Goal: Navigation & Orientation: Find specific page/section

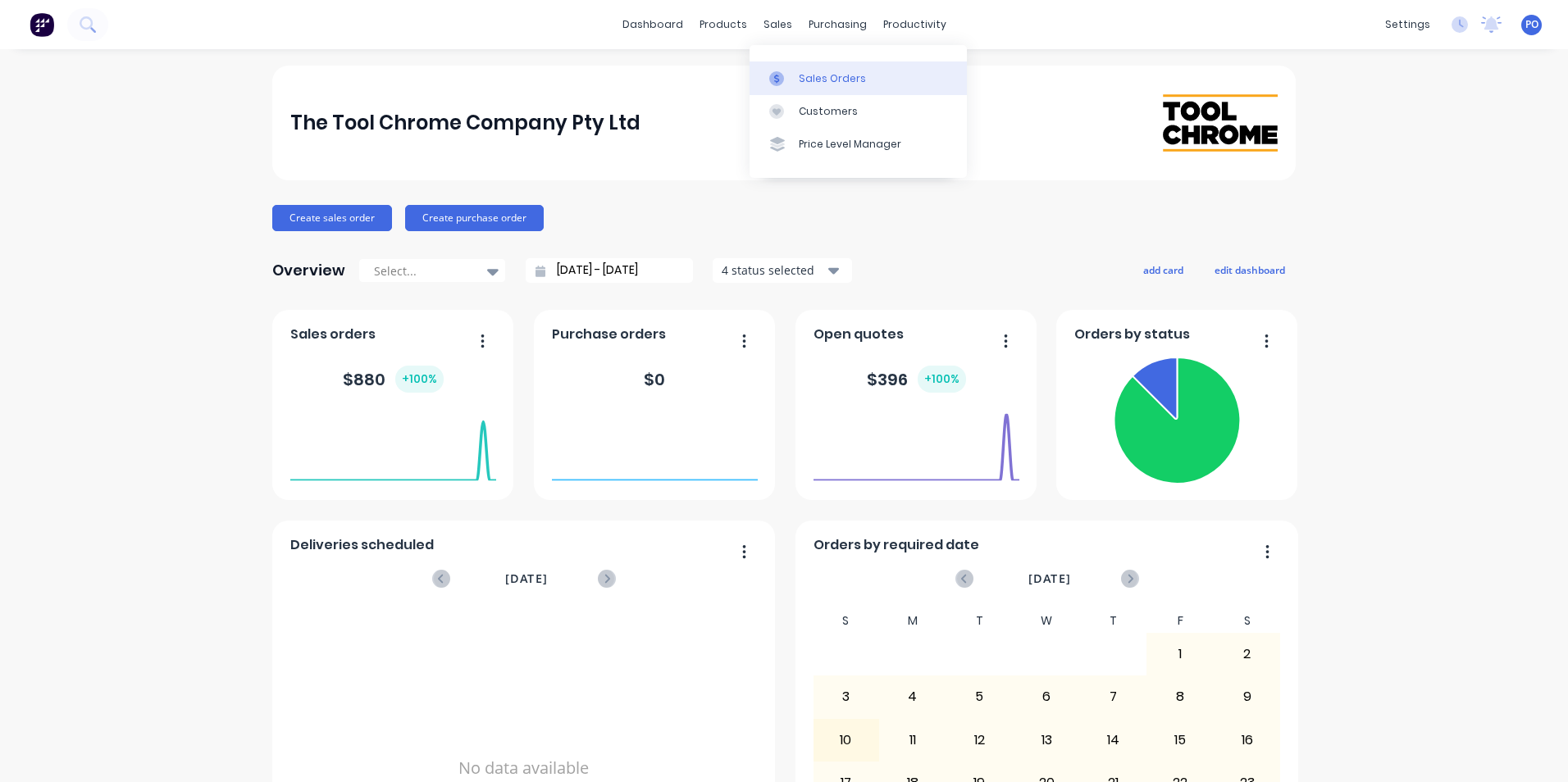
click at [828, 80] on div "Sales Orders" at bounding box center [832, 78] width 68 height 15
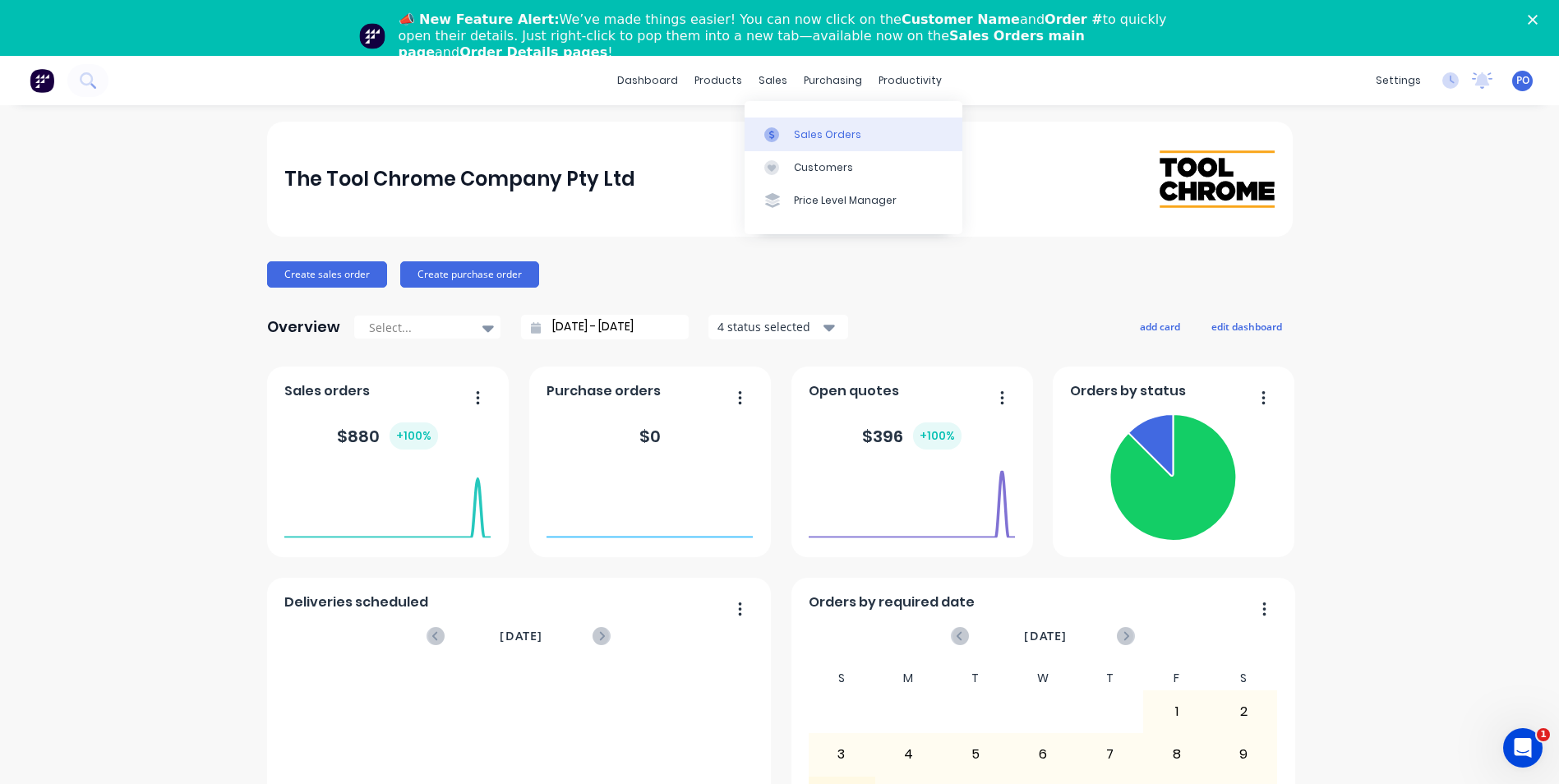
click at [819, 134] on div "Sales Orders" at bounding box center [827, 135] width 68 height 15
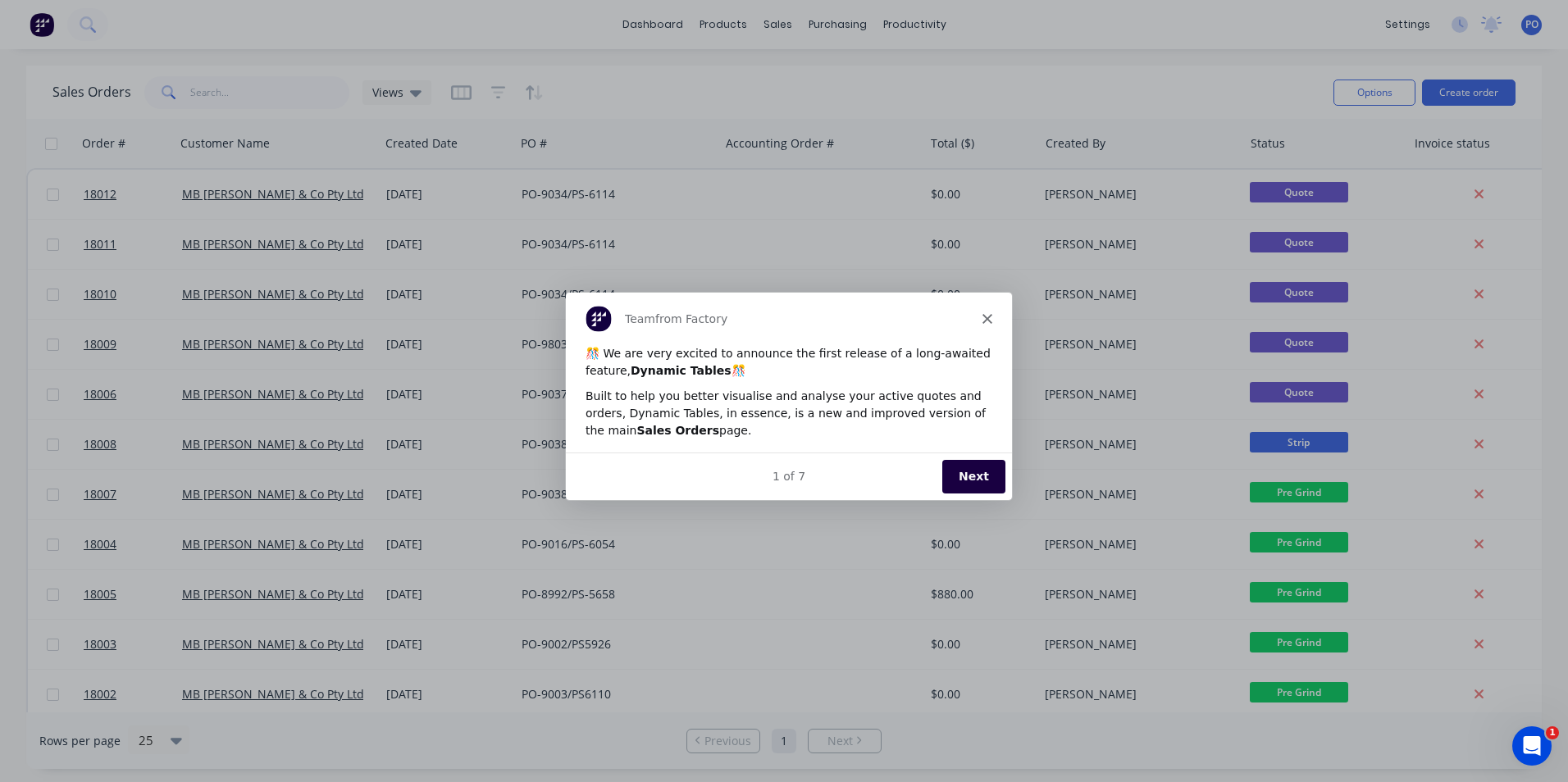
click at [958, 482] on button "Next" at bounding box center [973, 474] width 63 height 33
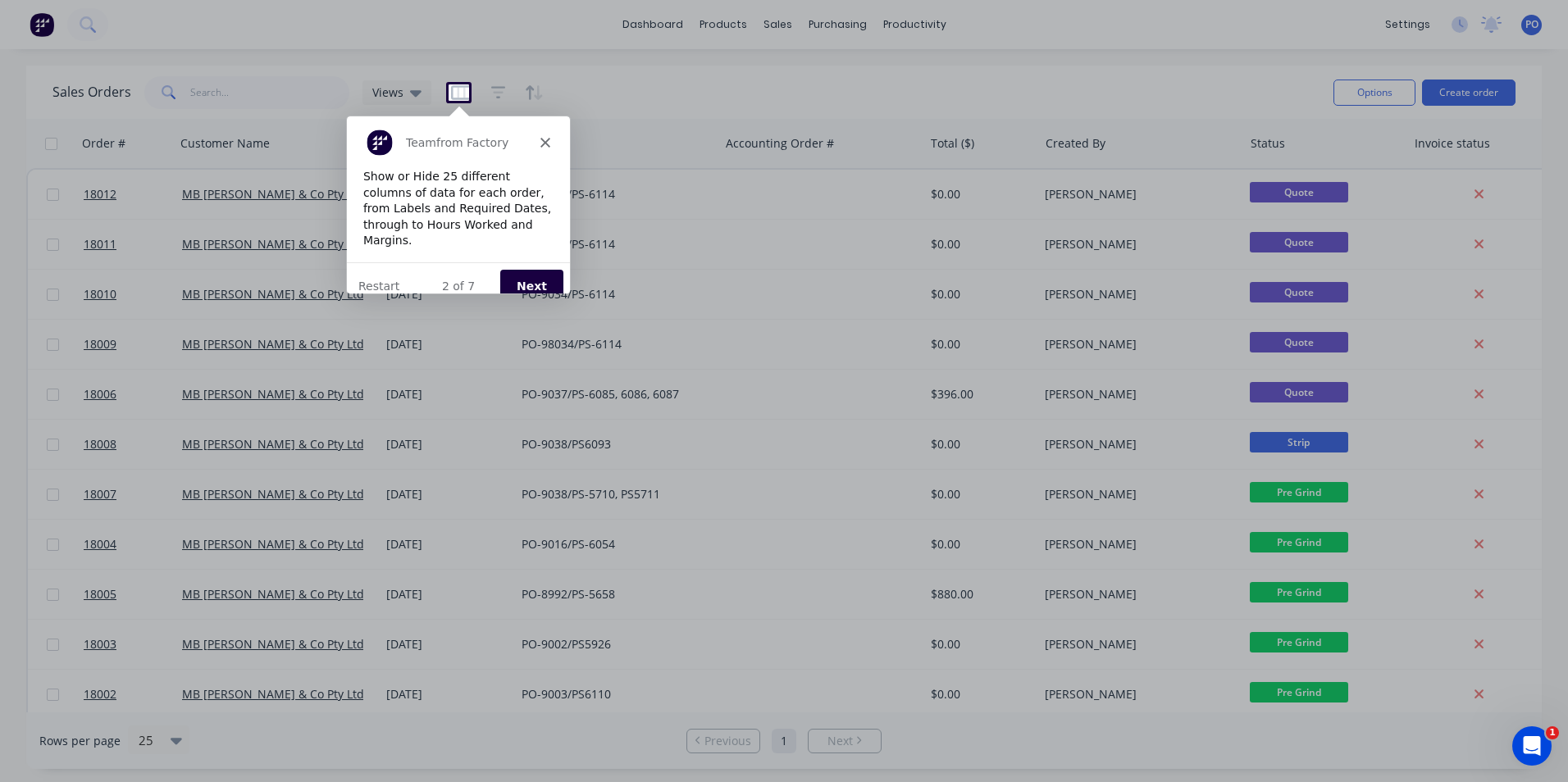
click at [526, 268] on button "Next" at bounding box center [531, 285] width 63 height 33
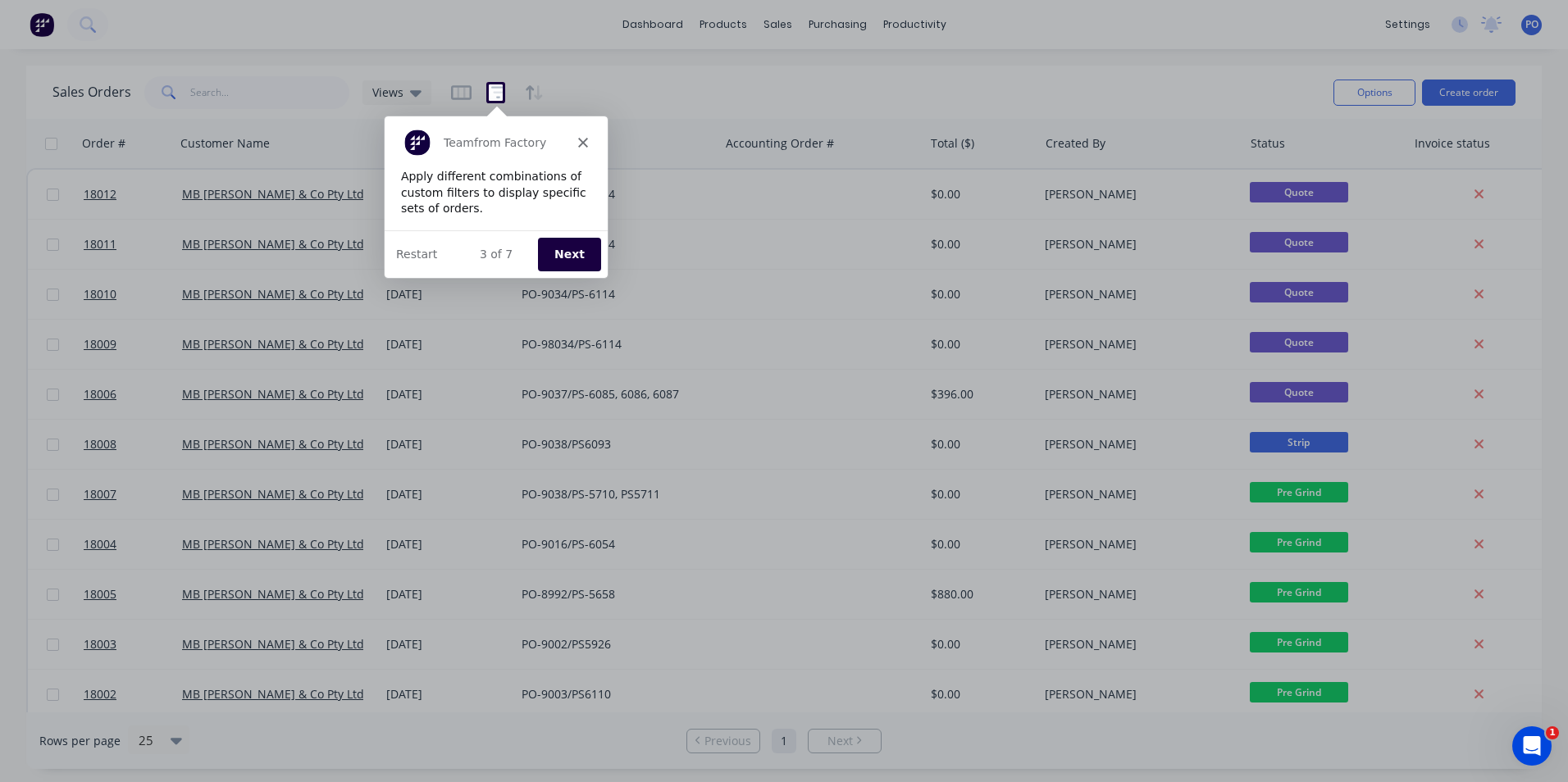
click at [551, 250] on button "Next" at bounding box center [568, 252] width 63 height 33
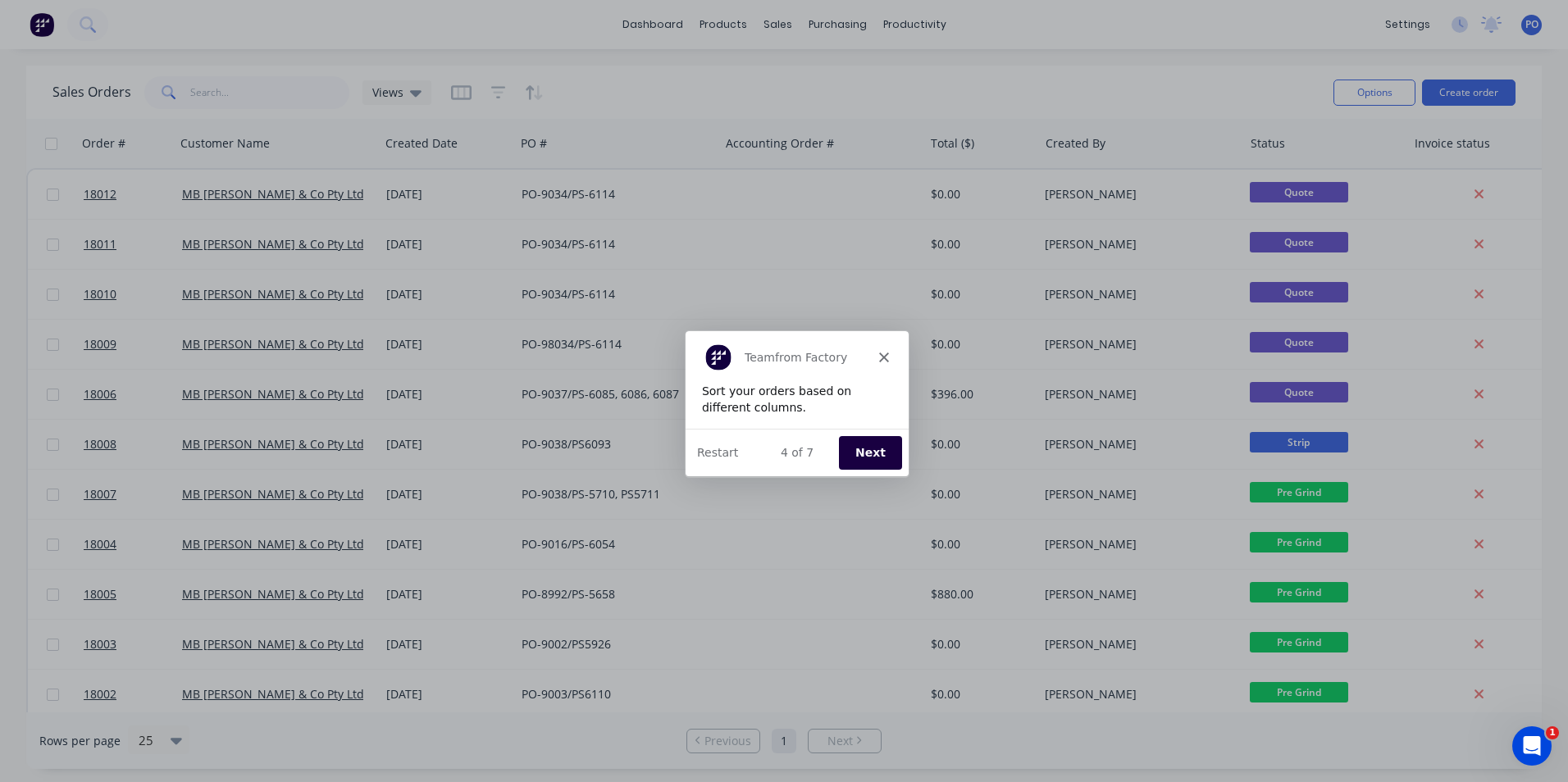
click at [868, 450] on button "Next" at bounding box center [869, 451] width 63 height 33
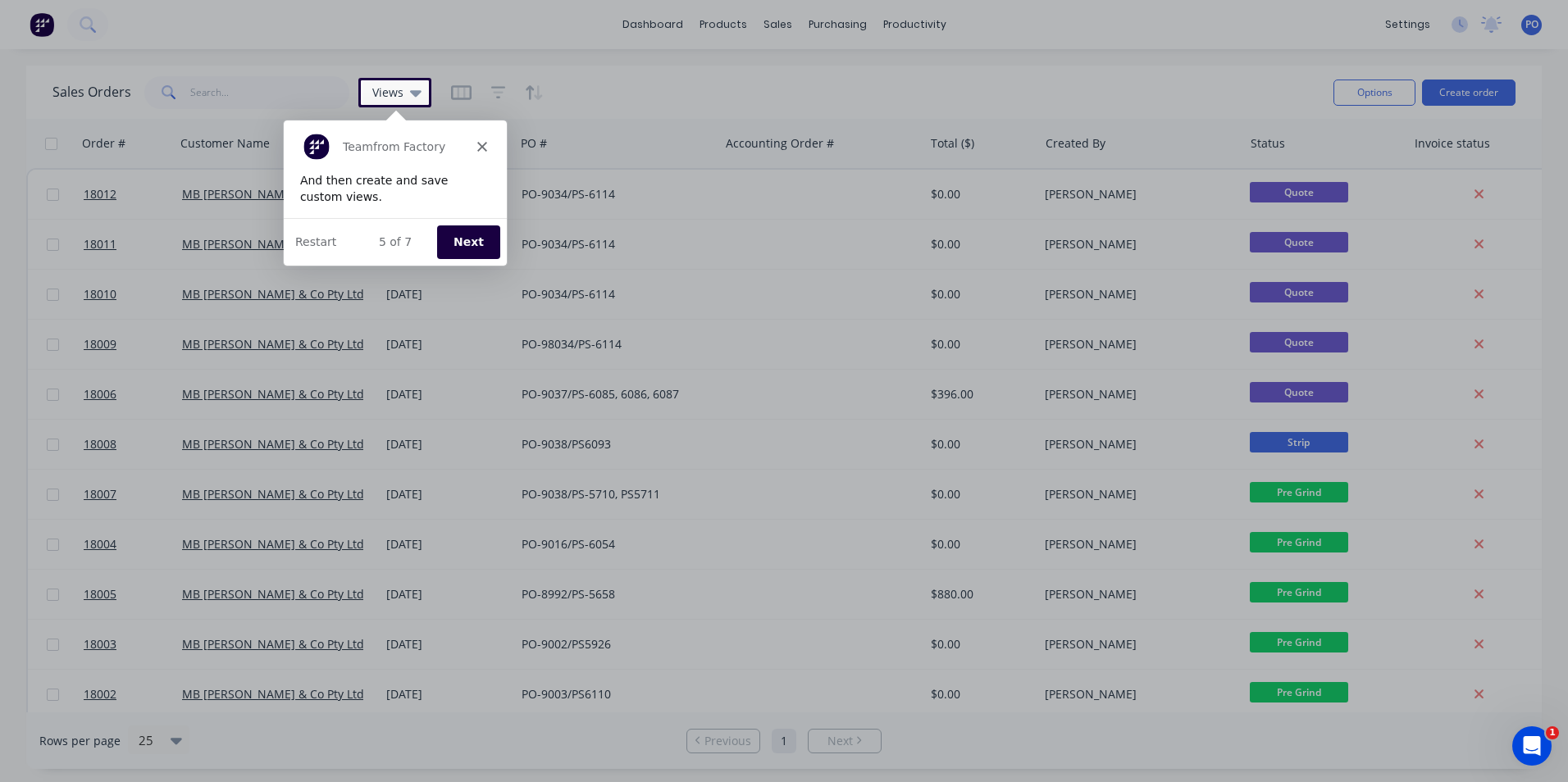
click at [481, 242] on button "Next" at bounding box center [467, 240] width 63 height 33
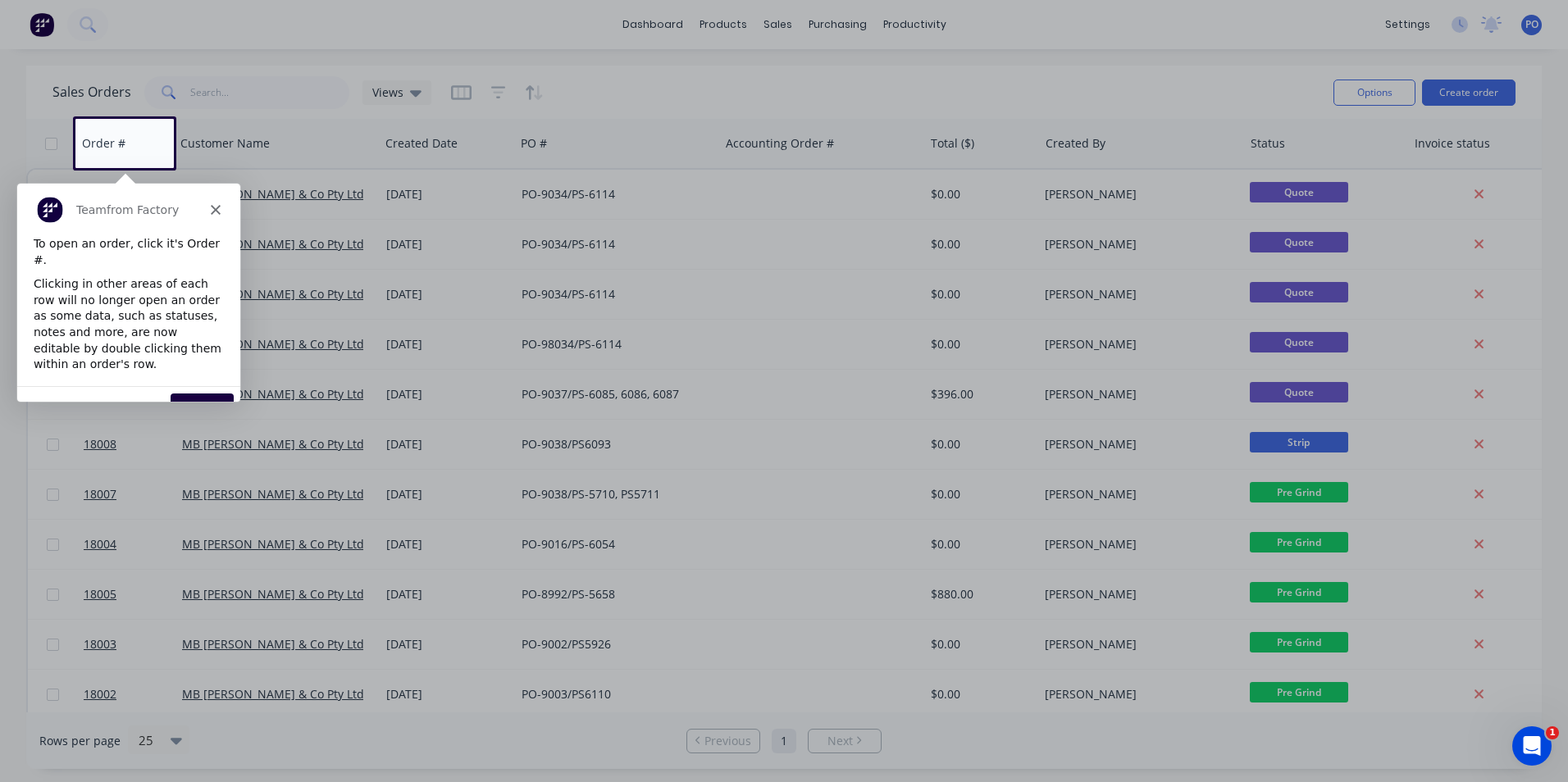
click at [190, 392] on button "Next" at bounding box center [202, 409] width 63 height 33
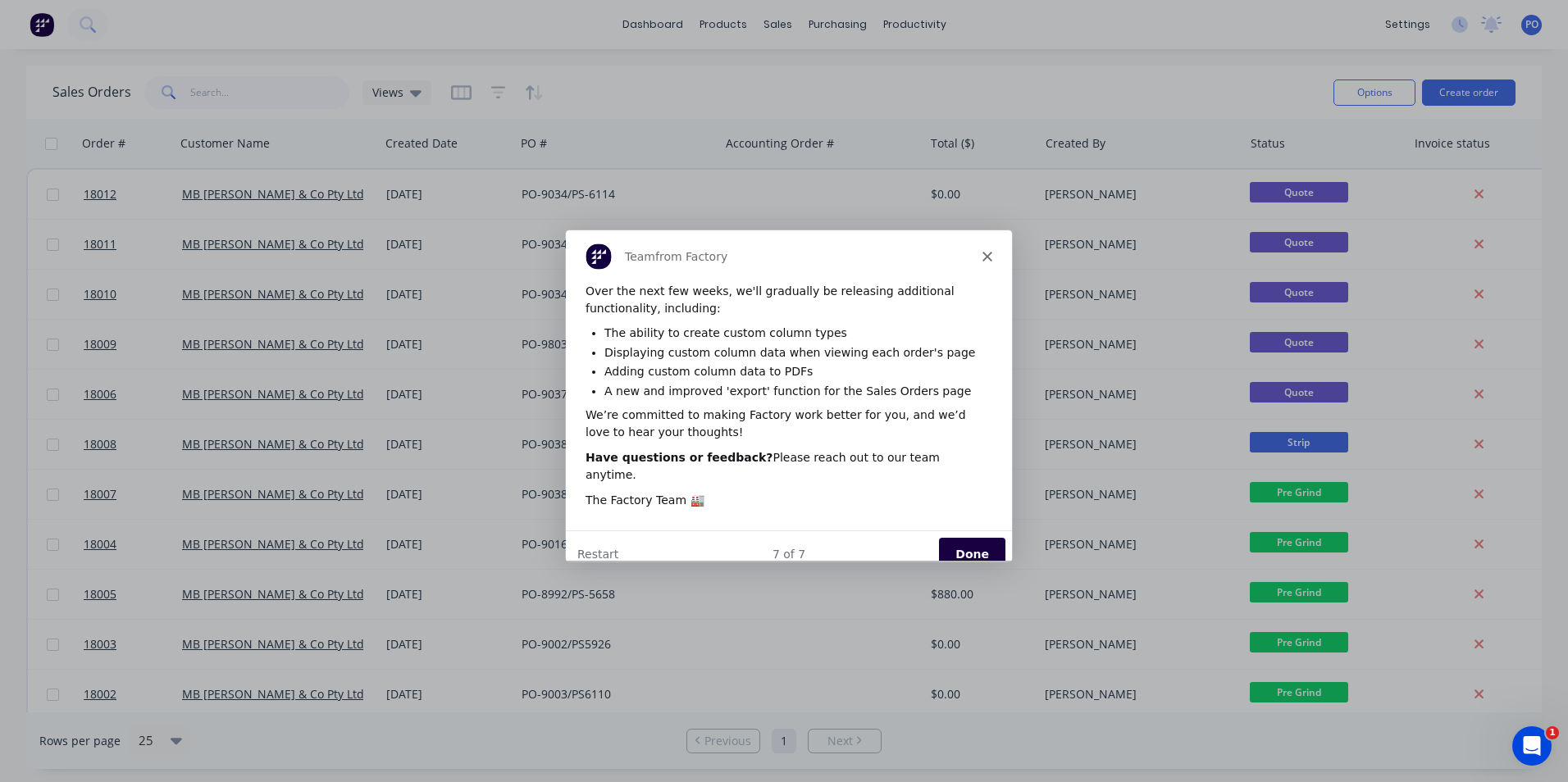
click at [968, 537] on button "Done" at bounding box center [971, 553] width 67 height 33
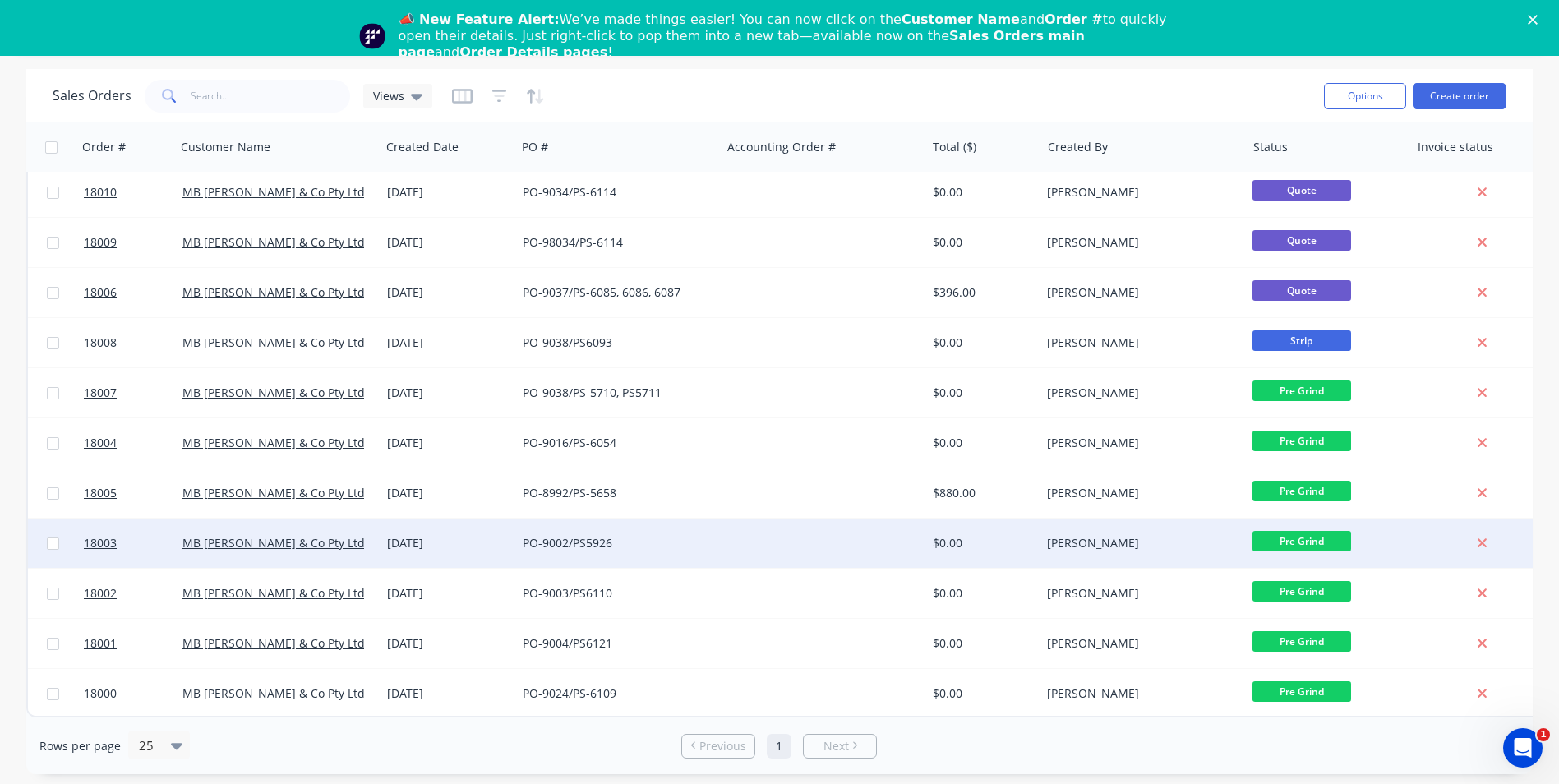
scroll to position [56, 0]
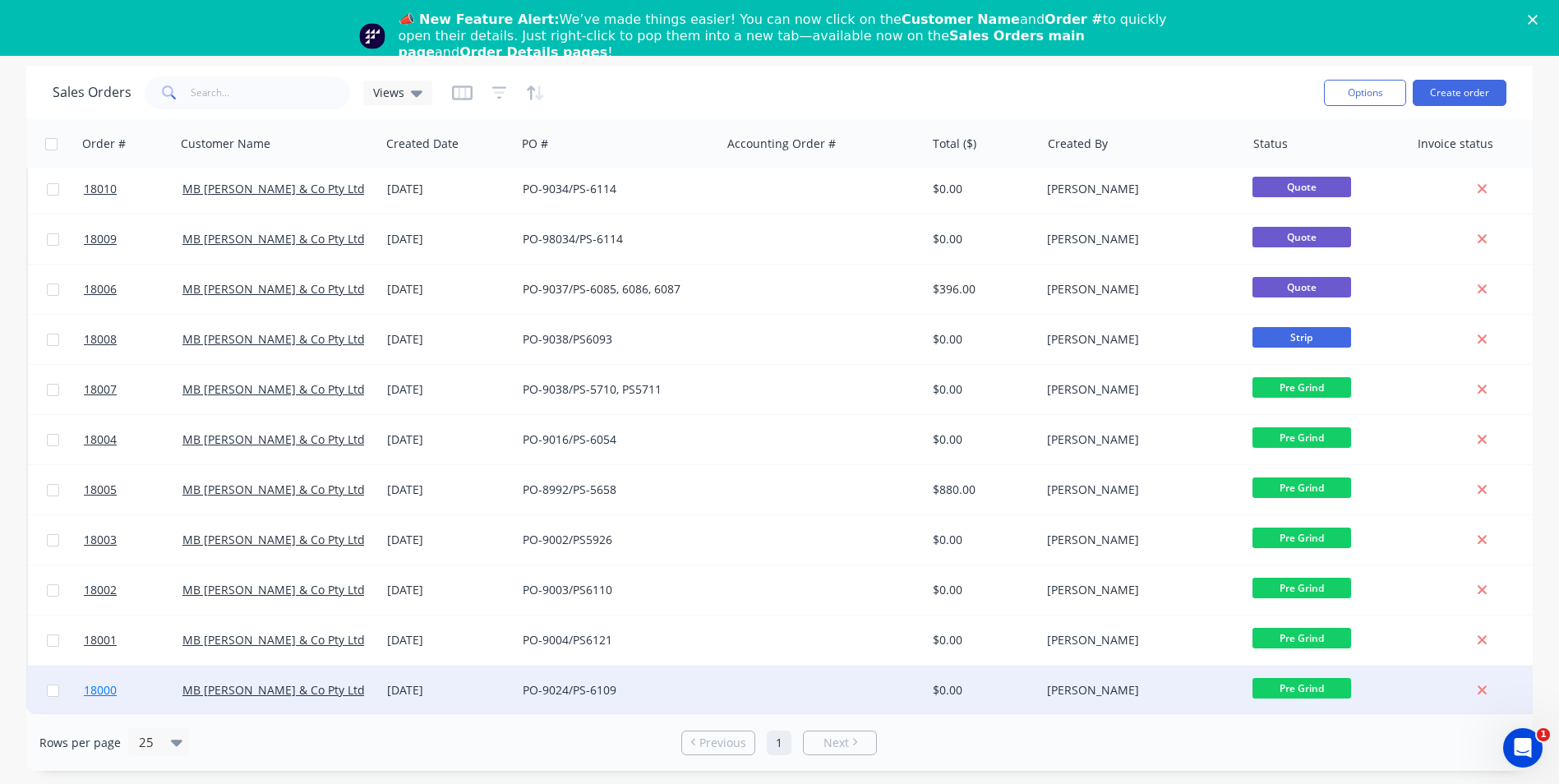
click at [114, 682] on span "18000" at bounding box center [100, 690] width 33 height 16
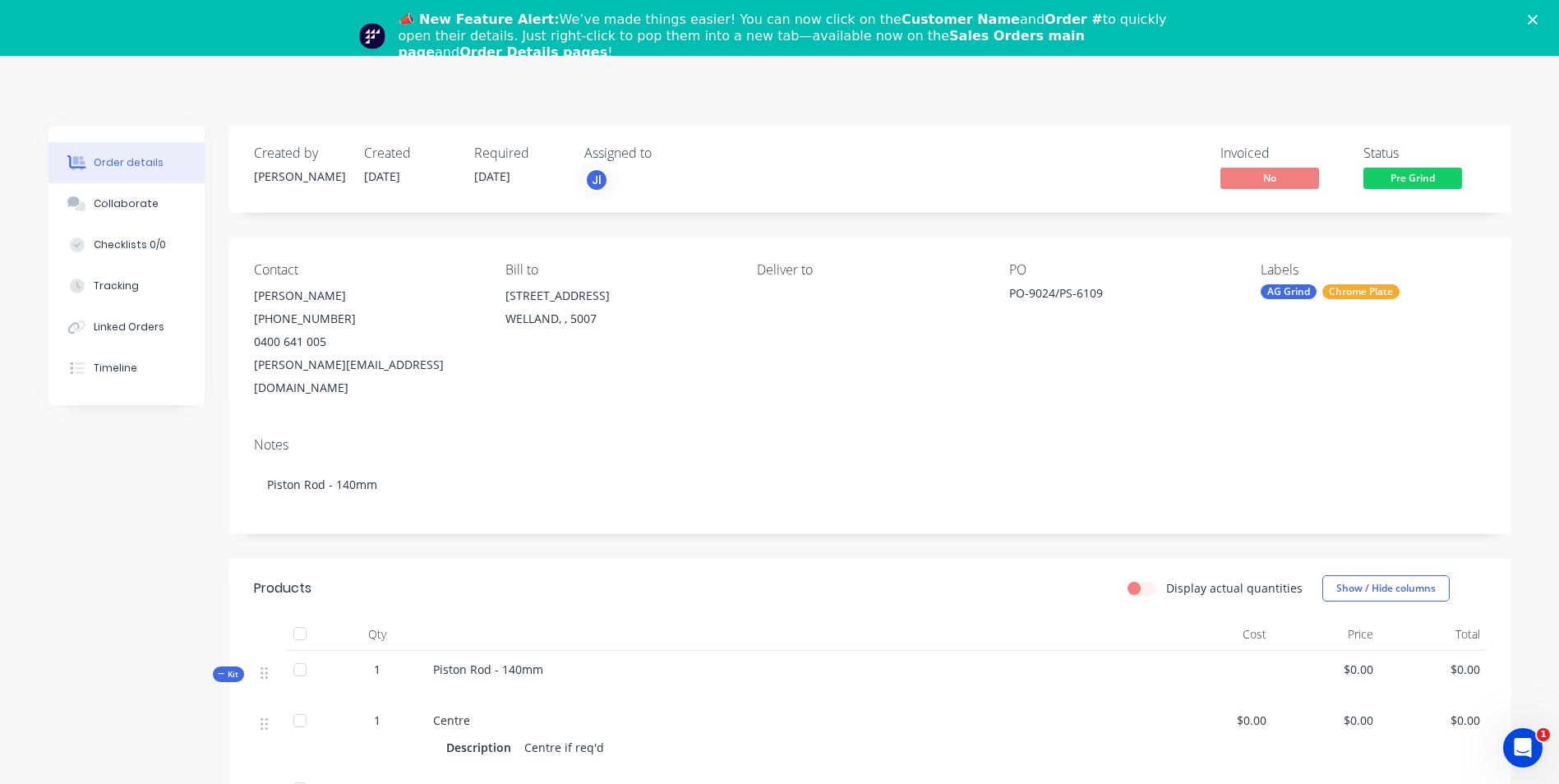
scroll to position [56, 0]
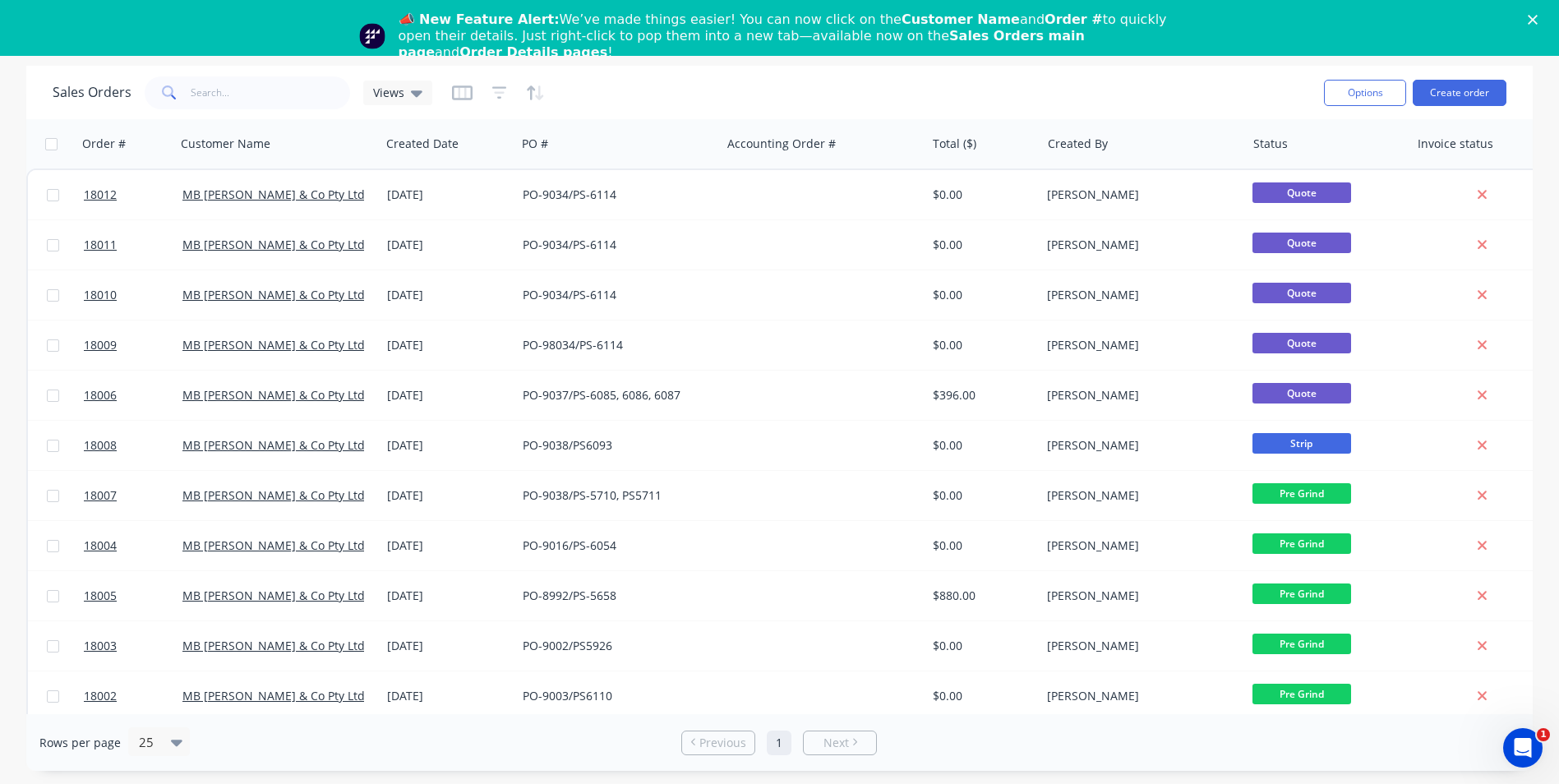
click at [1538, 18] on icon "Close" at bounding box center [1533, 20] width 10 height 10
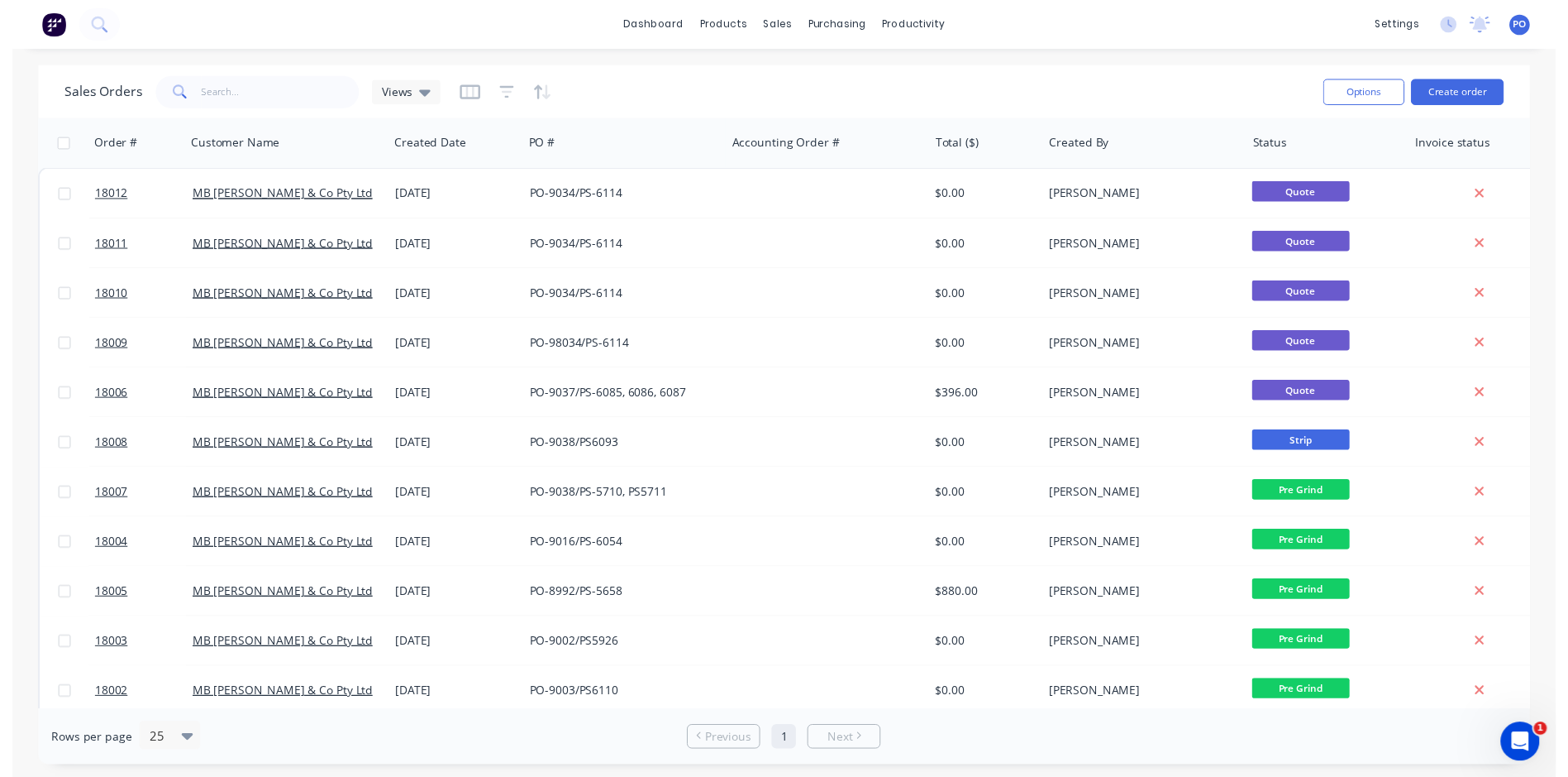
scroll to position [0, 0]
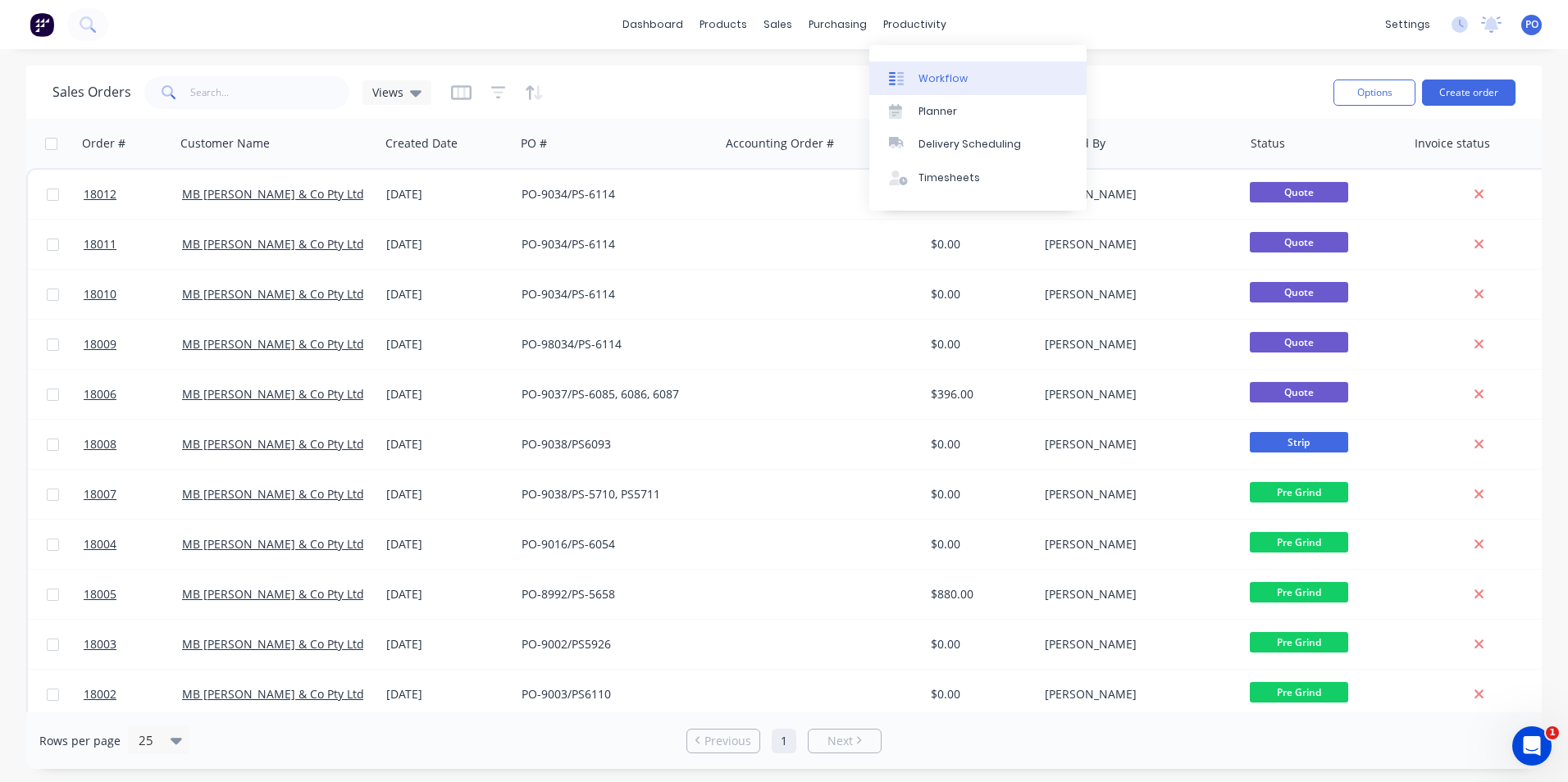
click at [925, 77] on div "Workflow" at bounding box center [943, 78] width 50 height 15
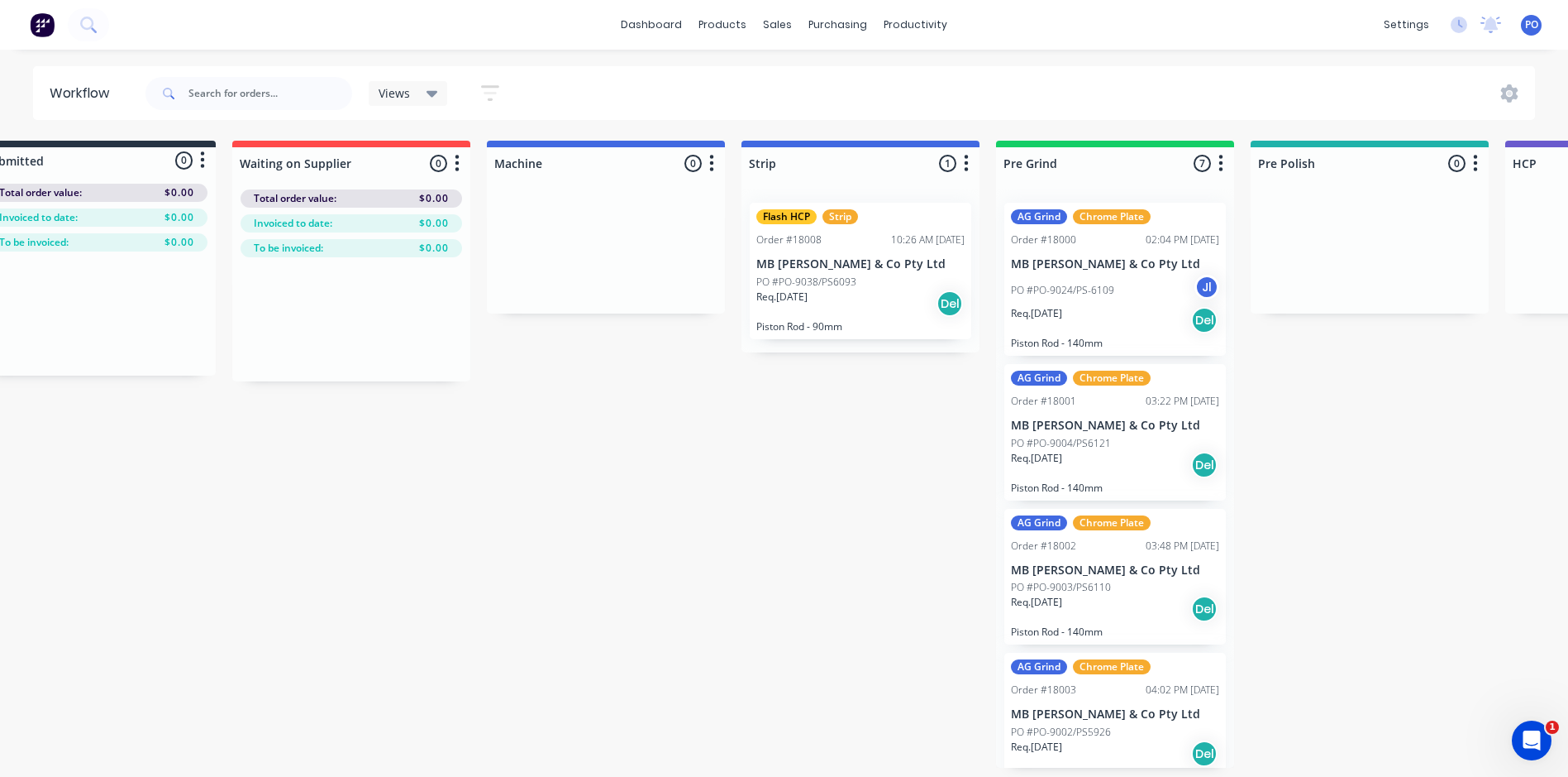
click at [434, 91] on icon at bounding box center [432, 94] width 11 height 7
click at [486, 85] on icon "button" at bounding box center [490, 93] width 18 height 21
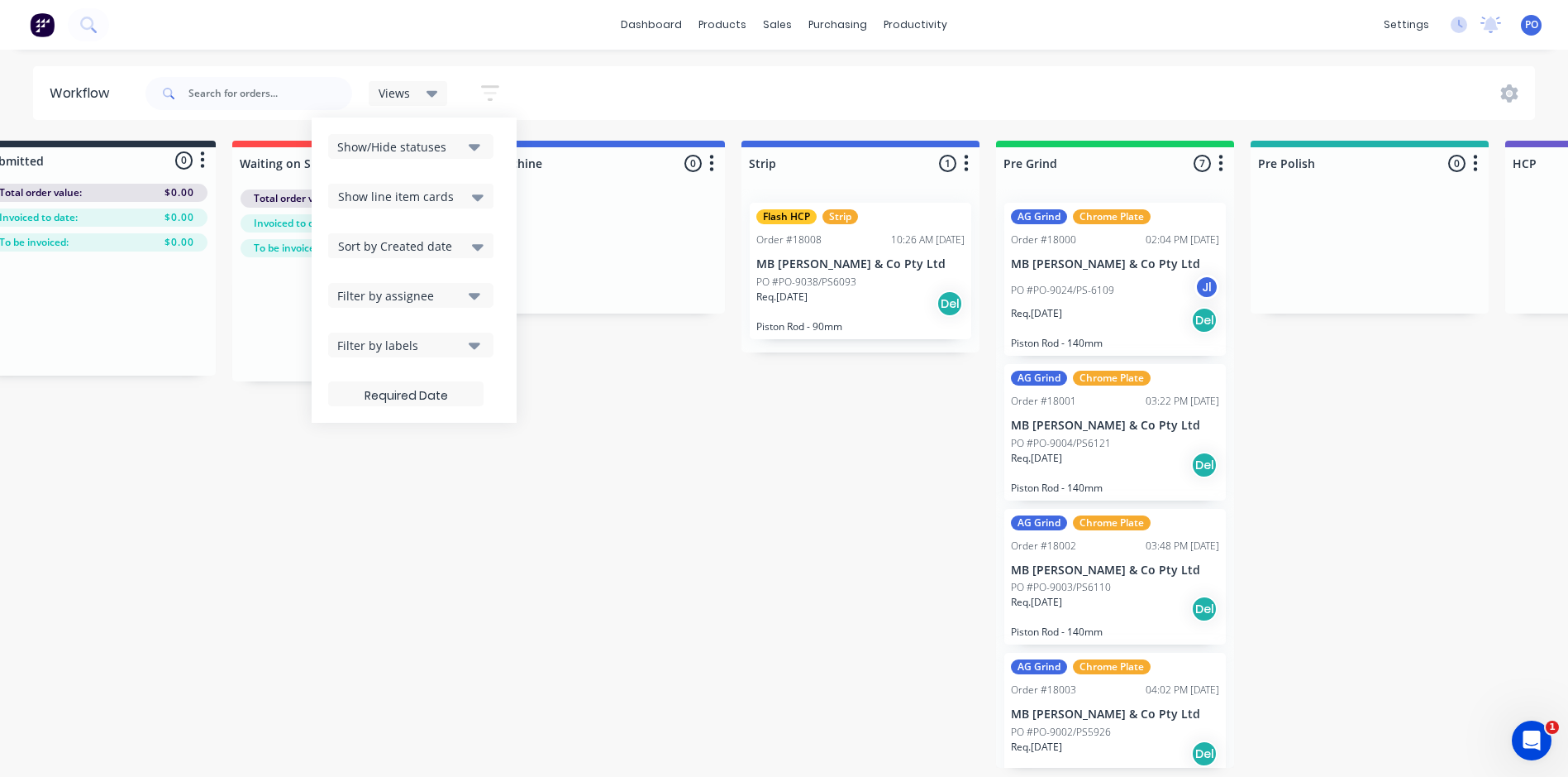
click at [473, 146] on icon "button" at bounding box center [474, 147] width 11 height 7
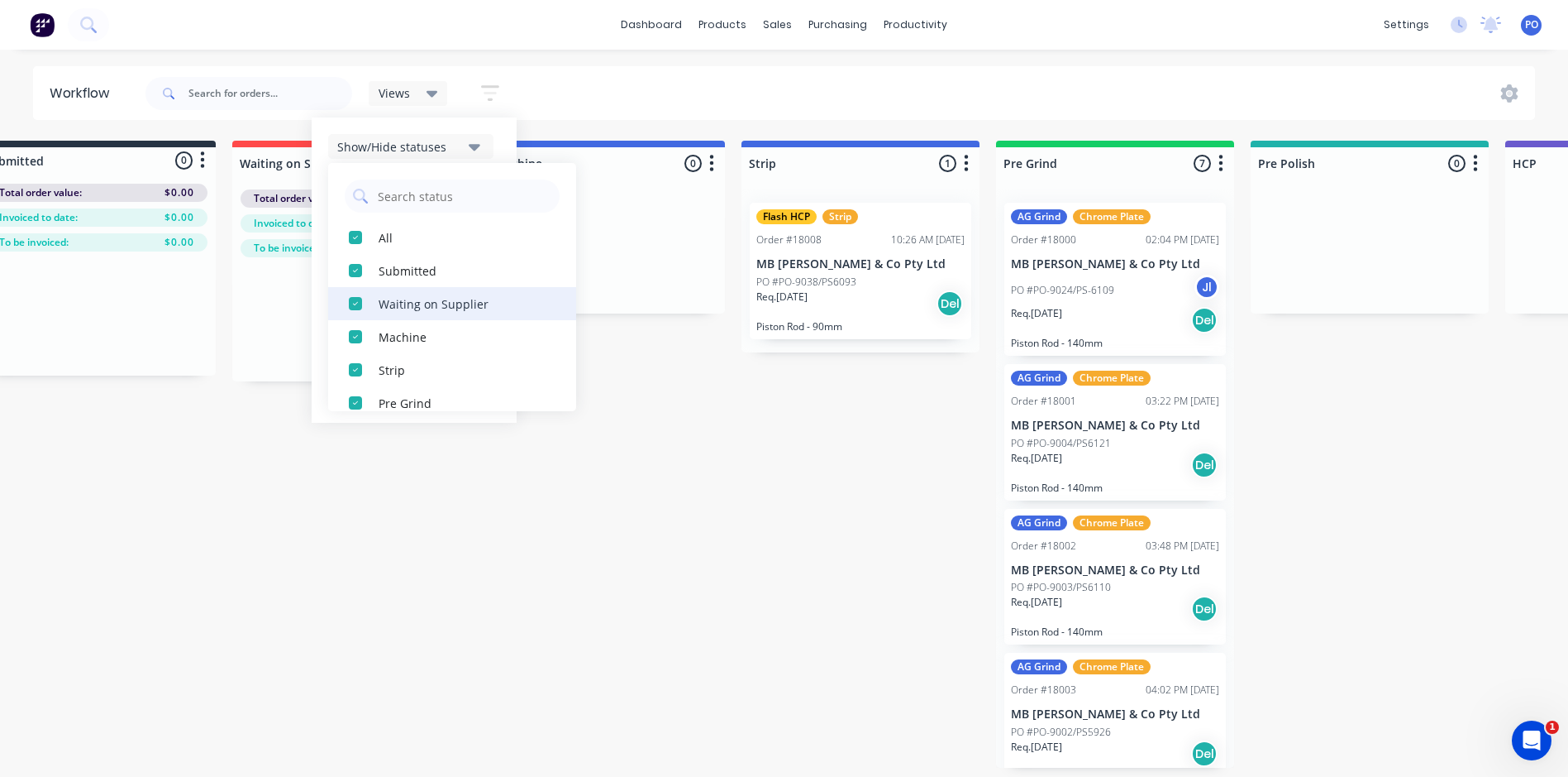
scroll to position [0, 58]
click at [354, 268] on div "button" at bounding box center [355, 270] width 33 height 33
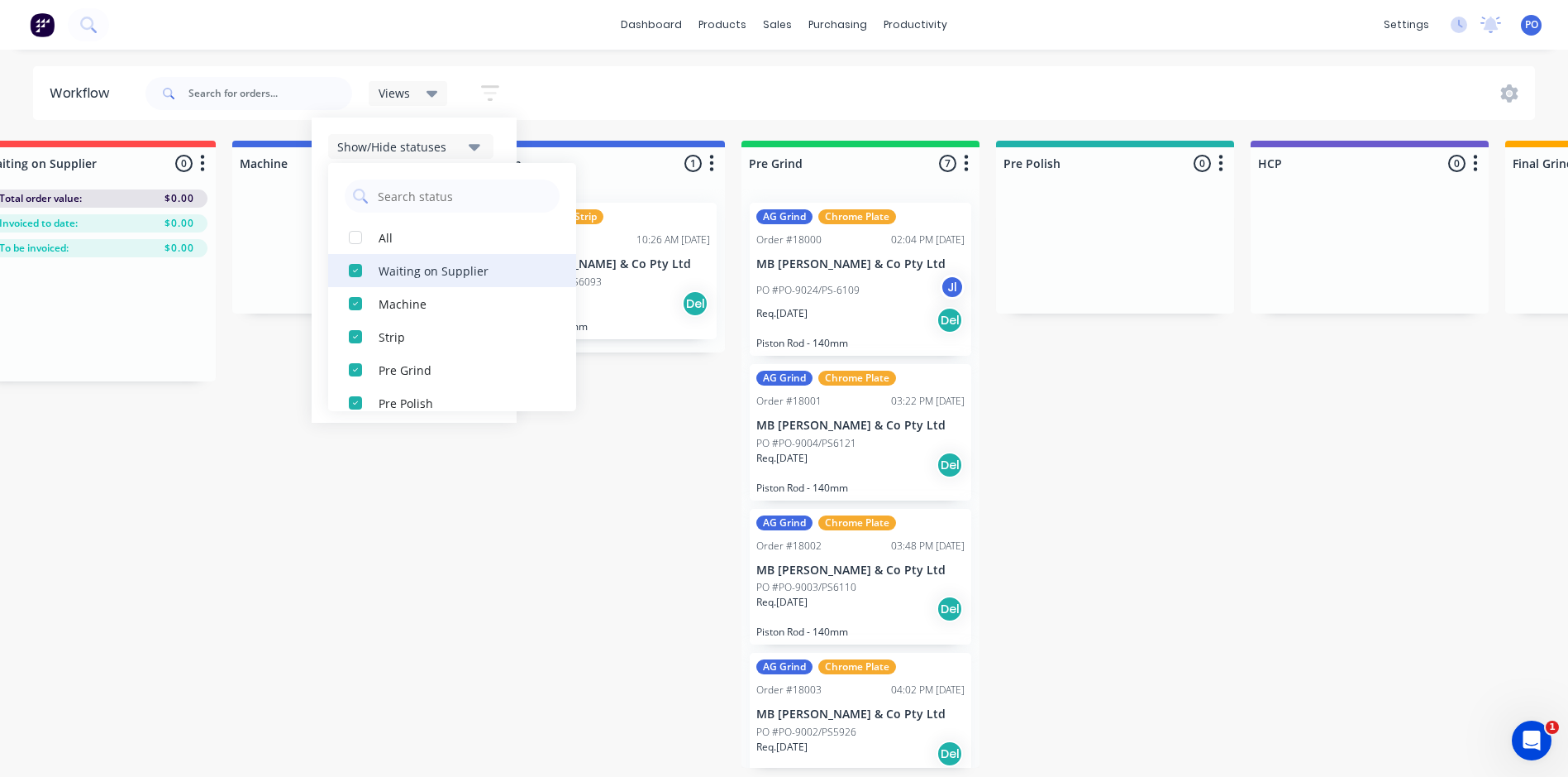
click at [359, 270] on div "button" at bounding box center [355, 270] width 33 height 33
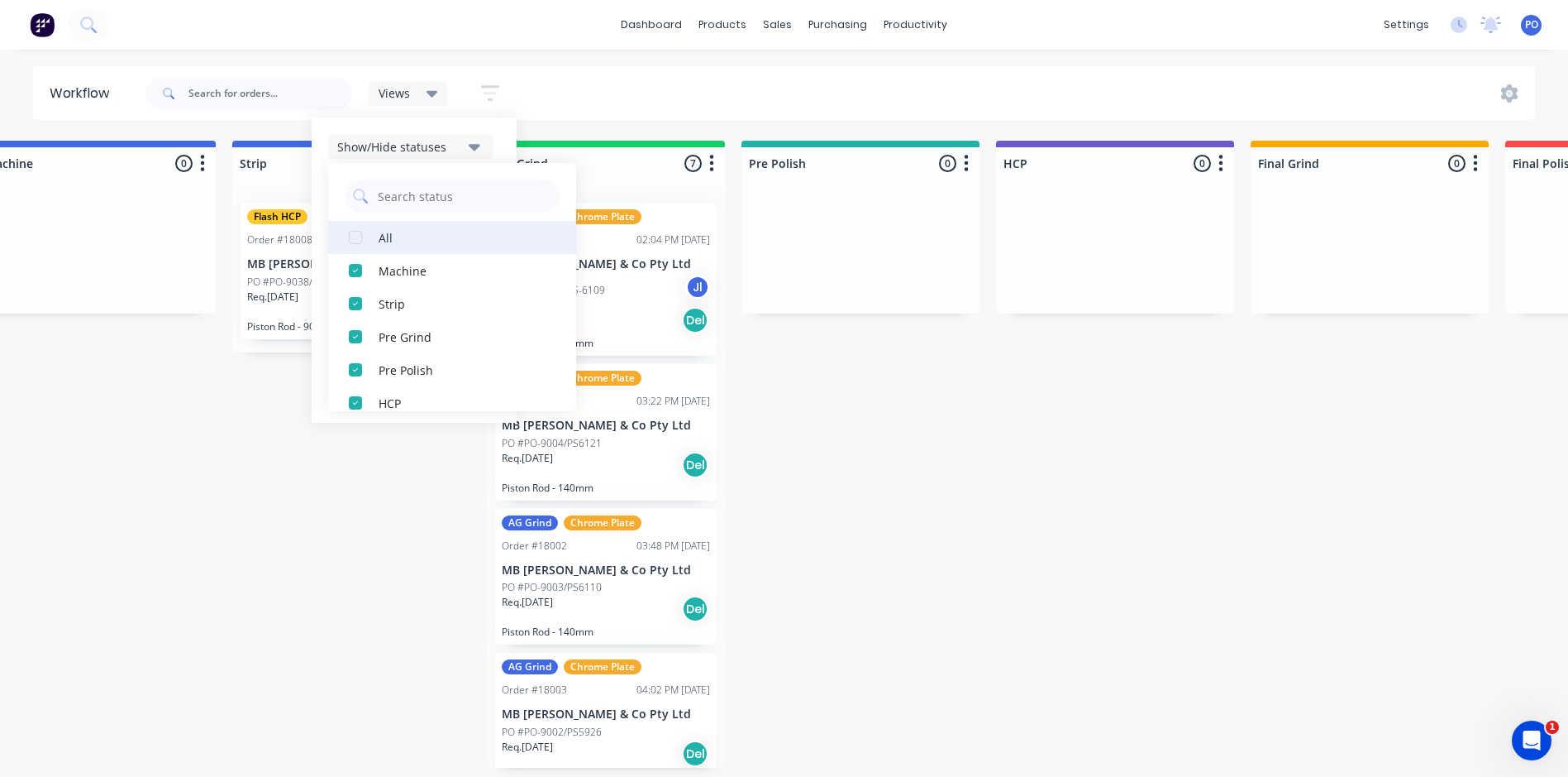
click at [359, 239] on div "button" at bounding box center [355, 237] width 33 height 33
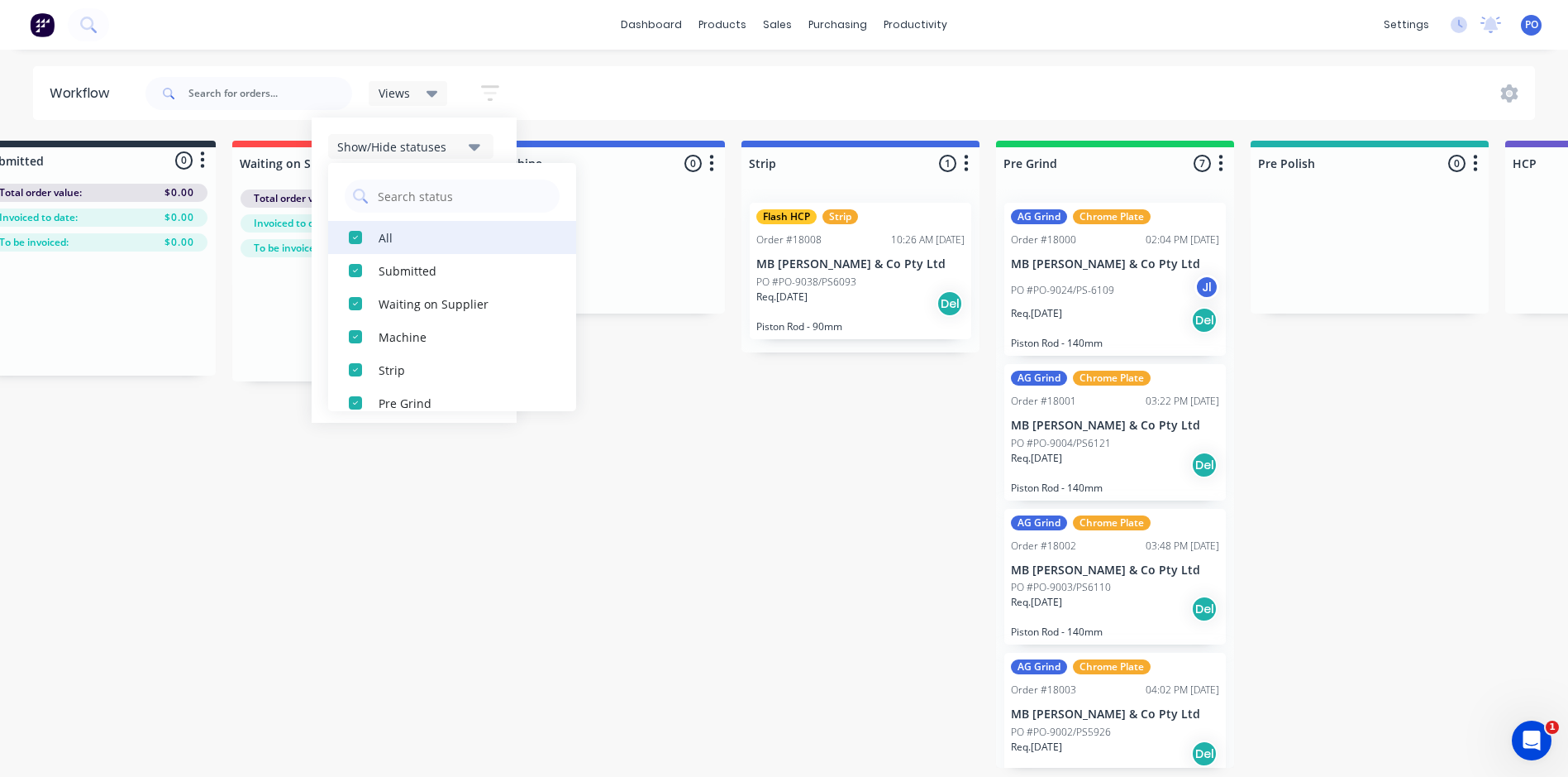
click at [359, 239] on div "button" at bounding box center [355, 237] width 33 height 33
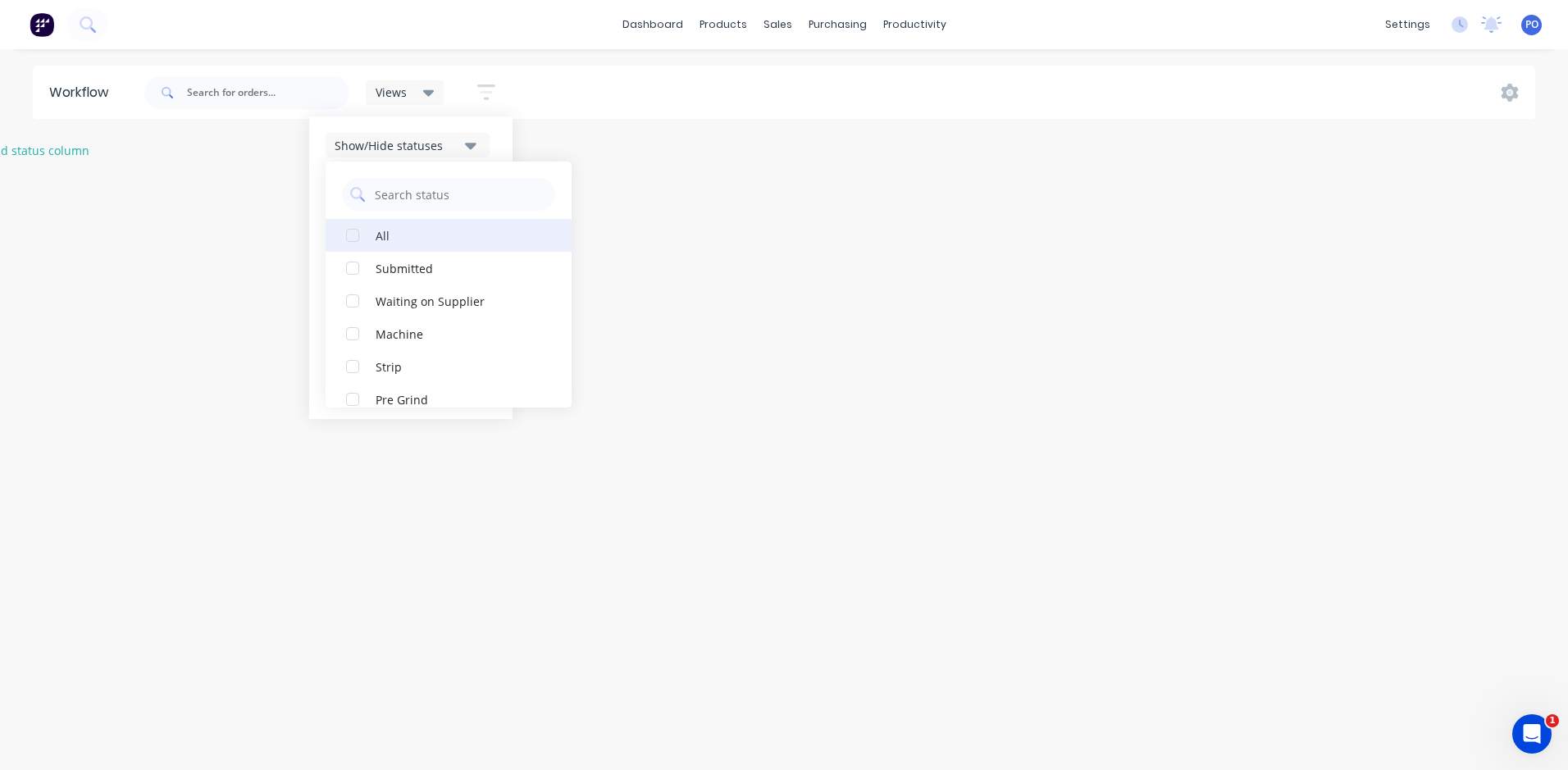
click at [357, 237] on div "button" at bounding box center [352, 235] width 32 height 32
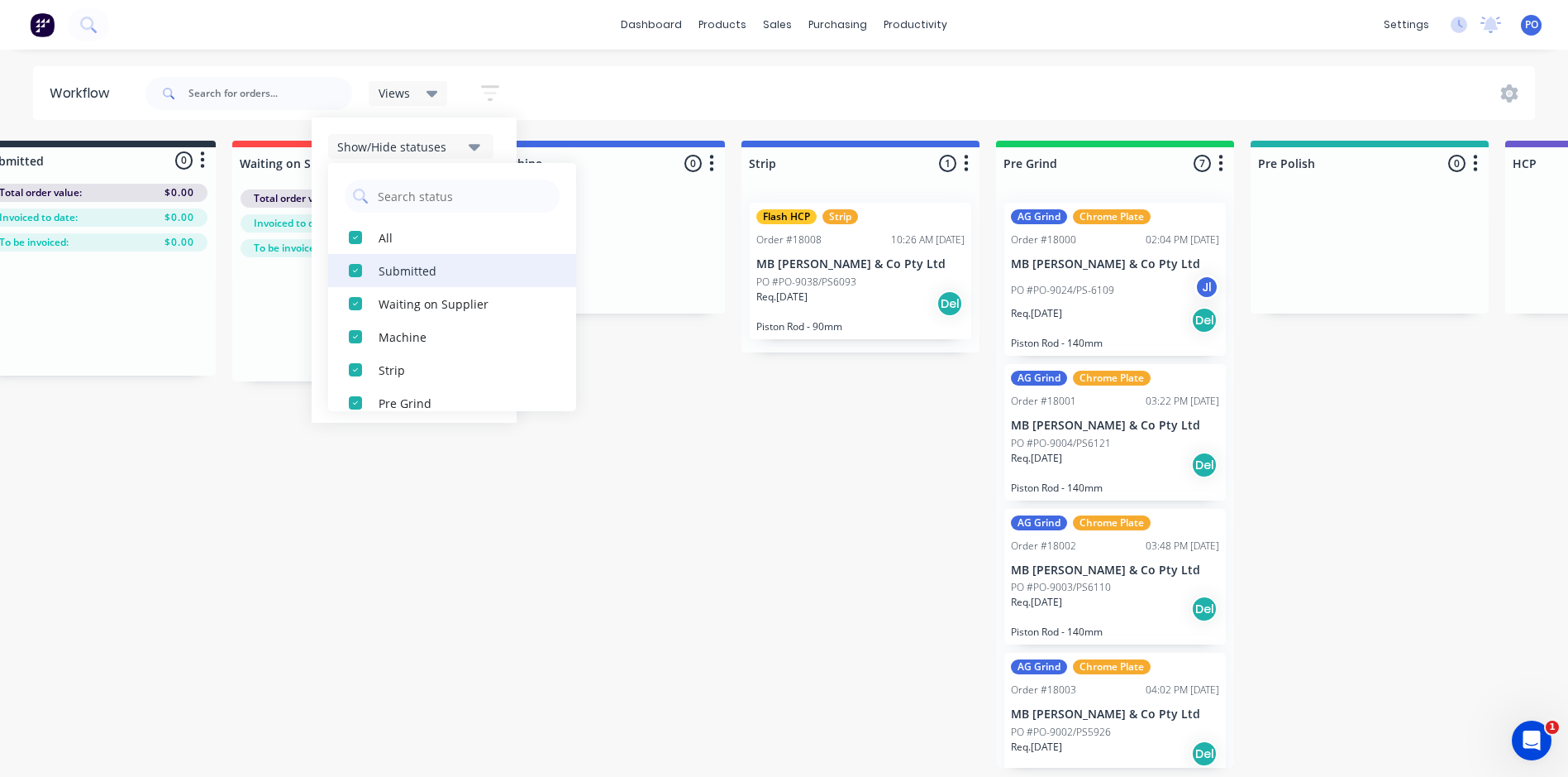
click at [359, 267] on div "button" at bounding box center [355, 270] width 33 height 33
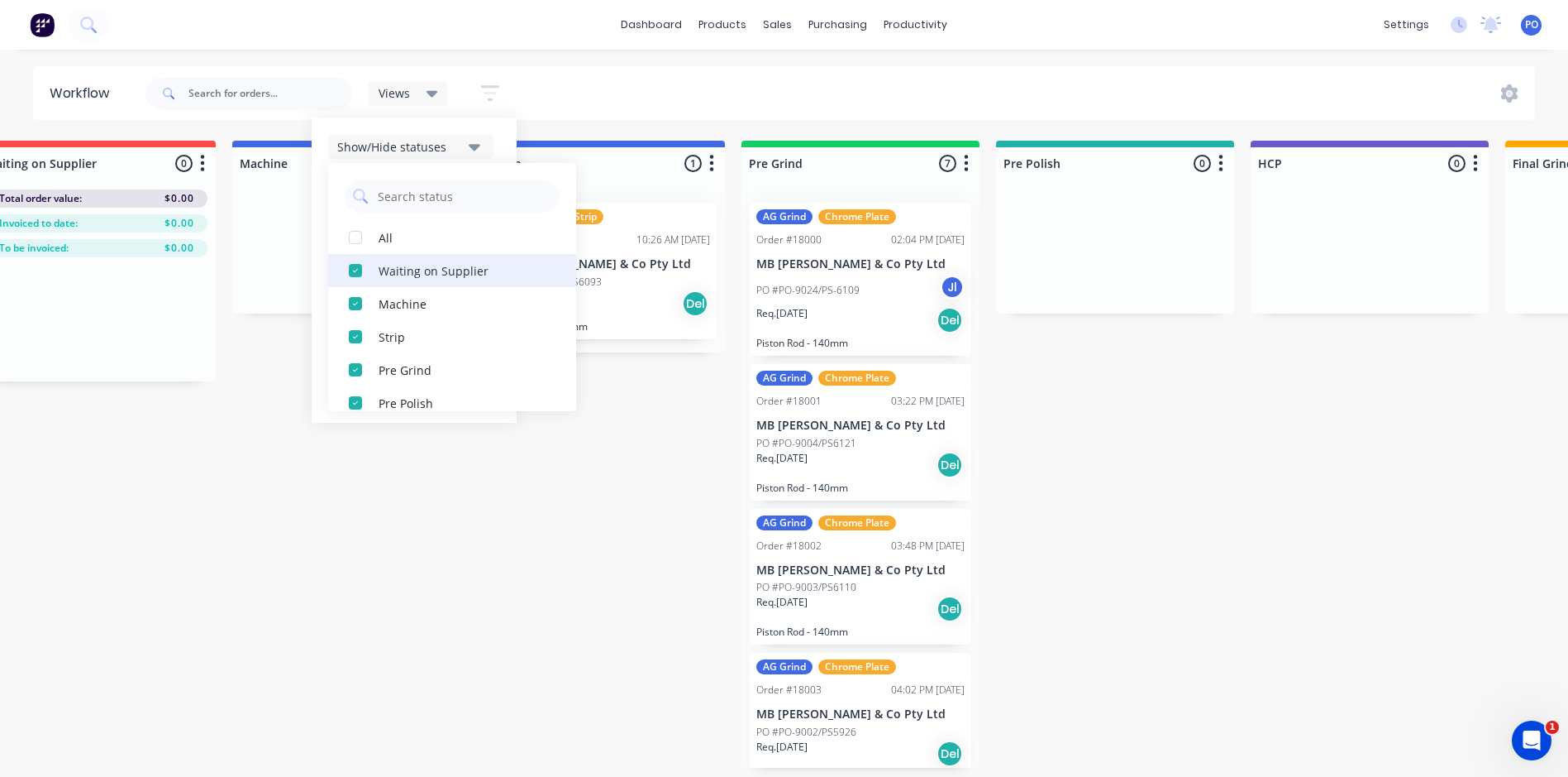
click at [353, 276] on div "button" at bounding box center [355, 270] width 33 height 33
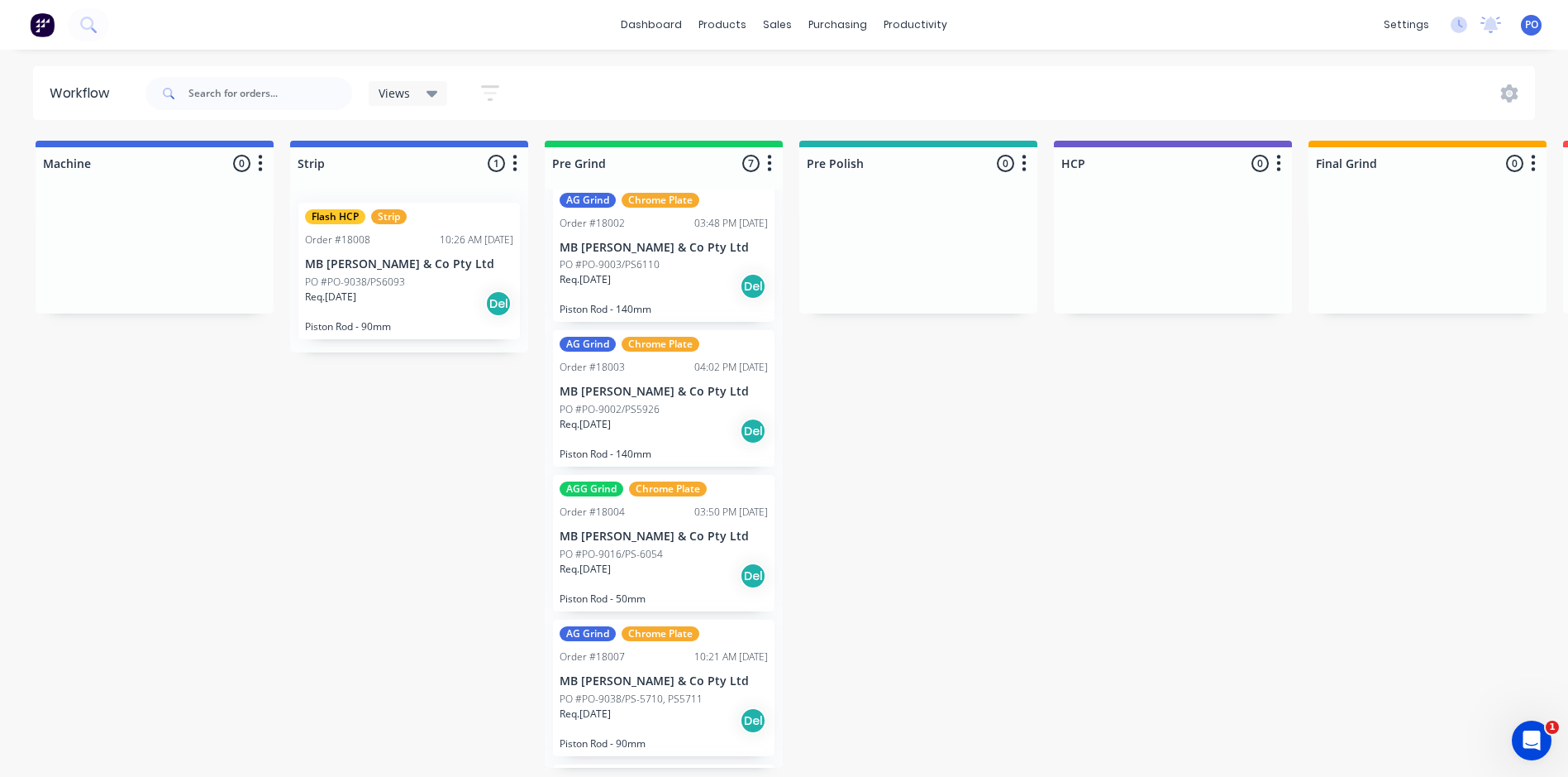
scroll to position [291, 0]
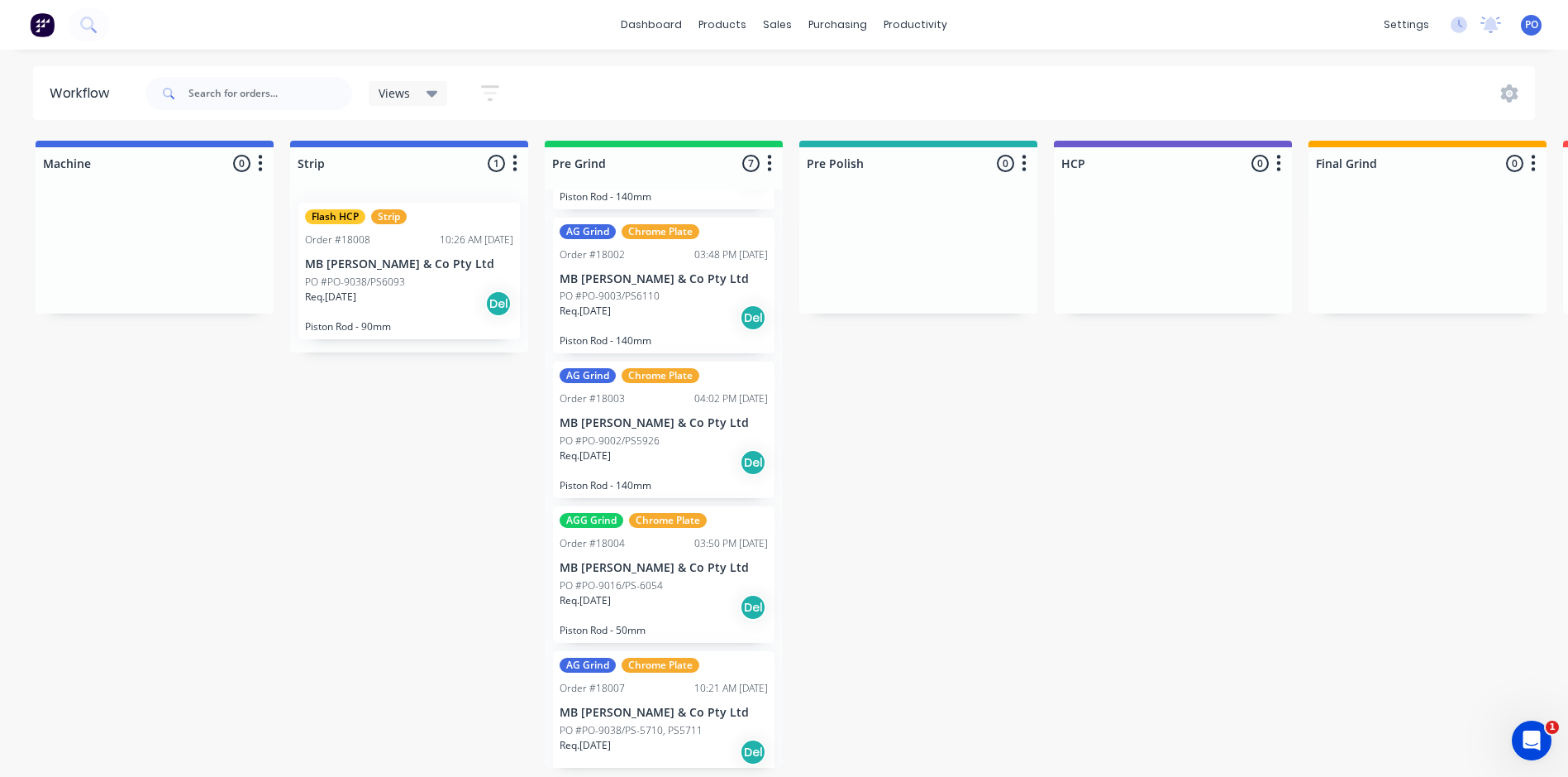
click at [603, 524] on div "AGG Grind" at bounding box center [591, 520] width 64 height 15
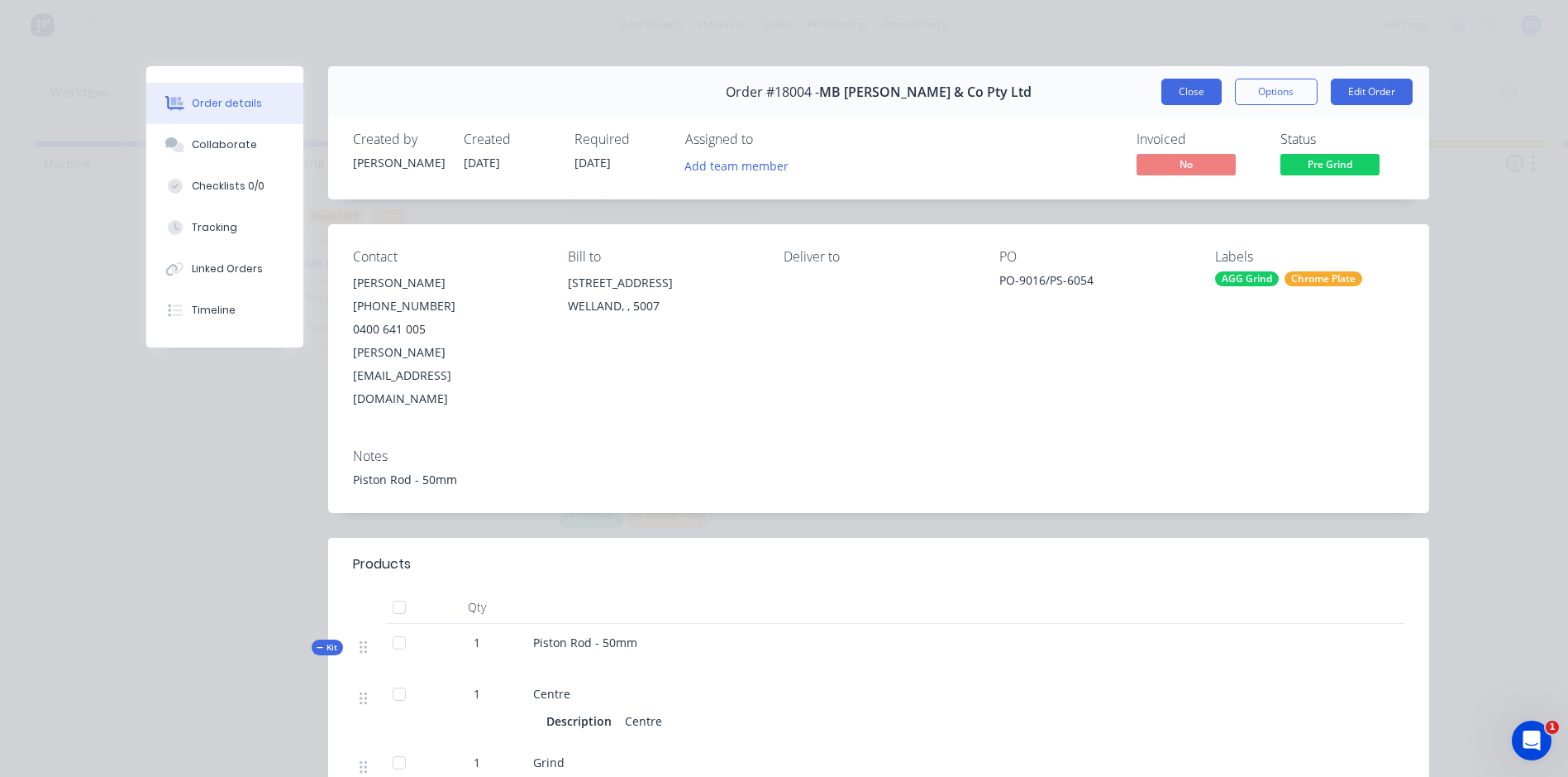
click at [1184, 91] on button "Close" at bounding box center [1192, 91] width 60 height 27
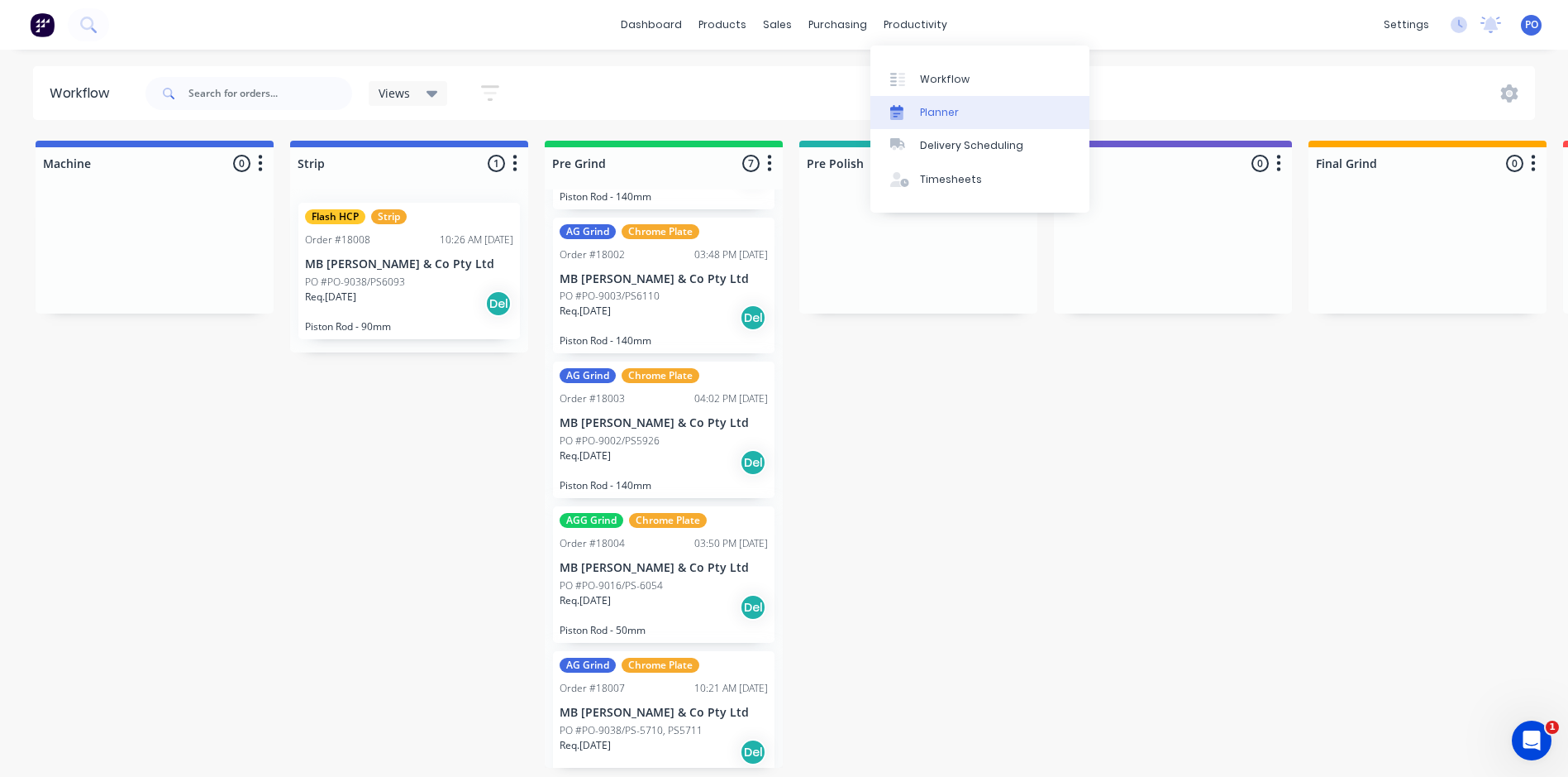
click at [938, 114] on div "Planner" at bounding box center [939, 112] width 39 height 15
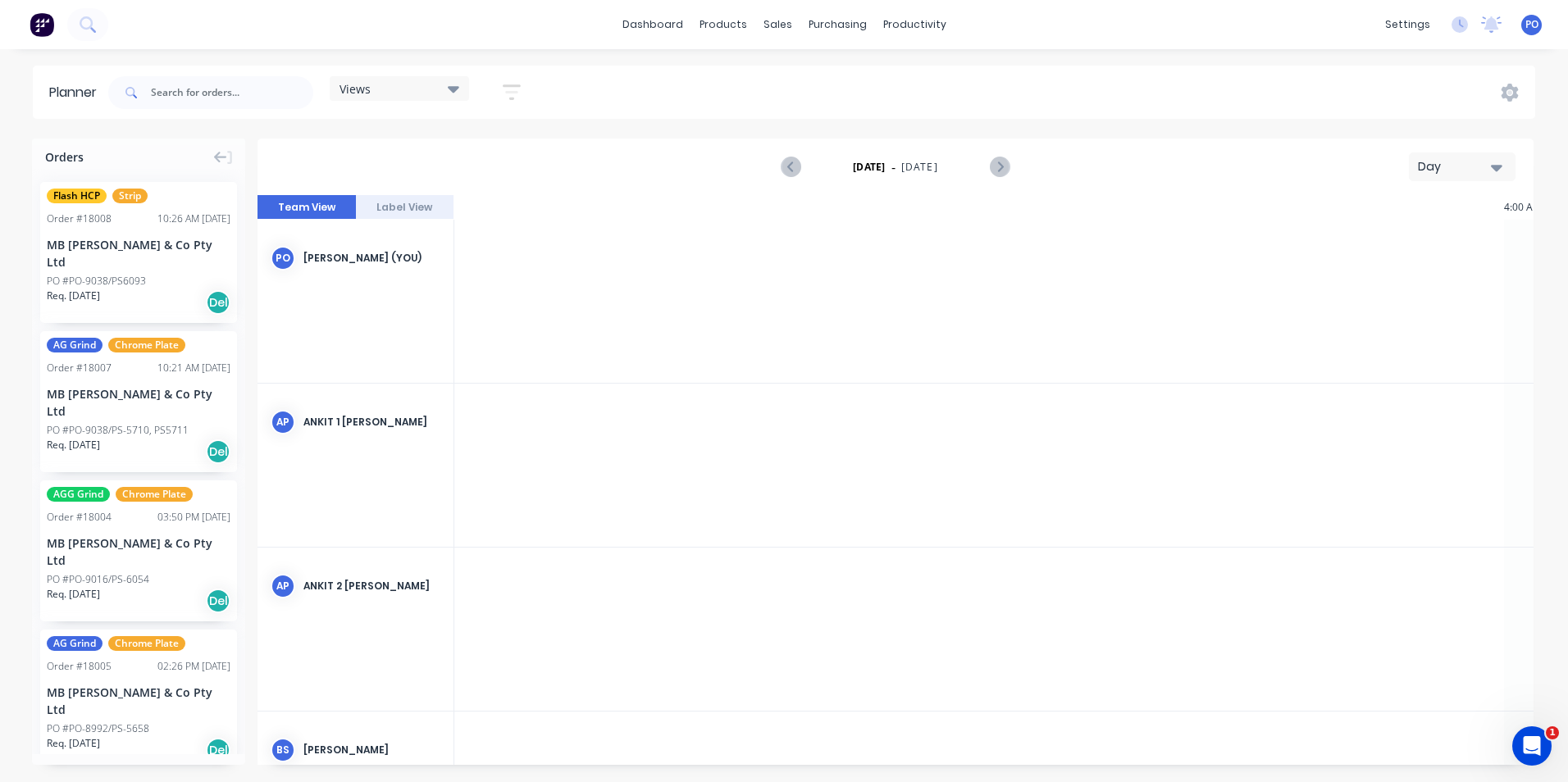
scroll to position [0, 2100]
click at [938, 136] on link "Delivery Scheduling" at bounding box center [978, 144] width 217 height 32
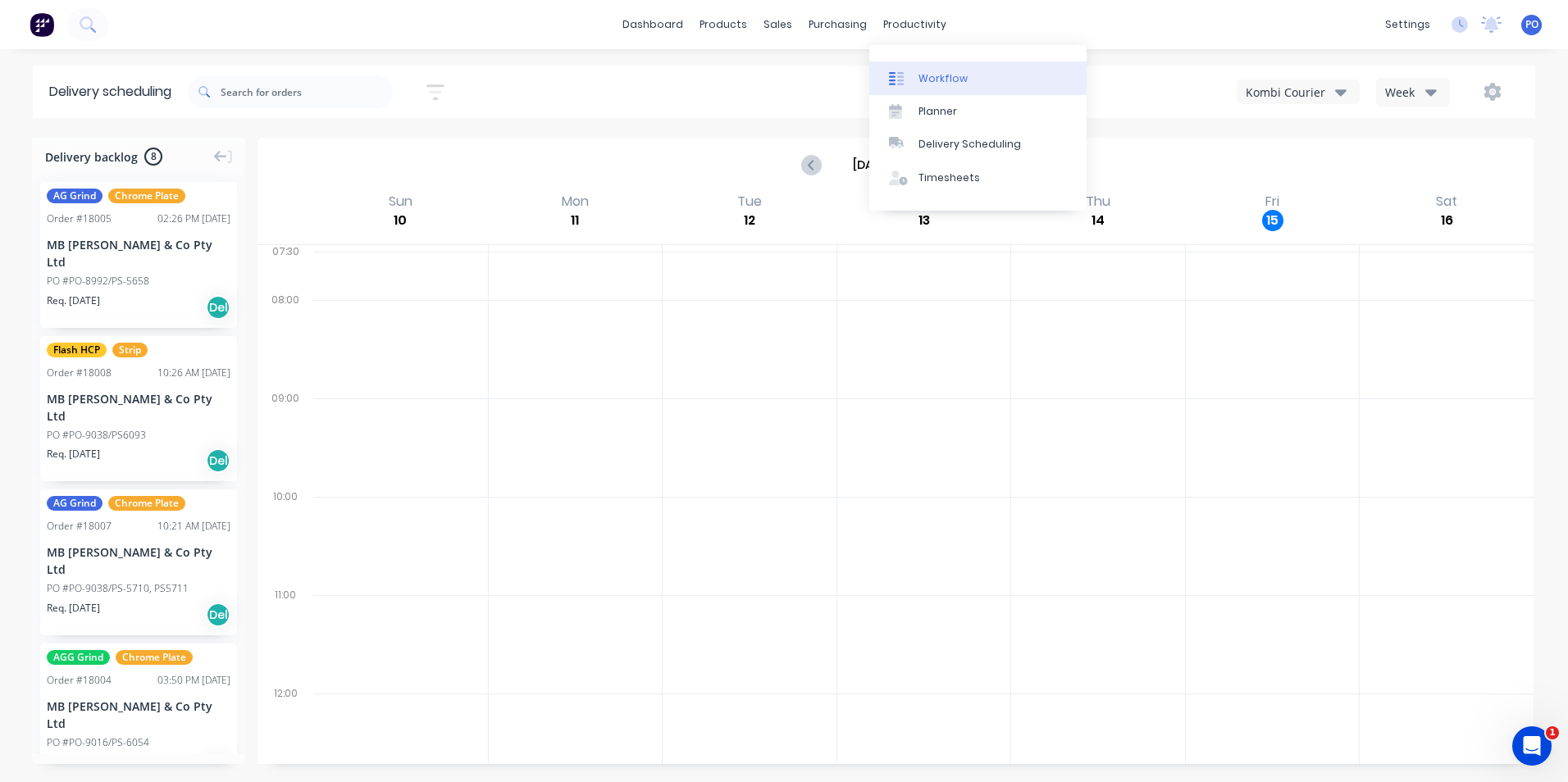
click at [926, 69] on link "Workflow" at bounding box center [978, 78] width 217 height 32
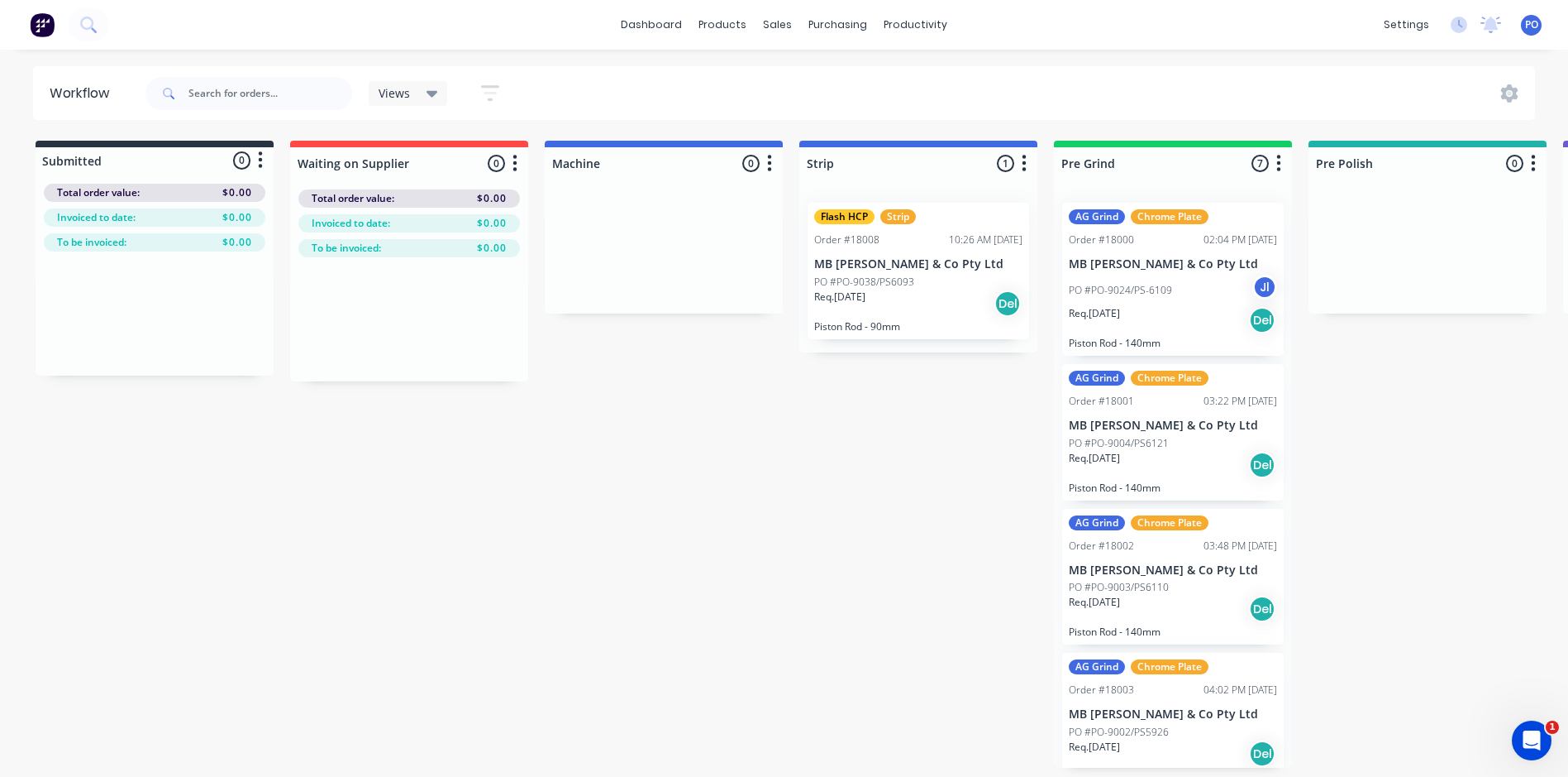
click at [482, 97] on icon "button" at bounding box center [490, 93] width 18 height 21
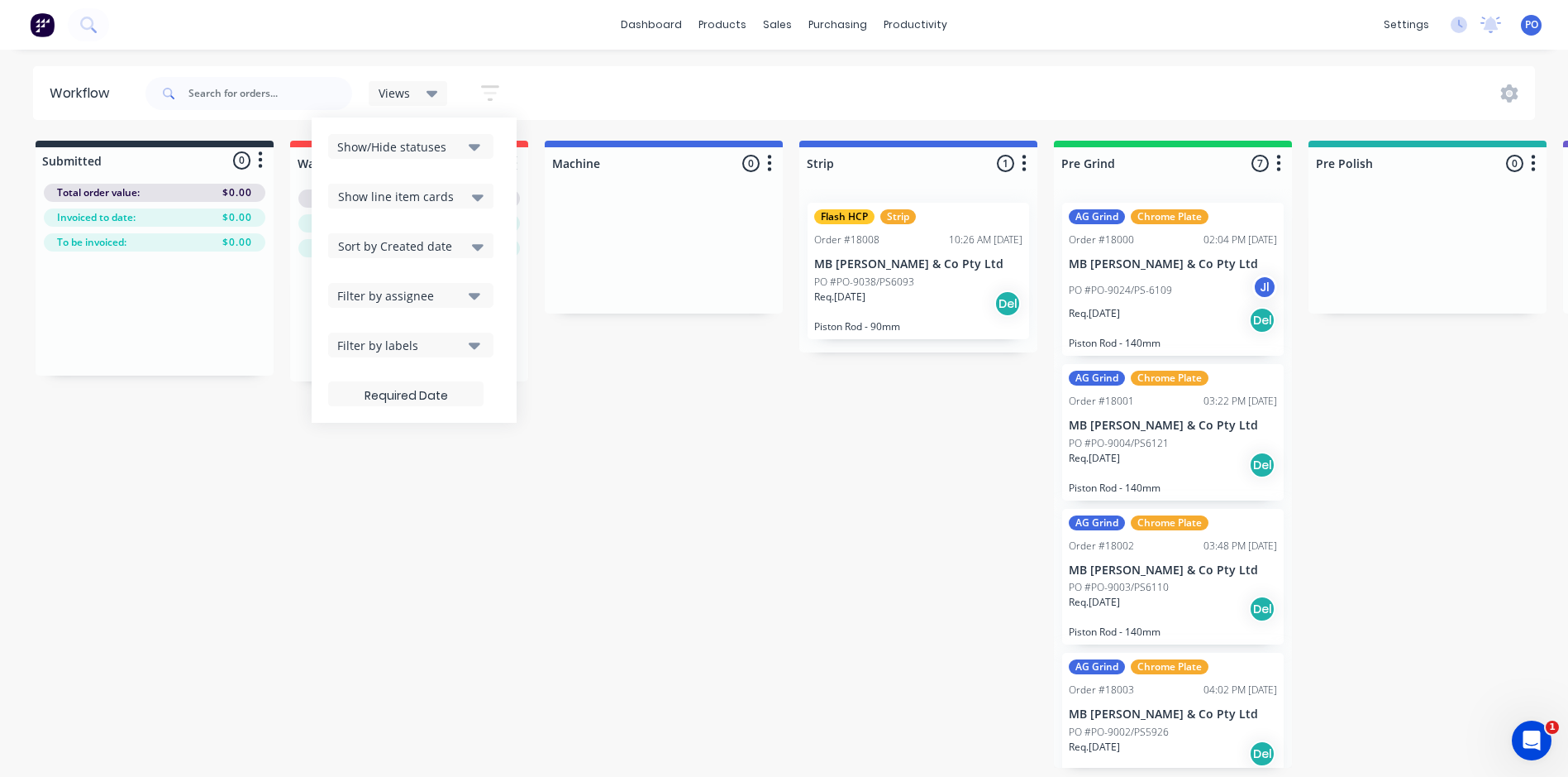
click at [454, 142] on div "Show/Hide statuses" at bounding box center [399, 147] width 125 height 17
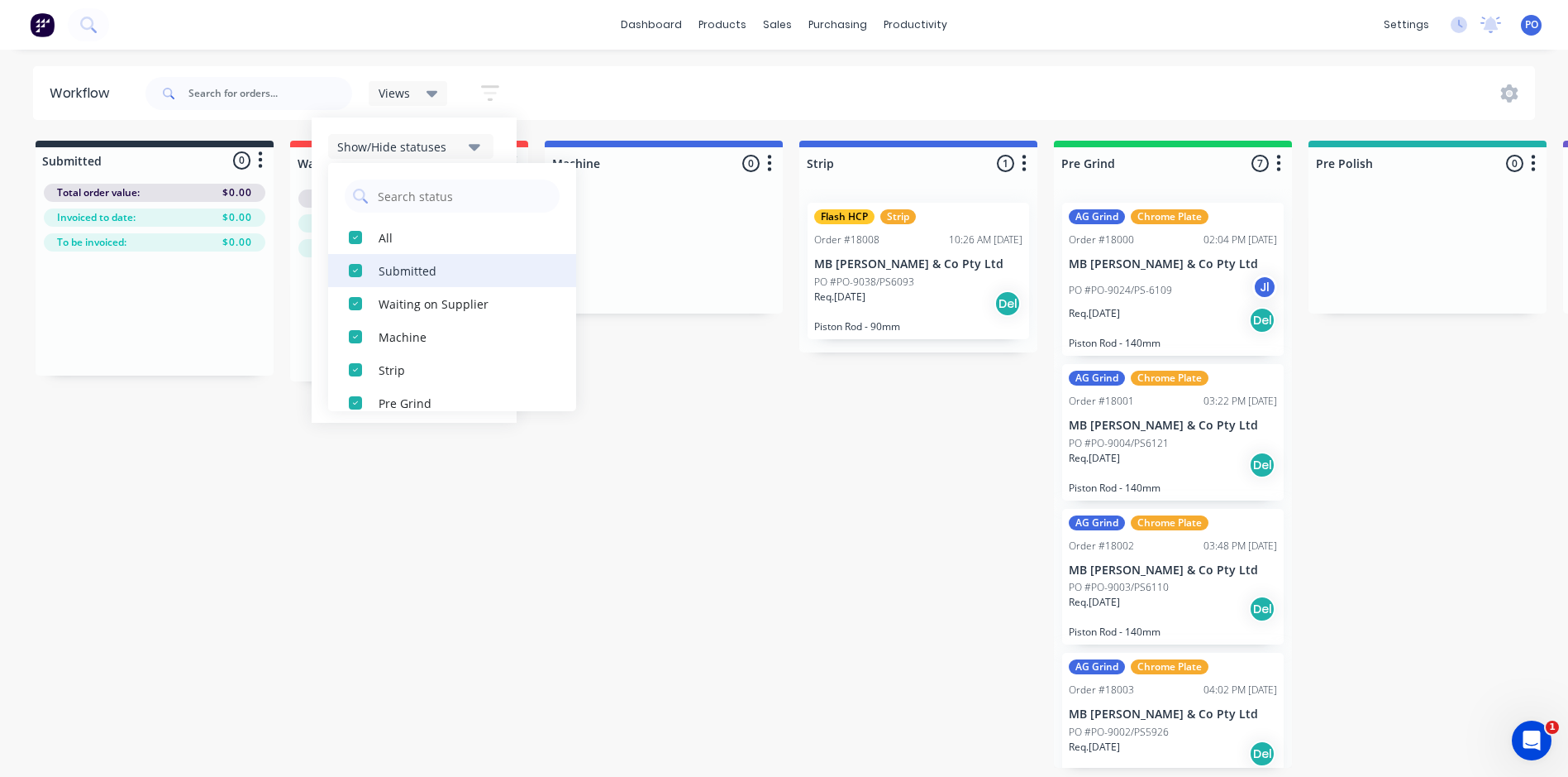
click at [359, 272] on div "button" at bounding box center [355, 270] width 33 height 33
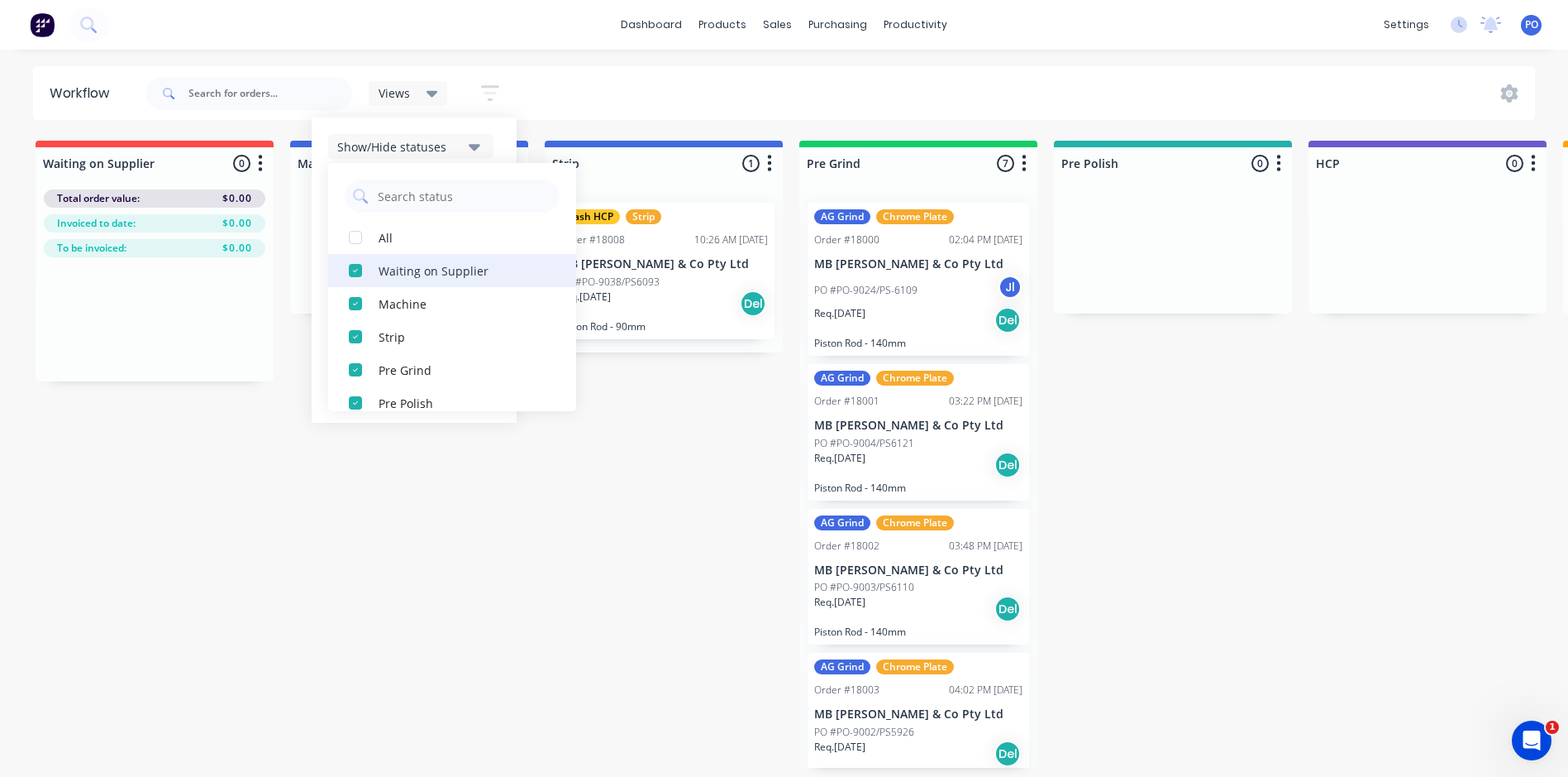
click at [356, 273] on div "button" at bounding box center [355, 270] width 33 height 33
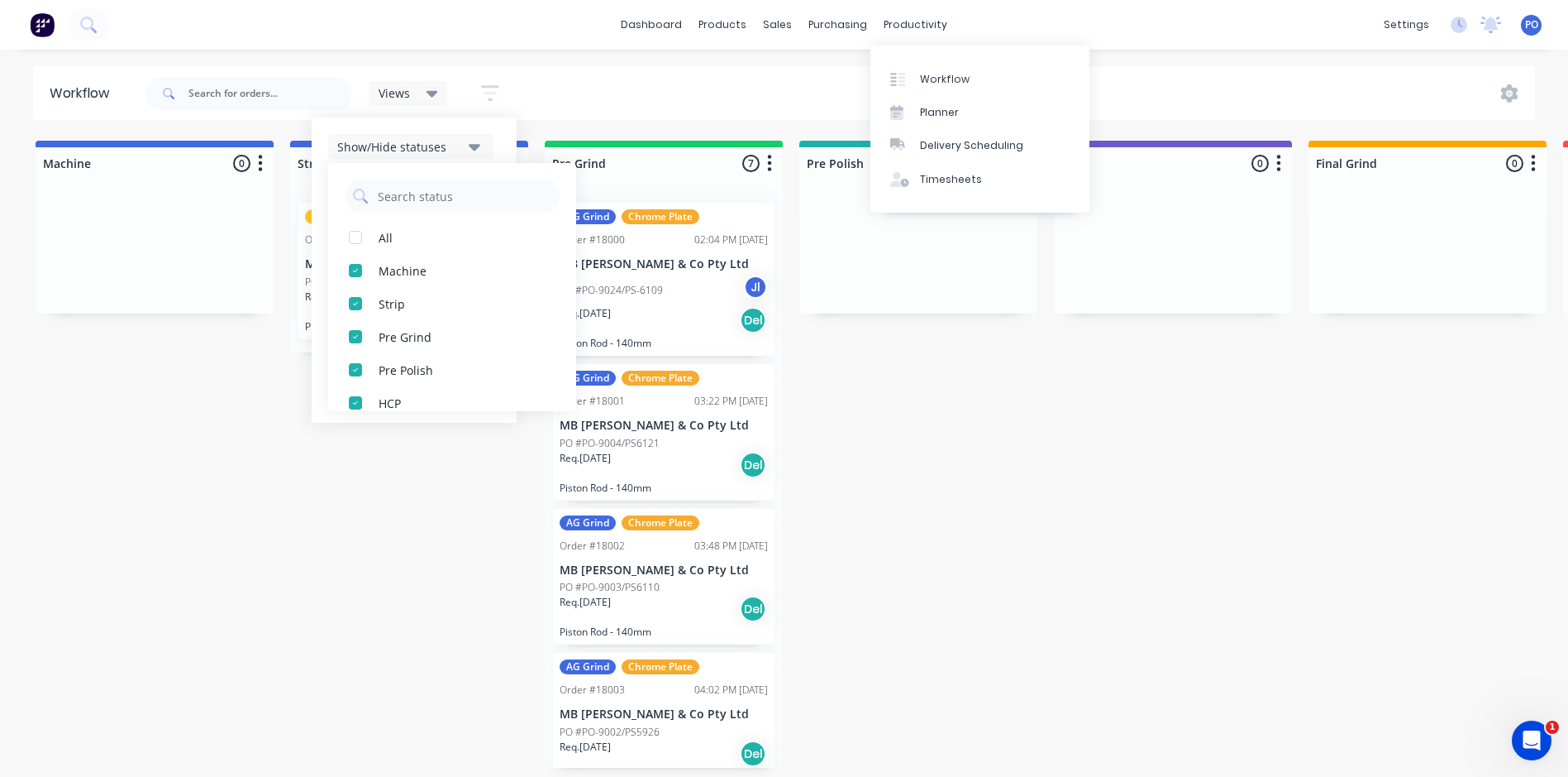
click at [779, 74] on div "Views Save new view None (Default) edit My Jobs edit To Invoice edit Show/Hide …" at bounding box center [839, 94] width 1394 height 50
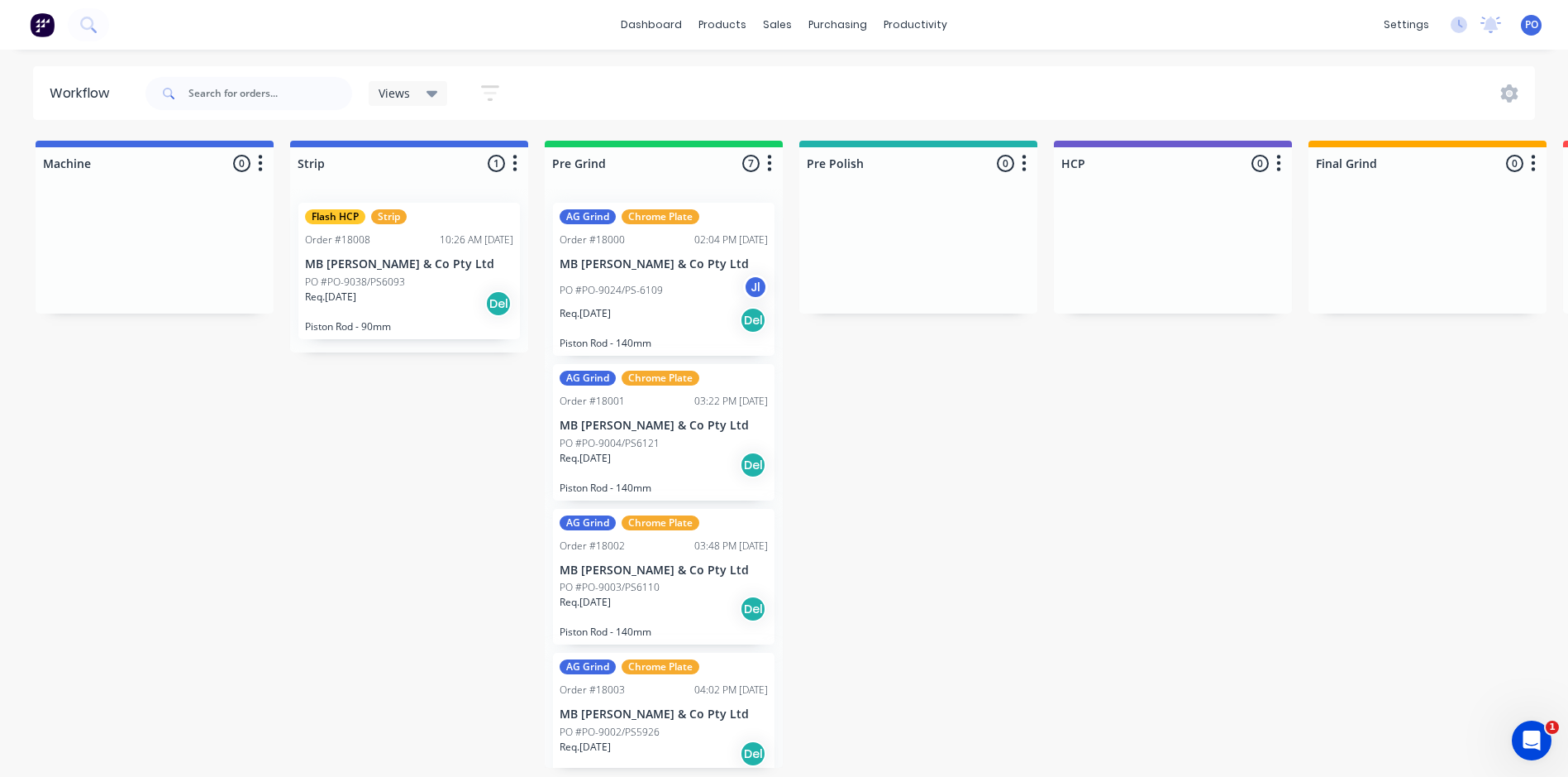
scroll to position [3, 0]
click at [259, 158] on icon "button" at bounding box center [260, 163] width 5 height 21
click at [175, 216] on button "Notifications" at bounding box center [188, 226] width 166 height 28
click at [166, 217] on button "Notifications" at bounding box center [188, 226] width 166 height 28
click at [515, 158] on icon "button" at bounding box center [515, 163] width 5 height 21
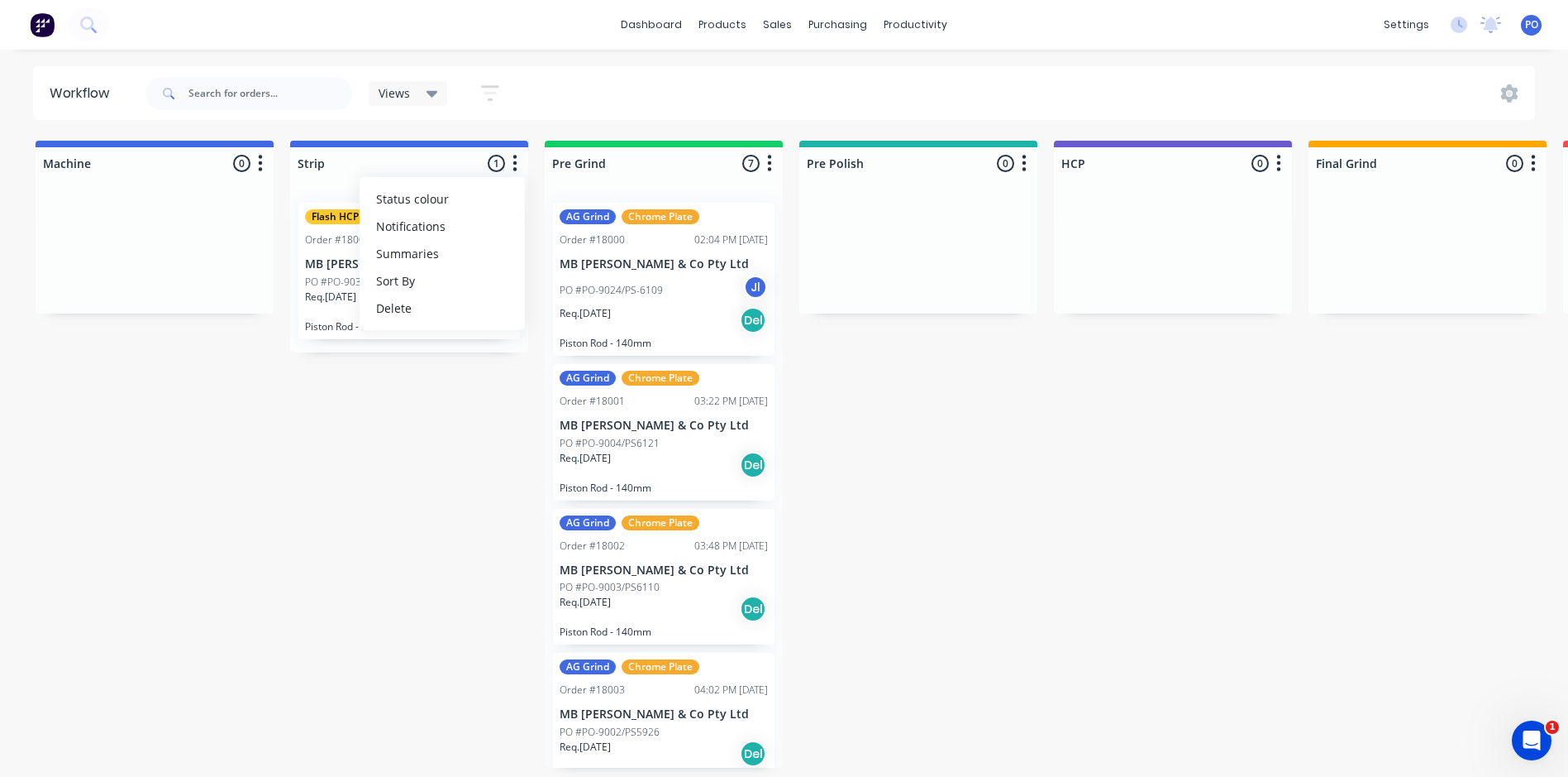
click at [771, 161] on icon "button" at bounding box center [770, 162] width 4 height 16
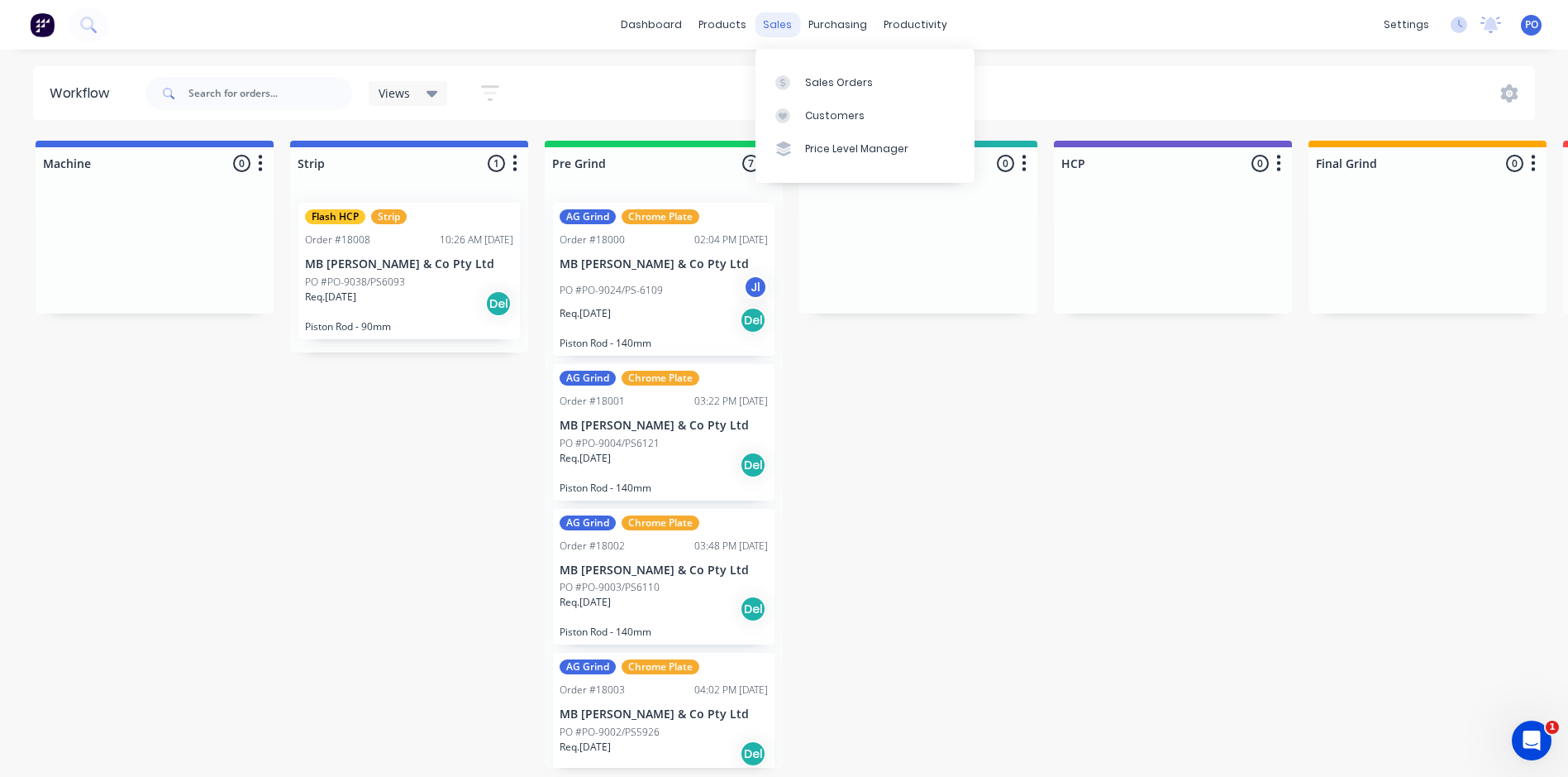
click at [773, 15] on div "sales" at bounding box center [778, 24] width 46 height 25
click at [815, 79] on div "Sales Orders" at bounding box center [839, 82] width 68 height 15
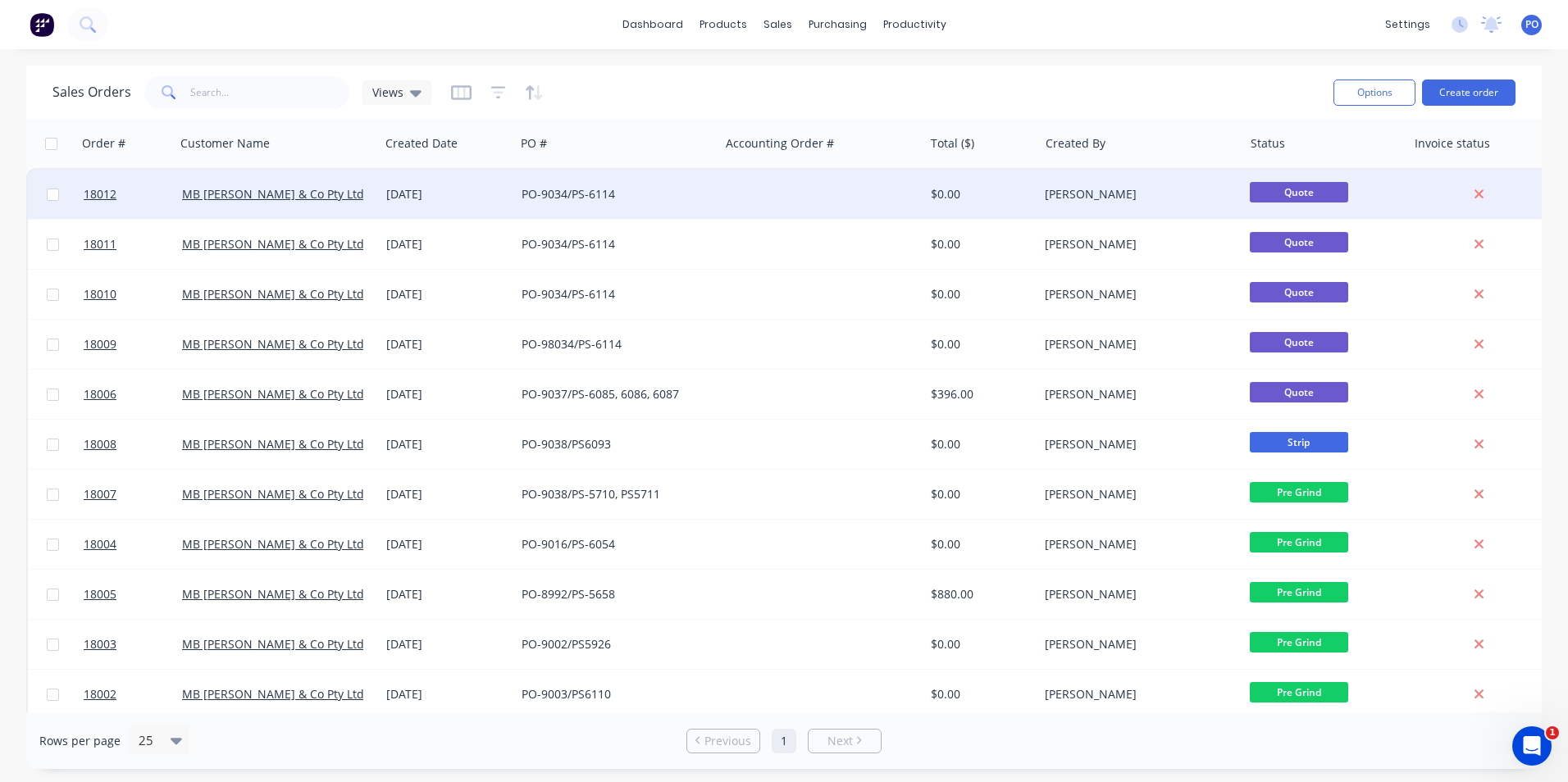
click at [1292, 191] on span "Quote" at bounding box center [1299, 192] width 98 height 21
click at [270, 192] on link "MB Butterfield & Co Pty Ltd" at bounding box center [273, 194] width 182 height 15
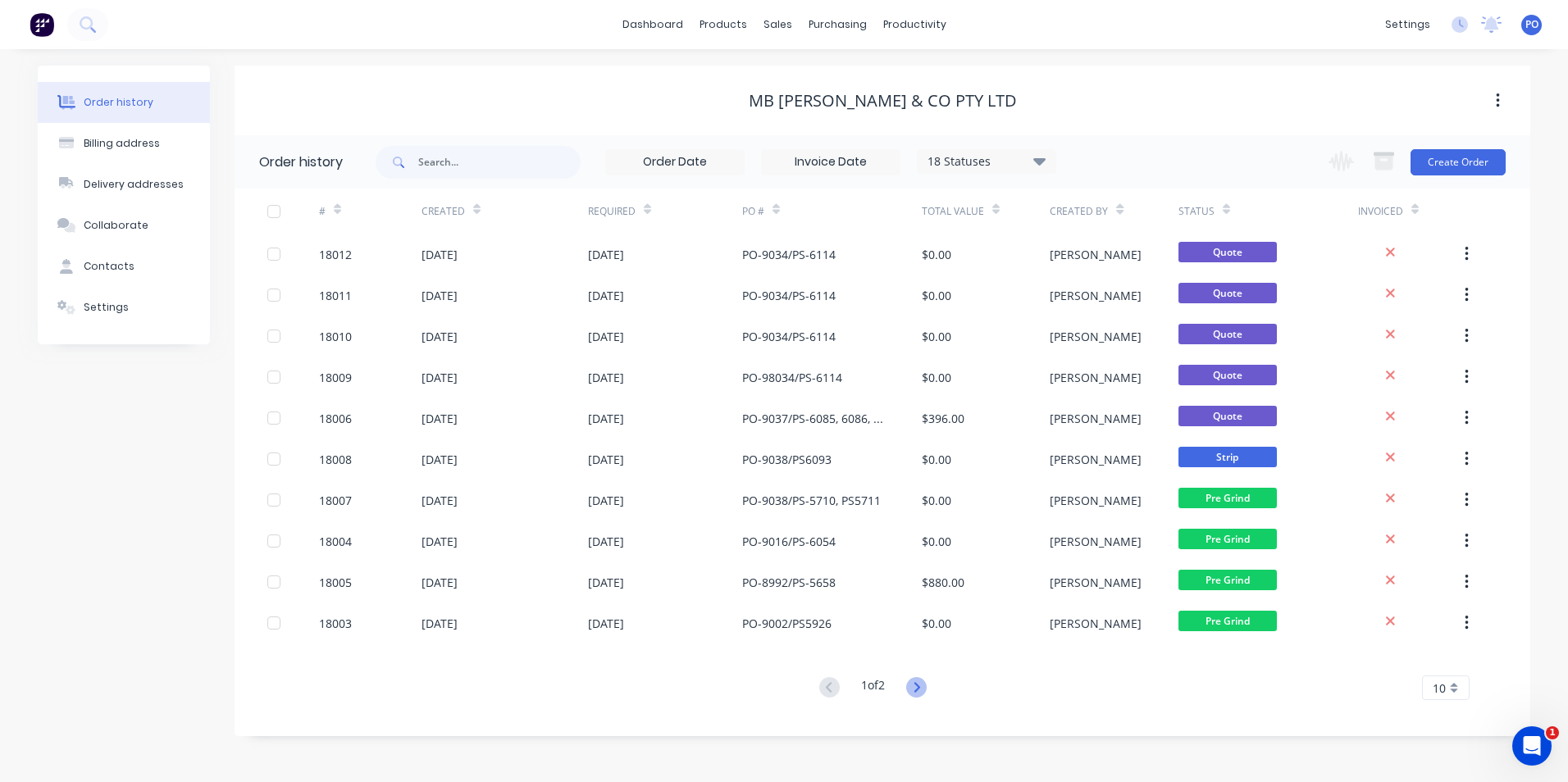
click at [913, 690] on icon at bounding box center [917, 687] width 21 height 21
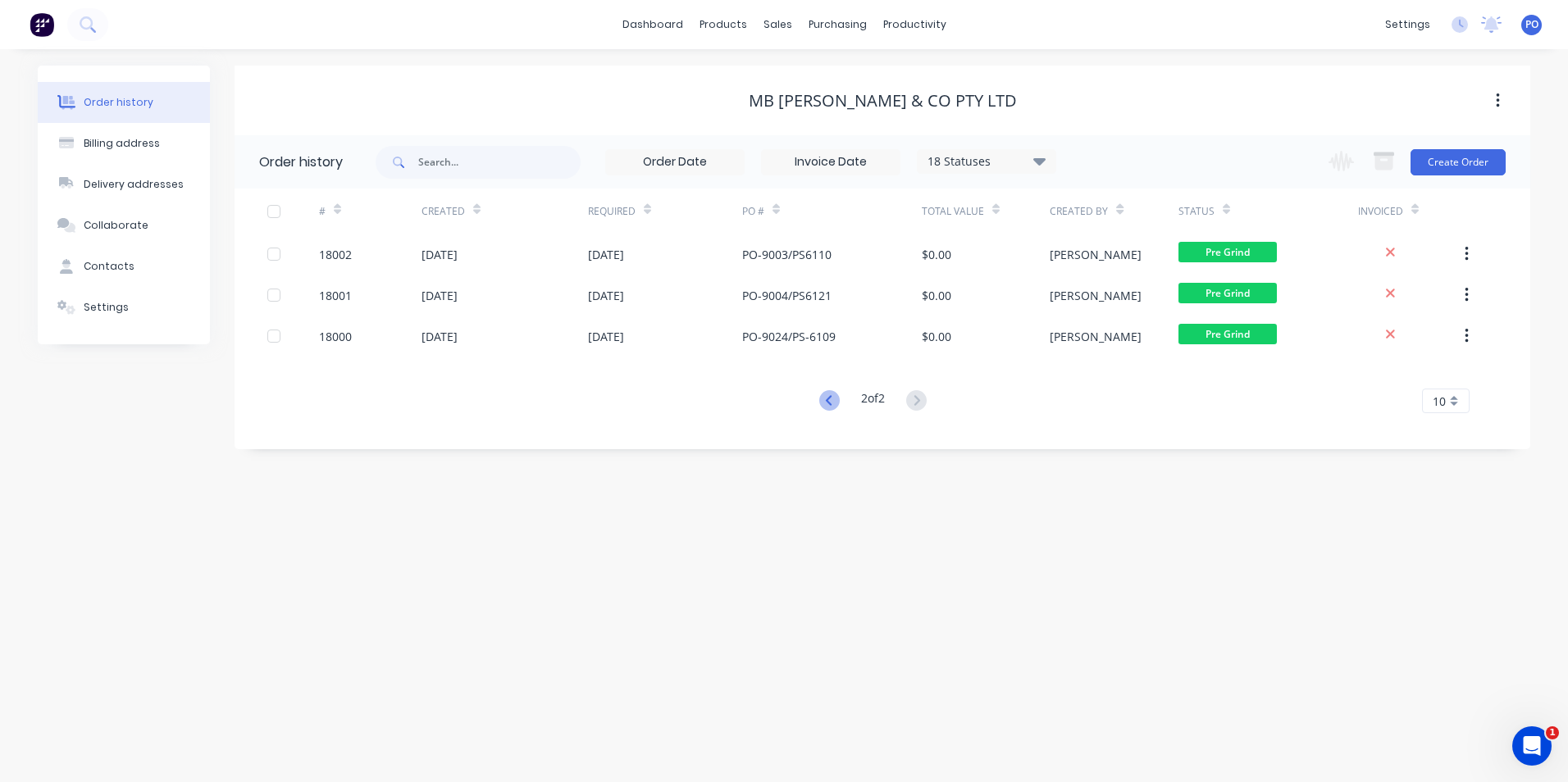
click at [822, 404] on icon at bounding box center [829, 401] width 21 height 21
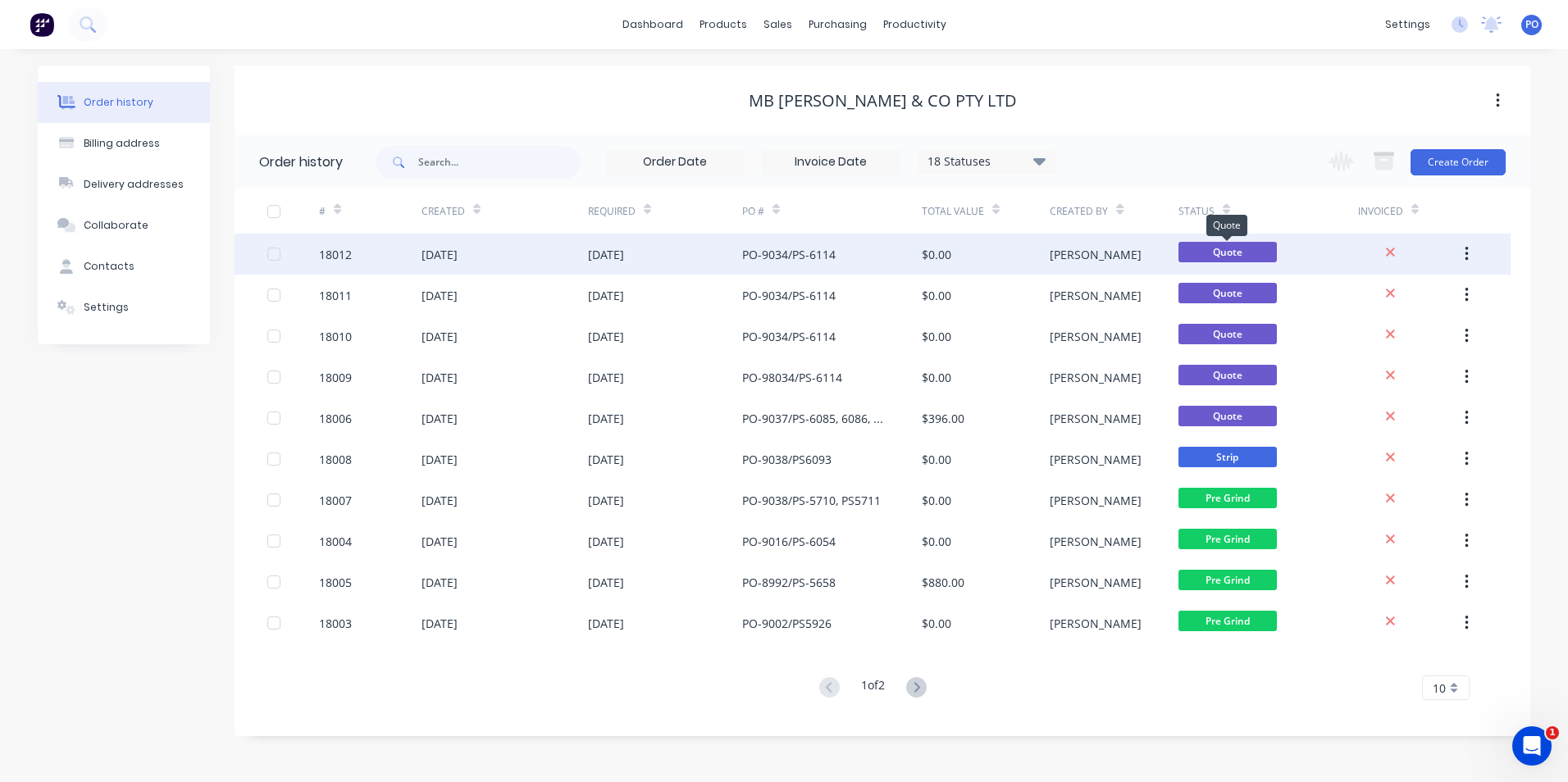
click at [1232, 251] on span "Quote" at bounding box center [1227, 252] width 98 height 21
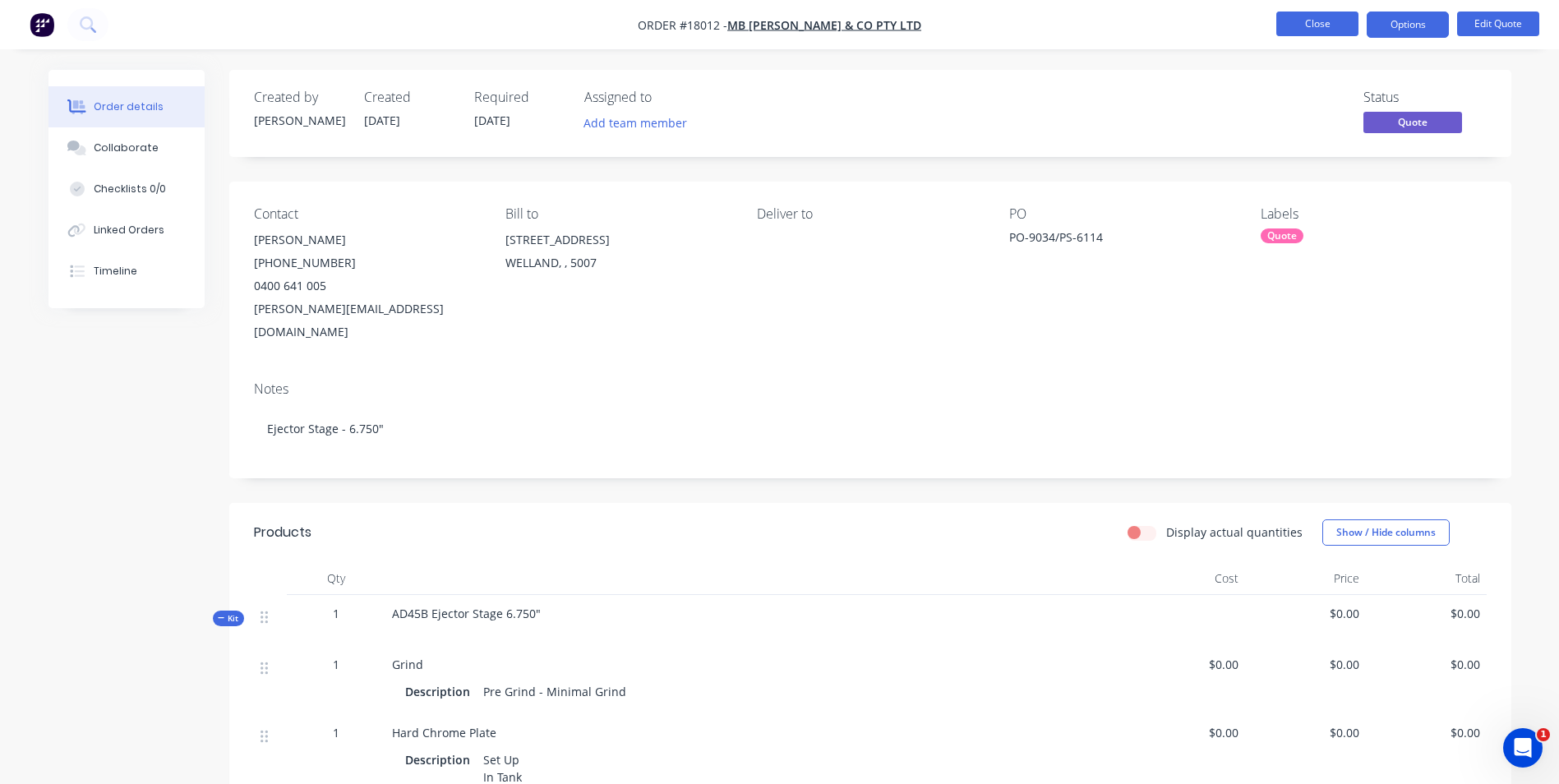
click at [1335, 27] on button "Close" at bounding box center [1317, 23] width 82 height 25
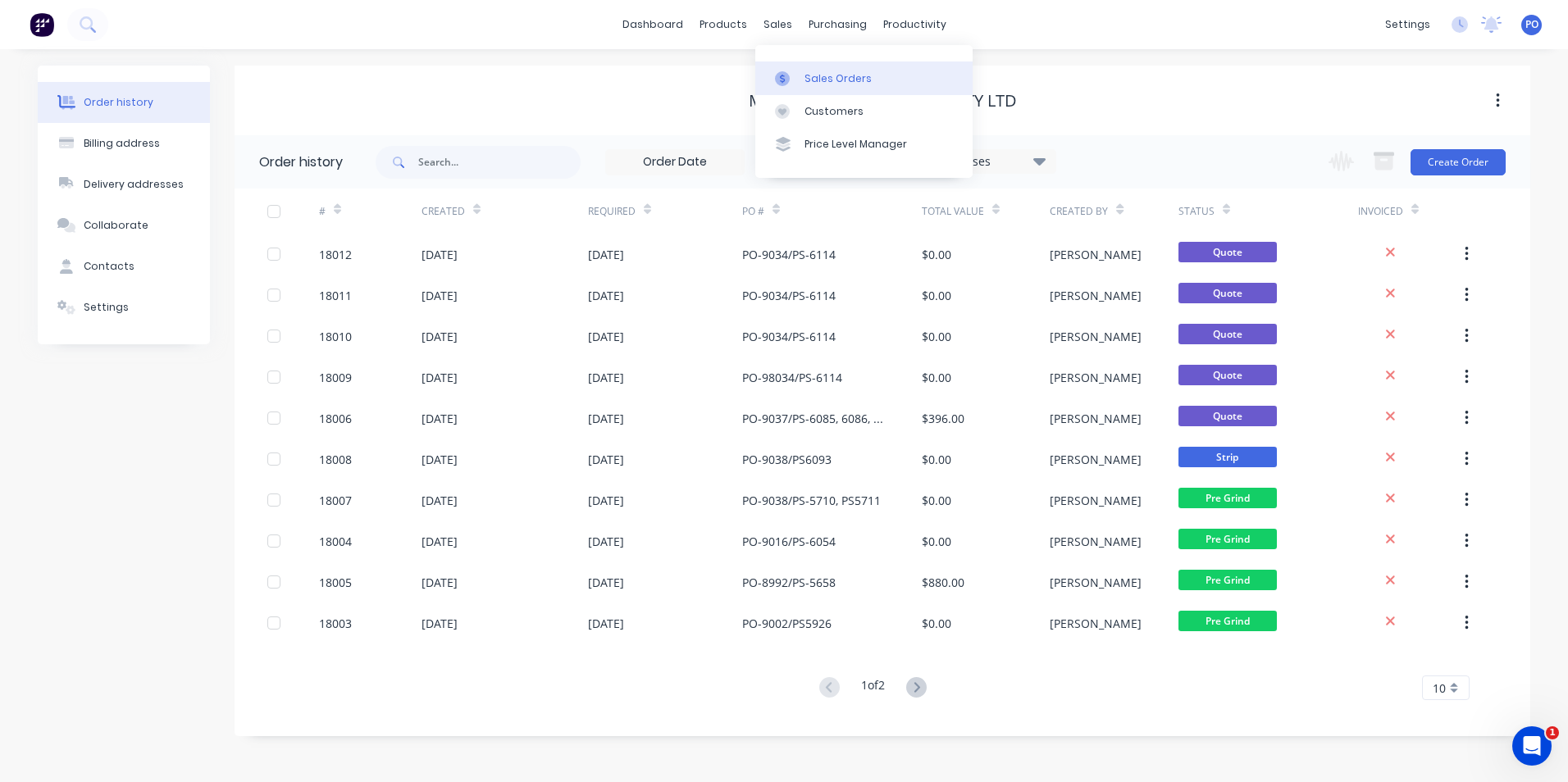
click at [818, 77] on div "Sales Orders" at bounding box center [838, 78] width 68 height 15
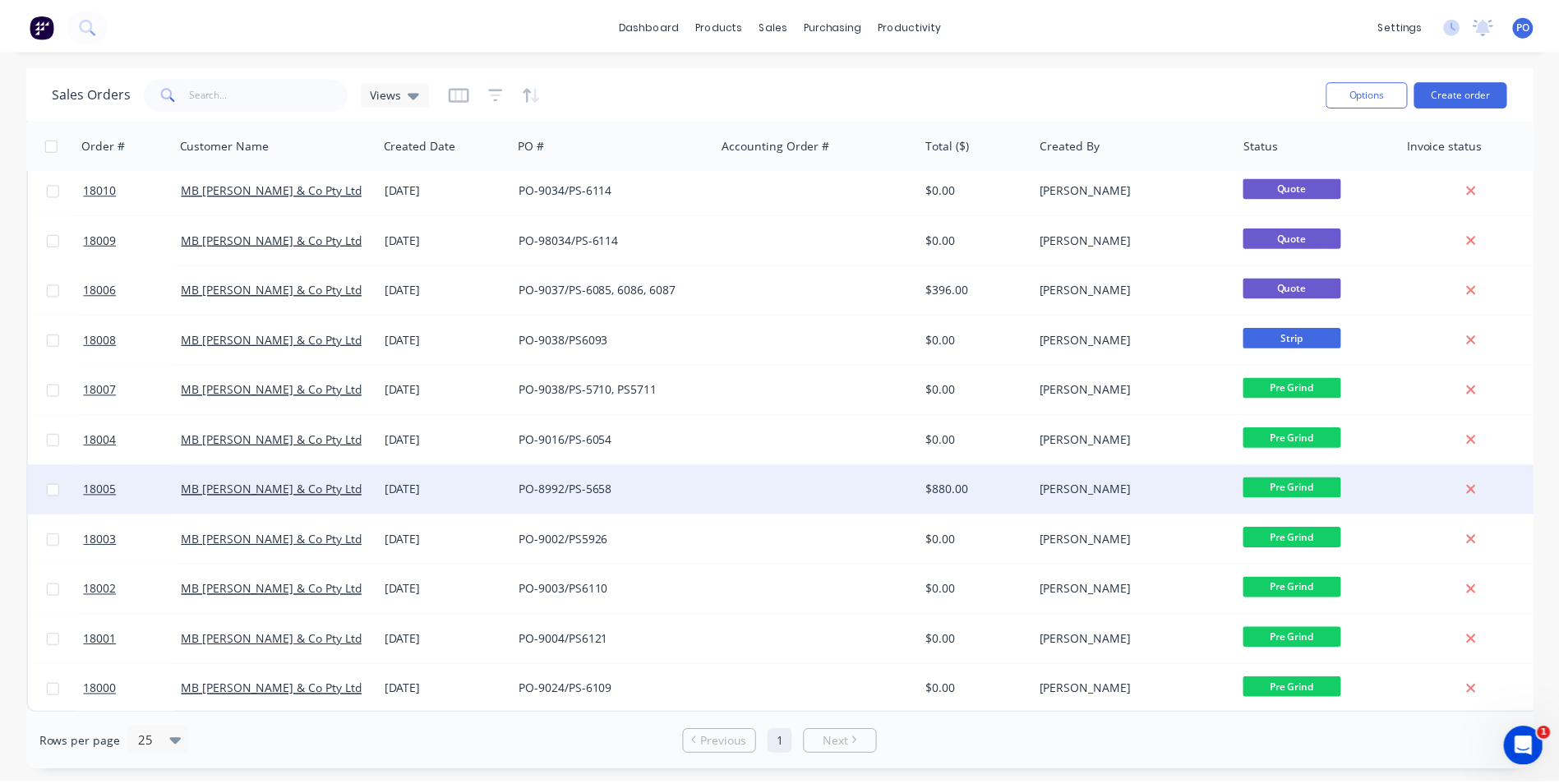
scroll to position [114, 0]
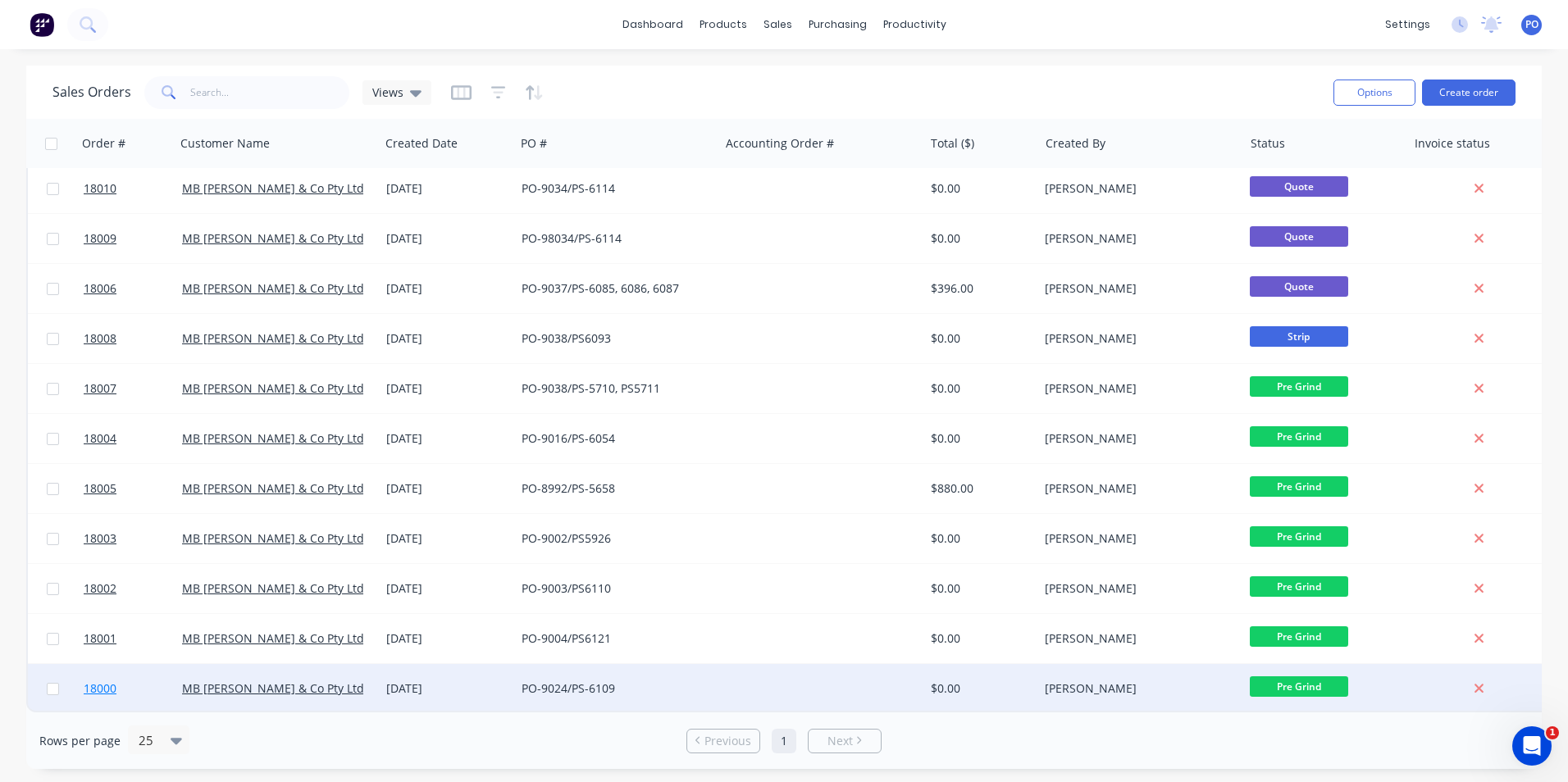
click at [112, 680] on span "18000" at bounding box center [100, 688] width 32 height 16
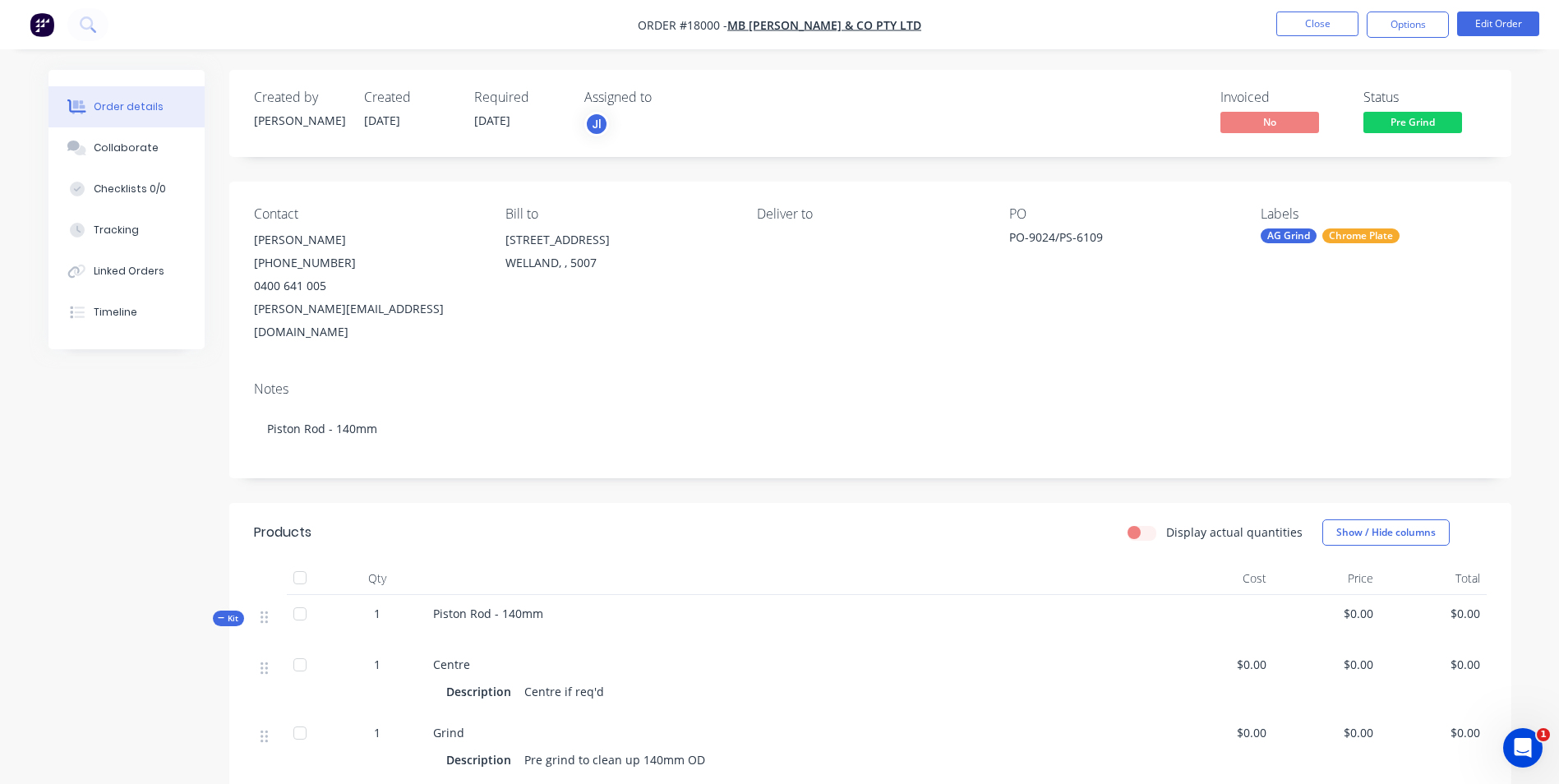
click at [1296, 236] on div "AG Grind" at bounding box center [1288, 236] width 56 height 15
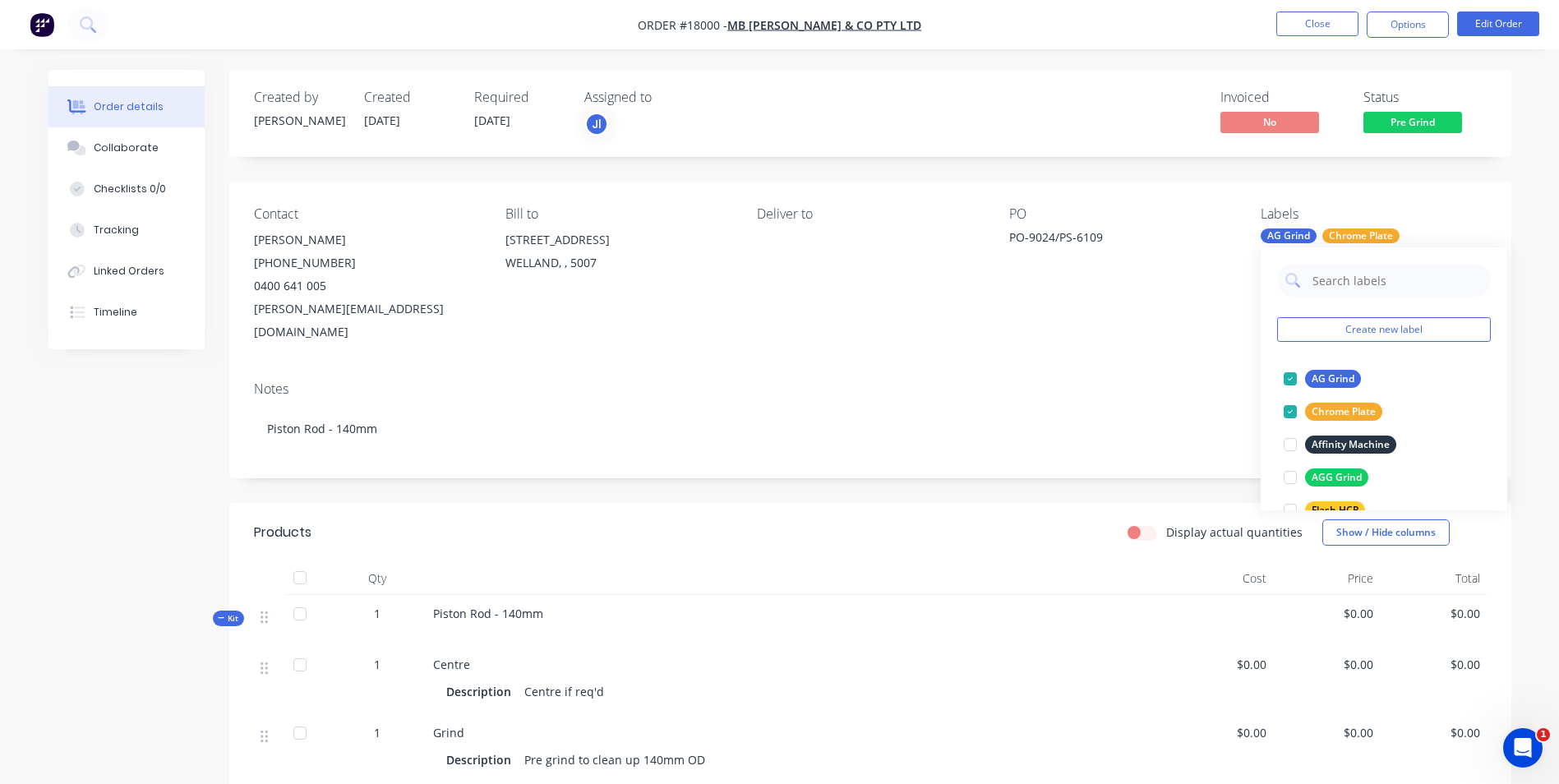
click at [1296, 236] on div "AG Grind" at bounding box center [1288, 236] width 56 height 15
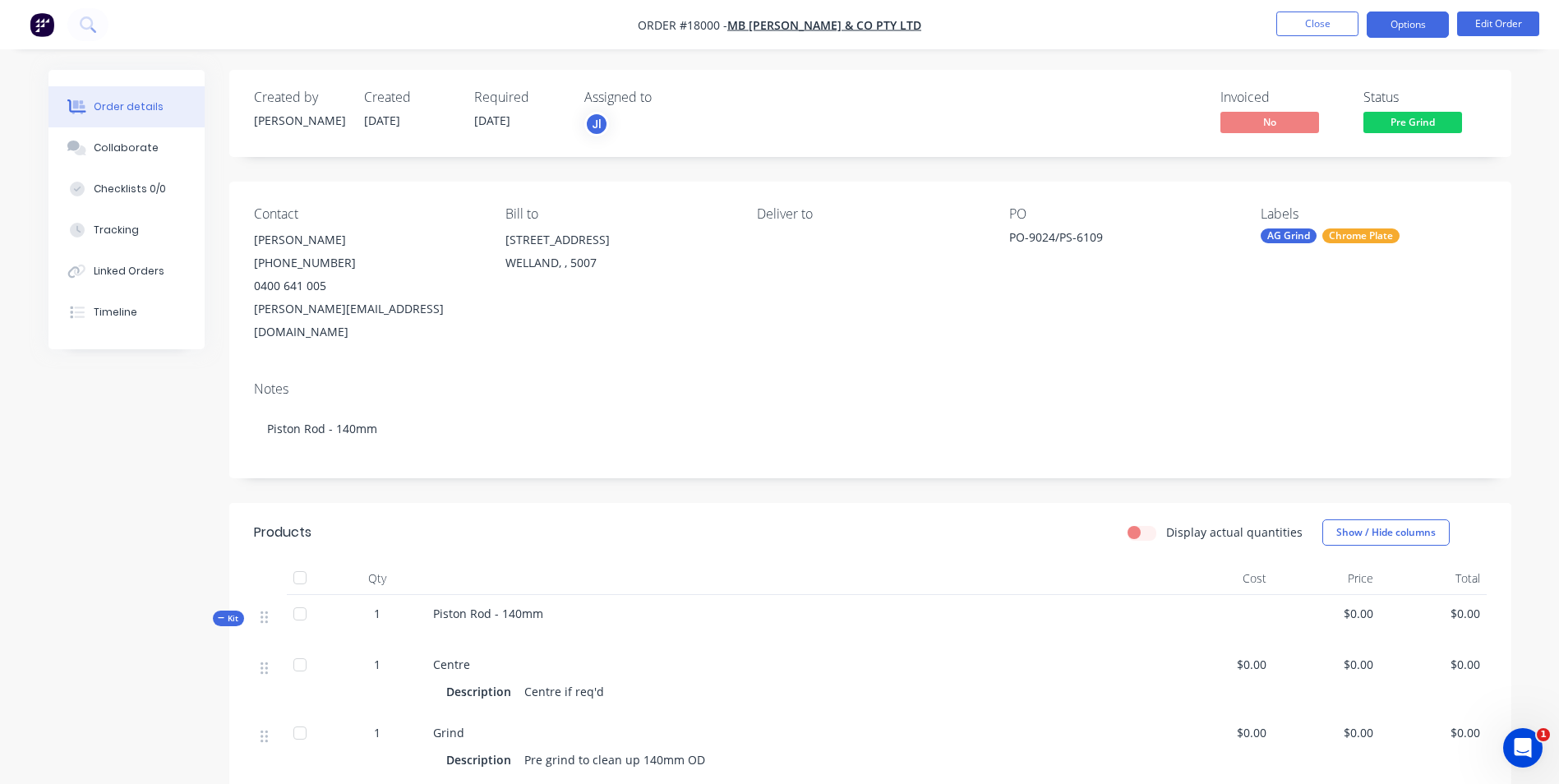
click at [1403, 23] on button "Options" at bounding box center [1408, 24] width 82 height 27
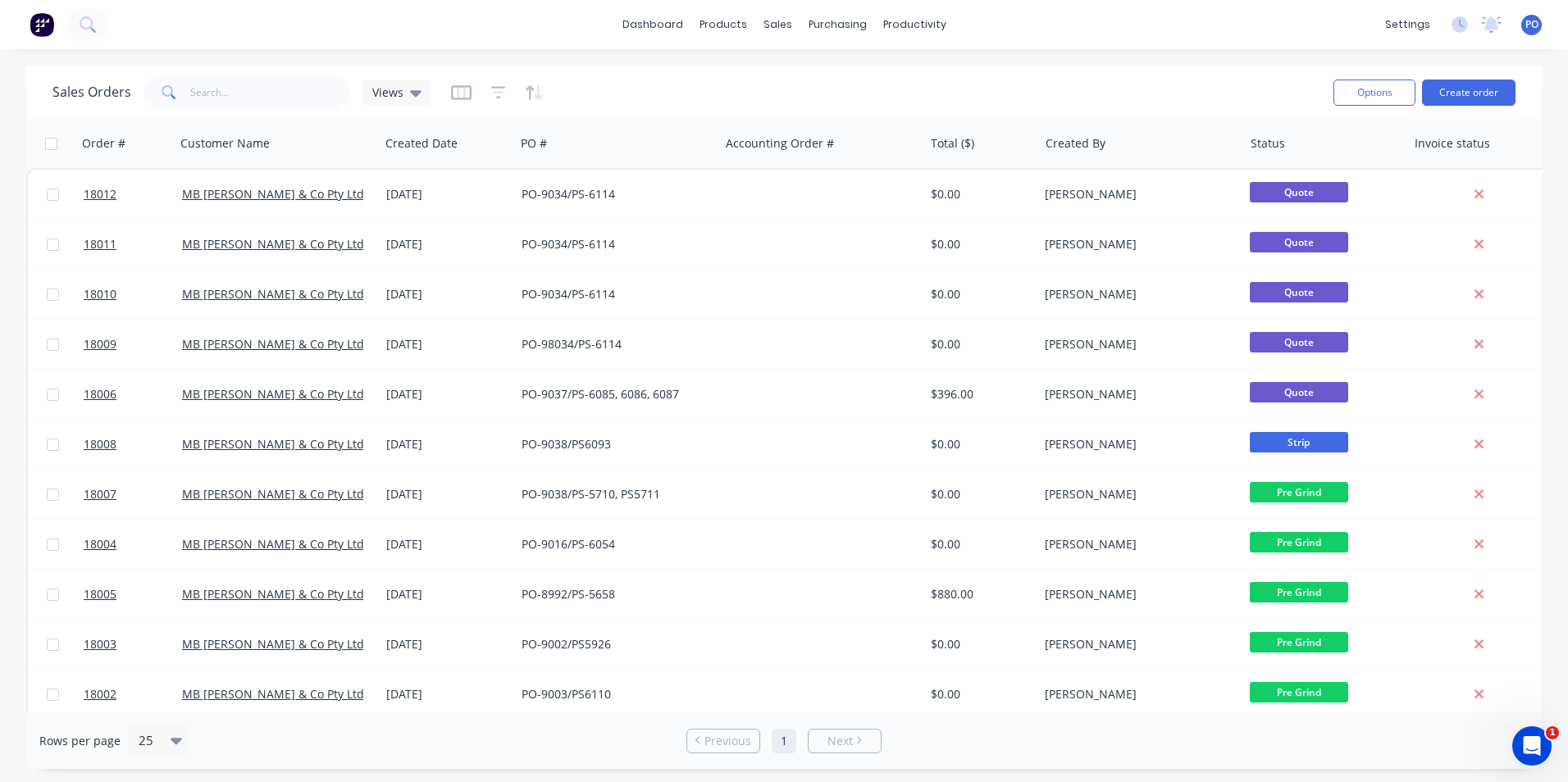
click at [1542, 748] on div "Open Intercom Messenger" at bounding box center [1531, 745] width 54 height 54
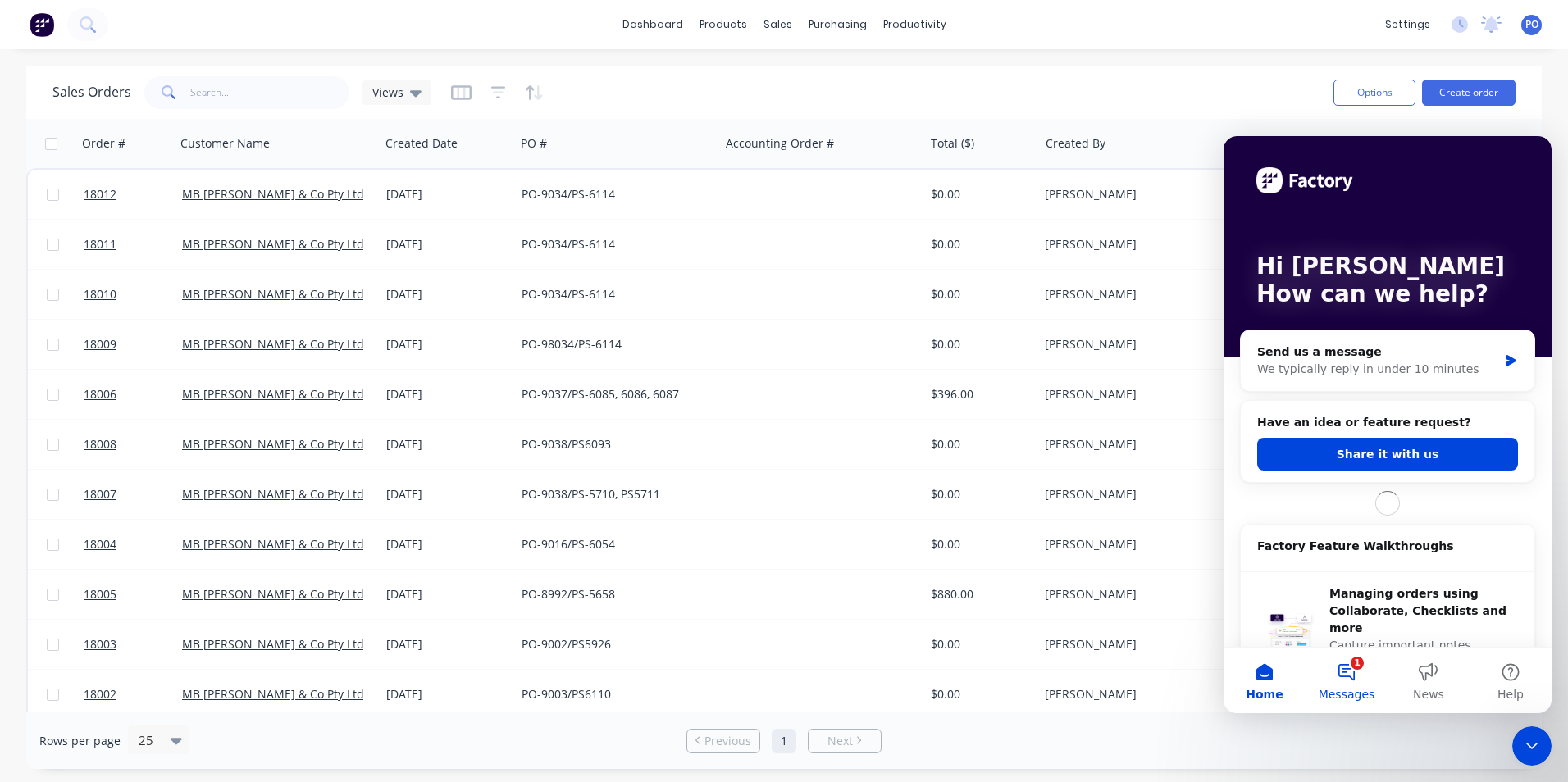
click at [1341, 671] on button "1 Messages" at bounding box center [1347, 680] width 82 height 66
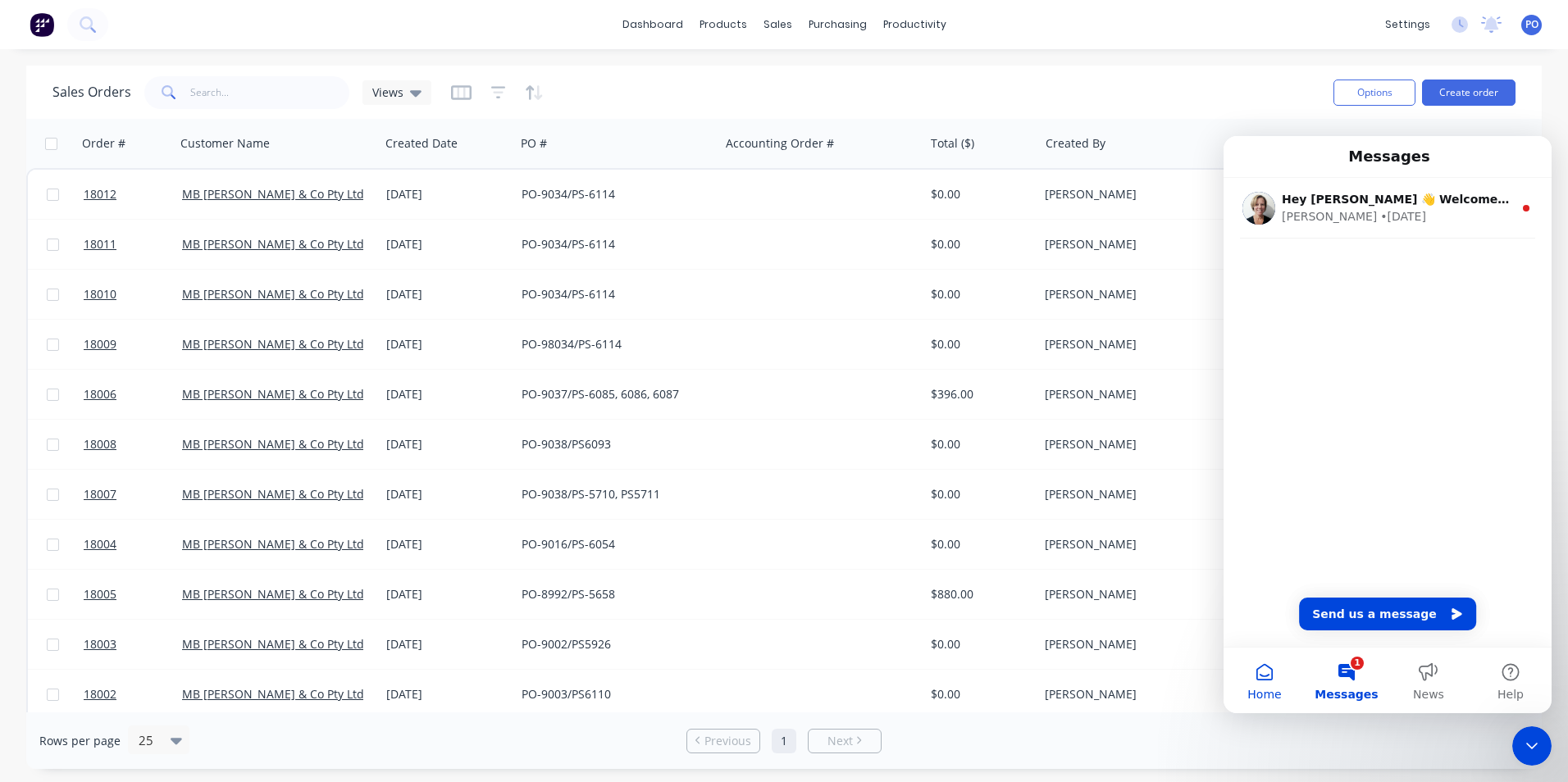
click at [1267, 688] on button "Home" at bounding box center [1264, 680] width 82 height 66
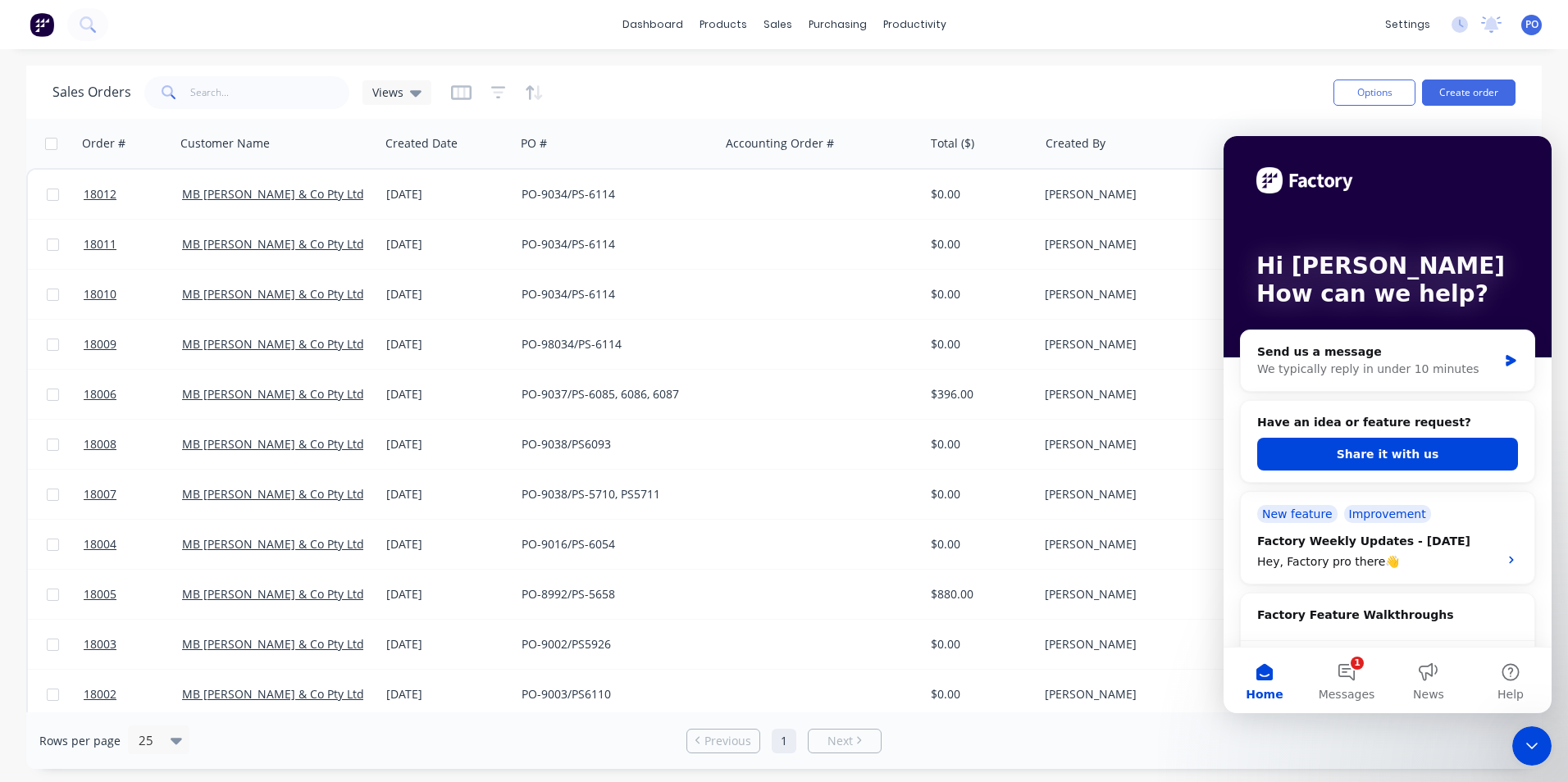
click at [1288, 26] on div "dashboard products sales purchasing productivity dashboard products Product Cat…" at bounding box center [784, 25] width 1568 height 50
click at [1312, 95] on div "Sales Orders Views" at bounding box center [686, 91] width 1268 height 40
click at [1365, 748] on div "Rows per page 25 Previous 1 Next" at bounding box center [784, 740] width 1515 height 56
click at [1524, 741] on icon "Close Intercom Messenger" at bounding box center [1531, 745] width 20 height 20
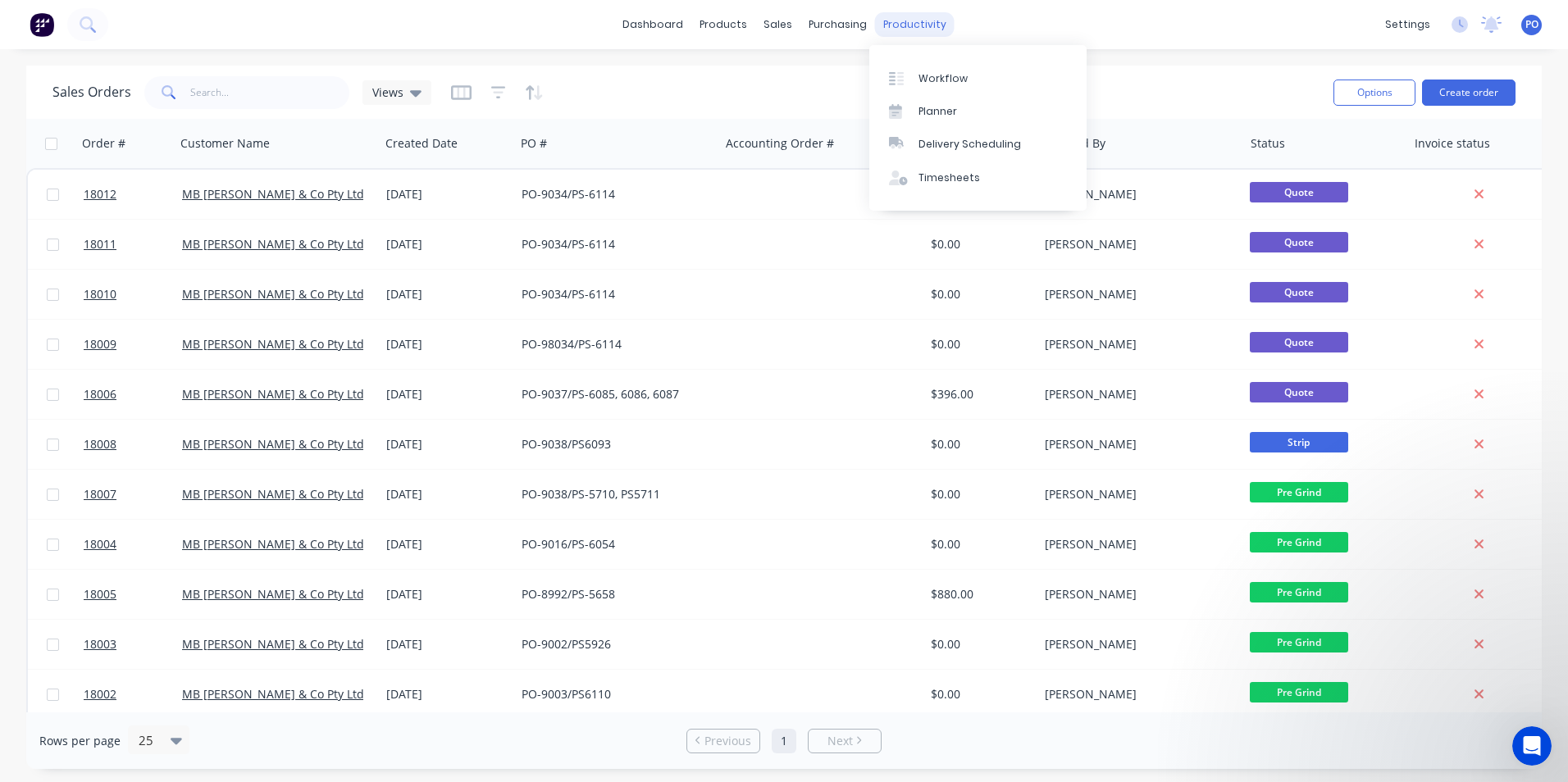
click at [895, 30] on div "productivity" at bounding box center [914, 24] width 80 height 25
click at [917, 74] on link "Workflow" at bounding box center [978, 78] width 217 height 32
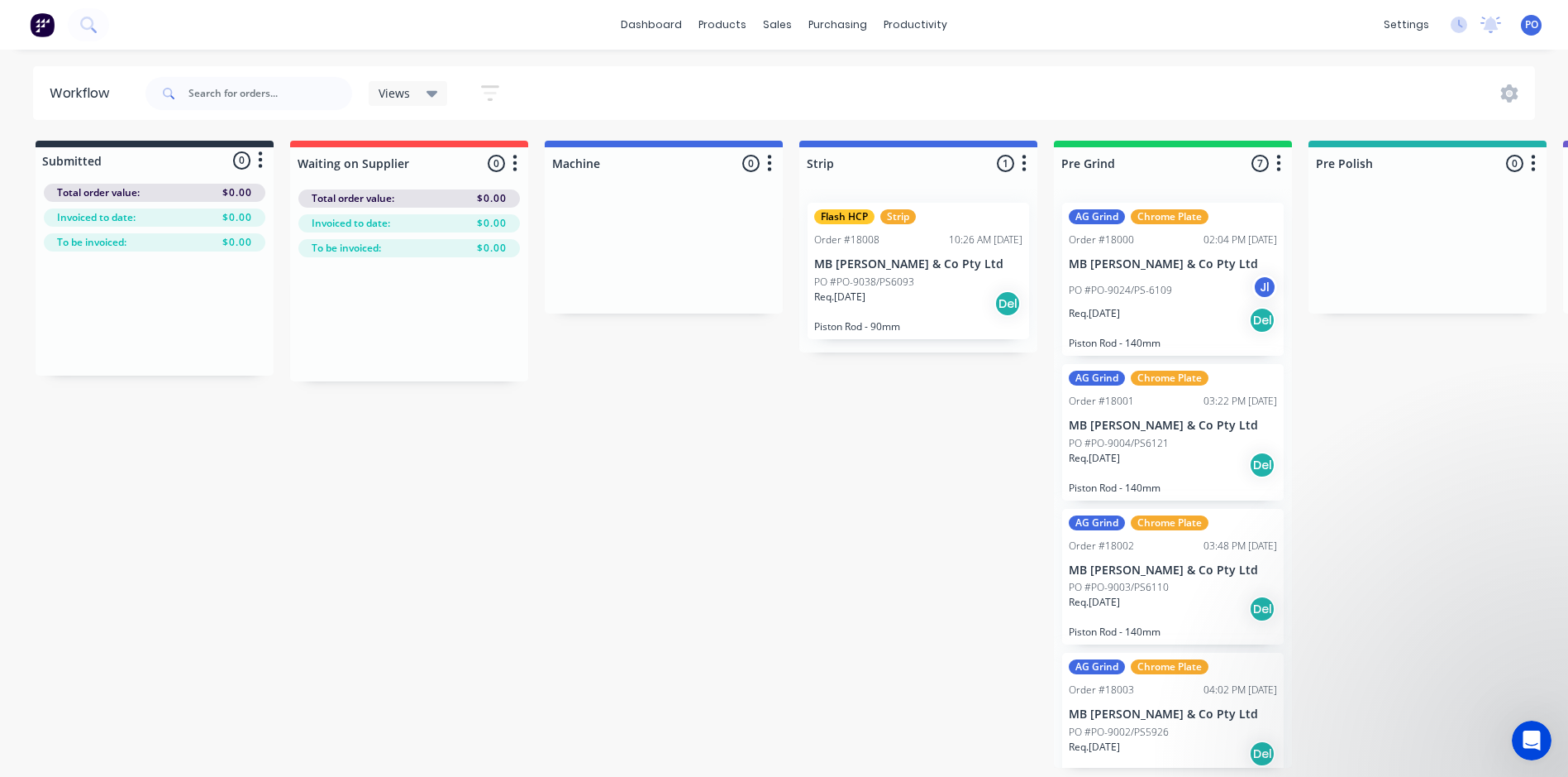
click at [265, 158] on button "button" at bounding box center [260, 160] width 20 height 20
click at [259, 156] on icon "button" at bounding box center [260, 160] width 5 height 21
click at [1006, 161] on div at bounding box center [918, 163] width 238 height 32
click at [1024, 159] on icon "button" at bounding box center [1024, 163] width 5 height 21
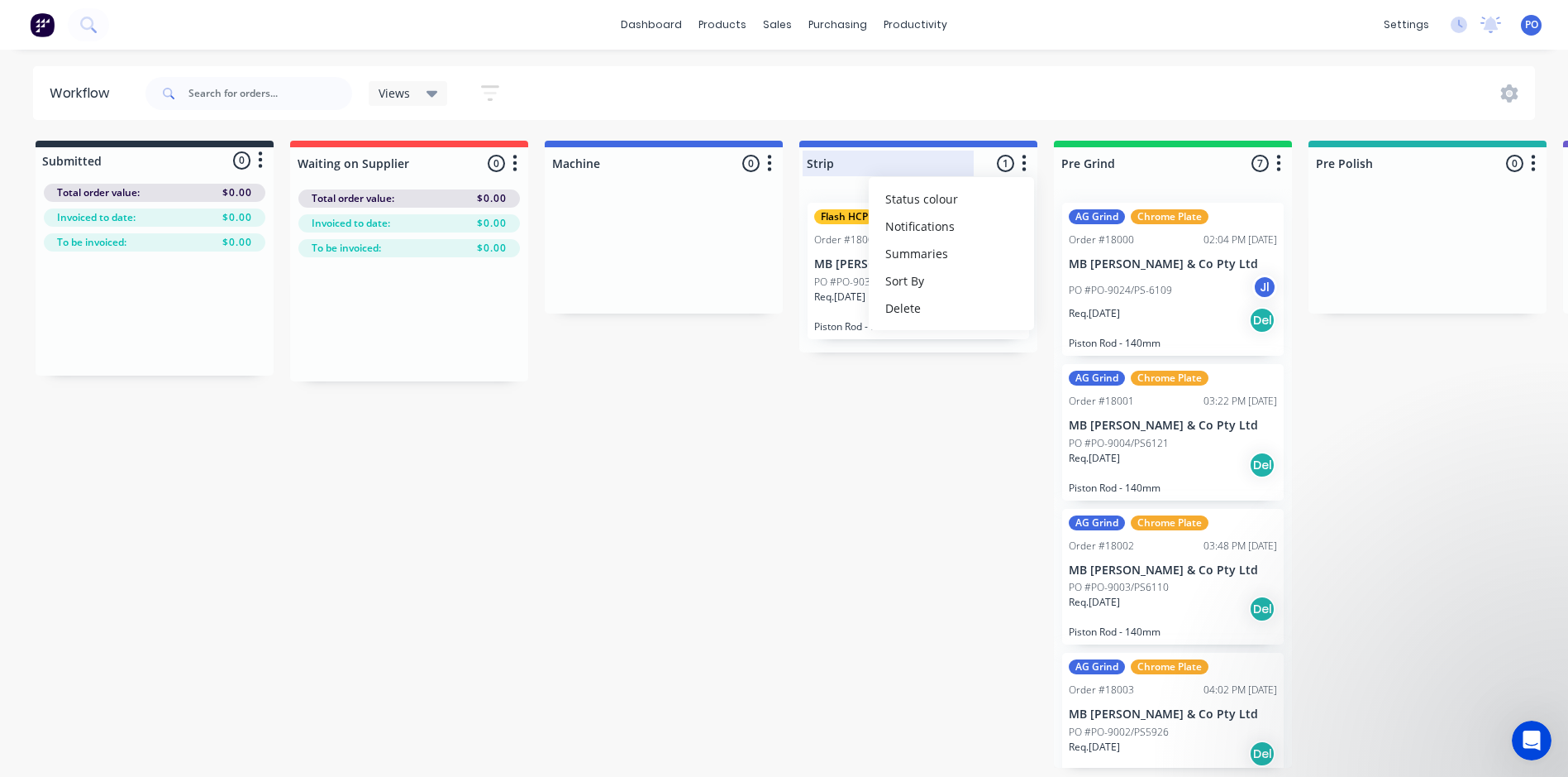
click at [812, 160] on div at bounding box center [918, 163] width 238 height 32
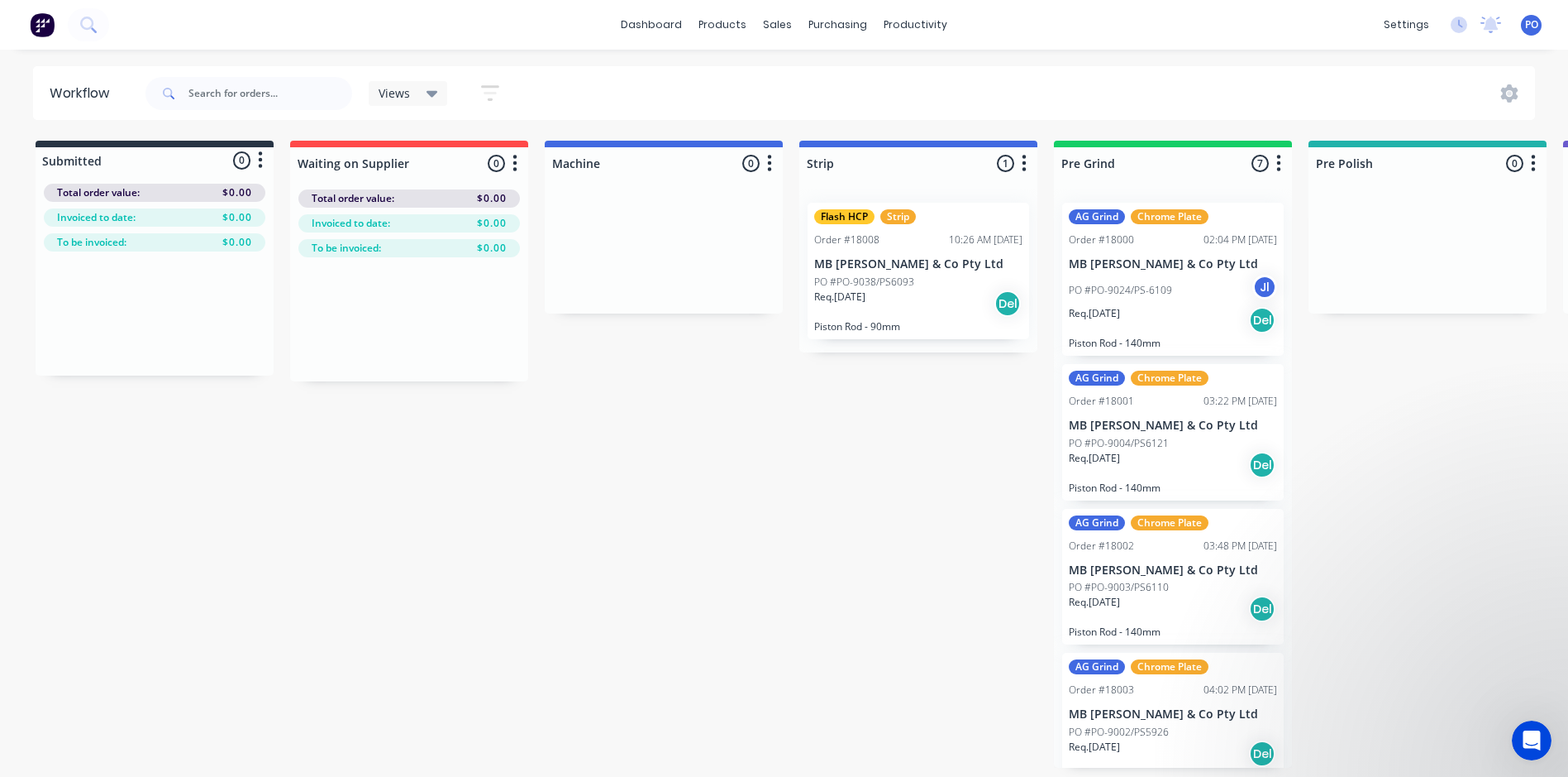
click at [489, 91] on icon "button" at bounding box center [490, 93] width 18 height 21
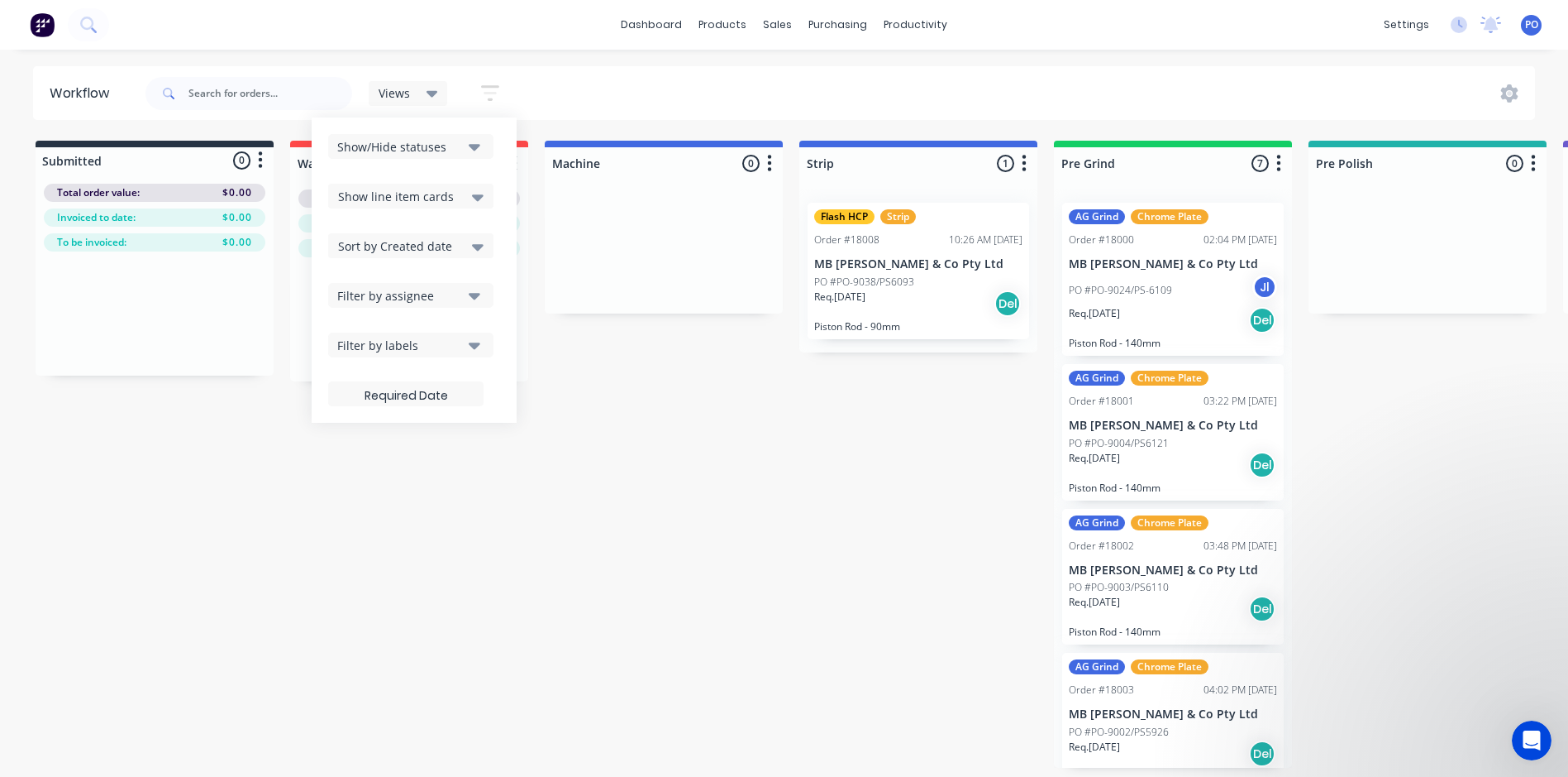
click at [478, 147] on icon "button" at bounding box center [474, 147] width 11 height 7
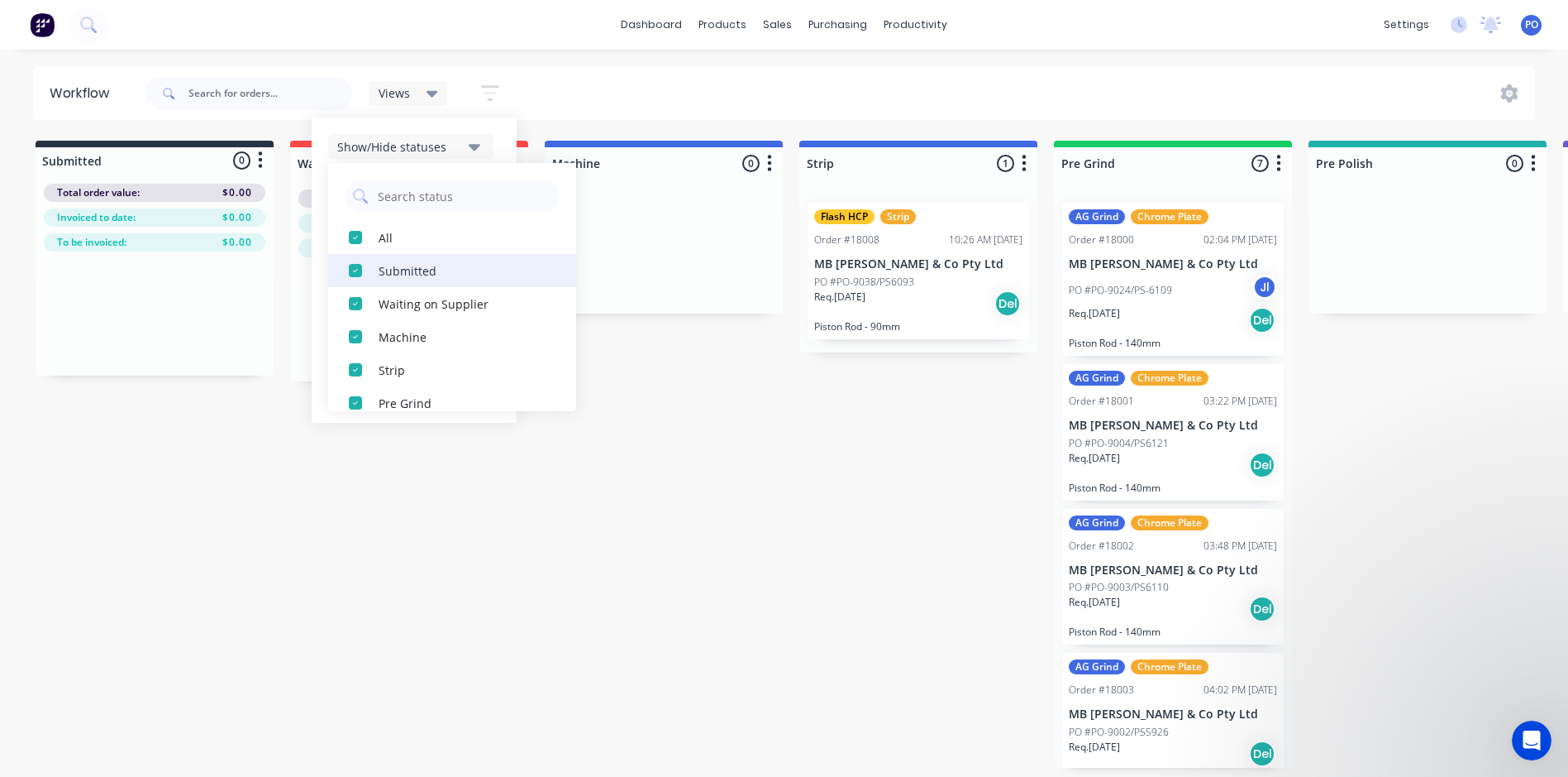
click at [406, 272] on div "Submitted" at bounding box center [461, 270] width 166 height 17
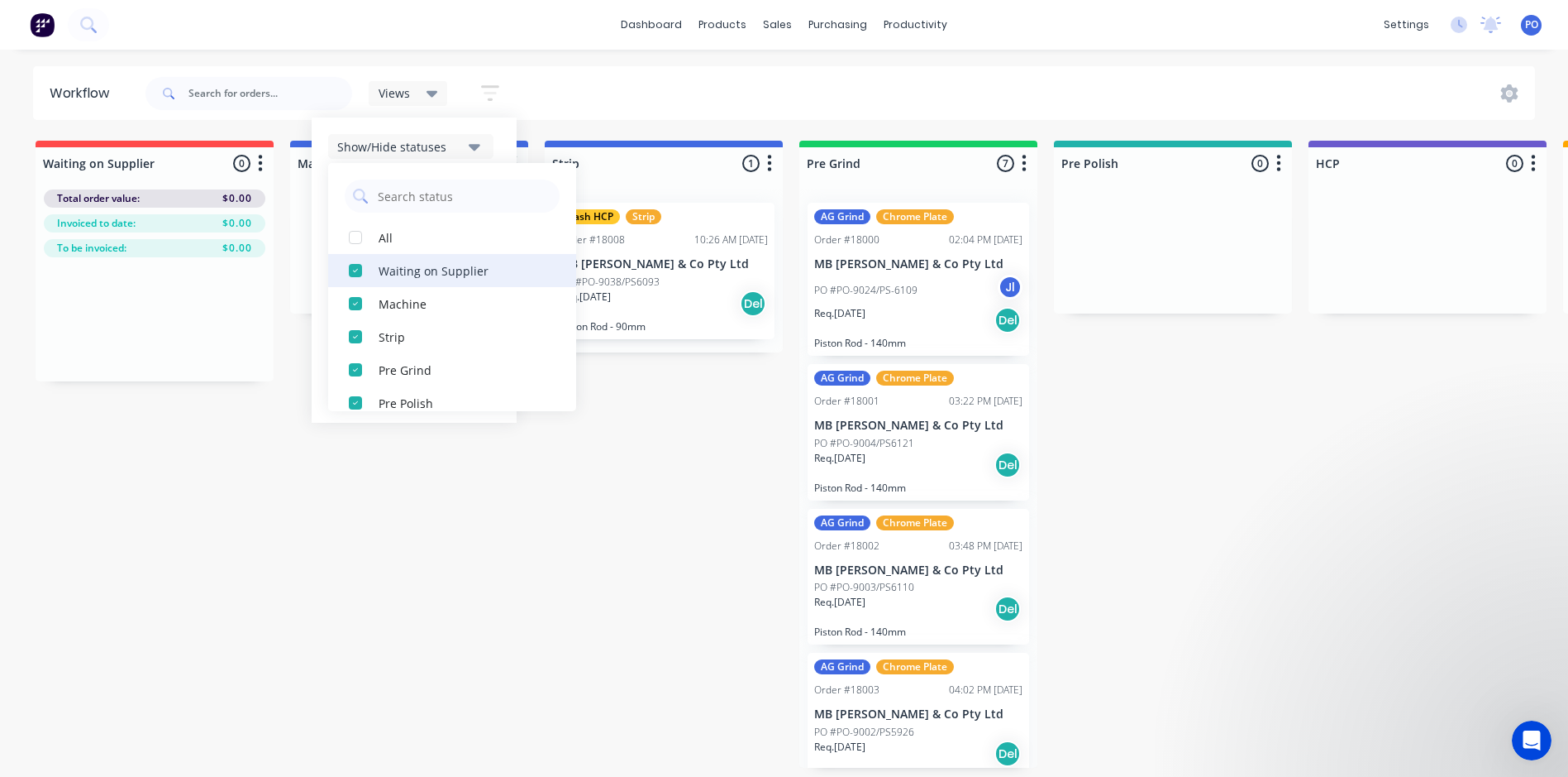
click at [406, 277] on div "Waiting on Supplier" at bounding box center [461, 270] width 166 height 17
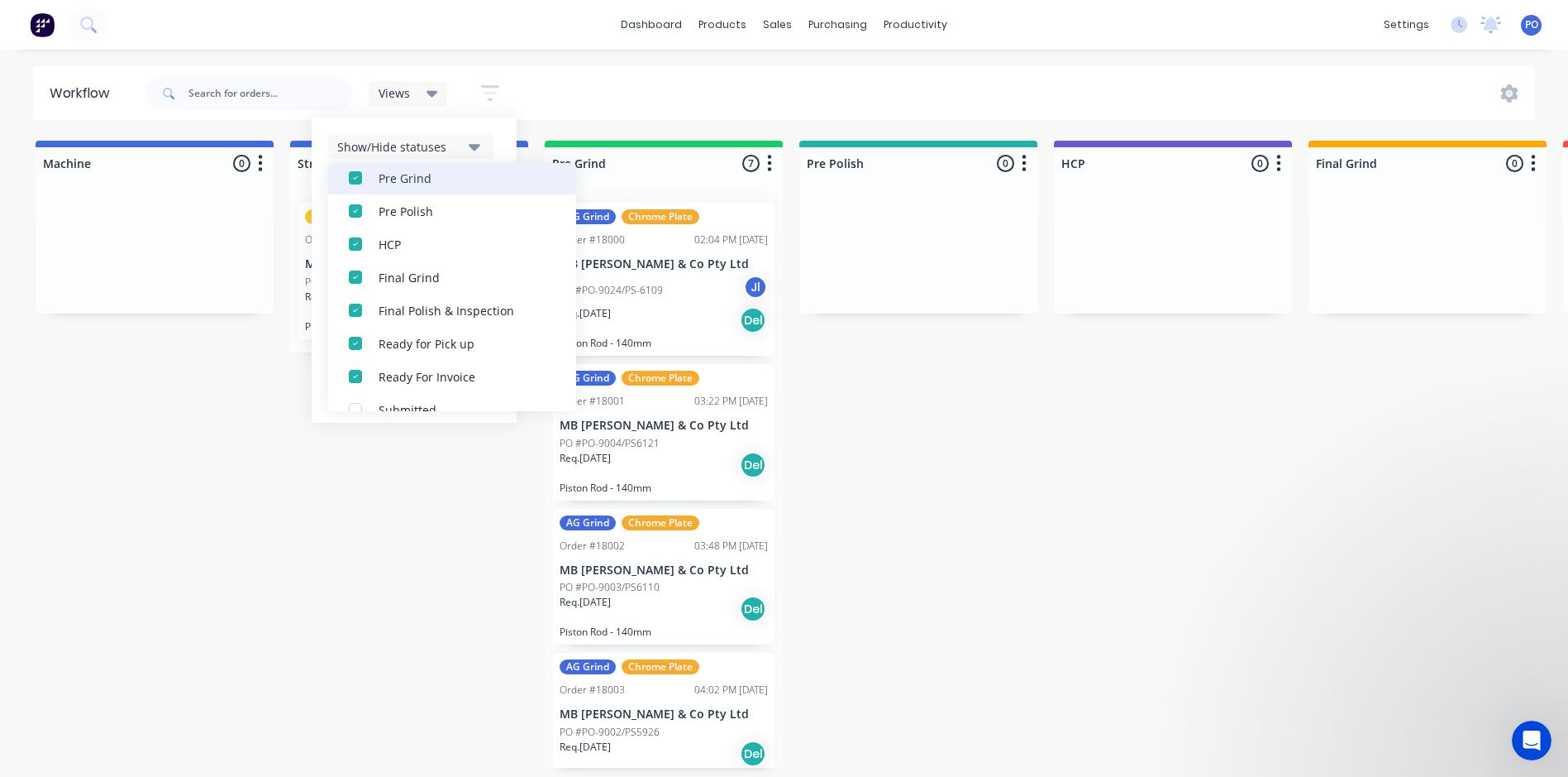
scroll to position [166, 0]
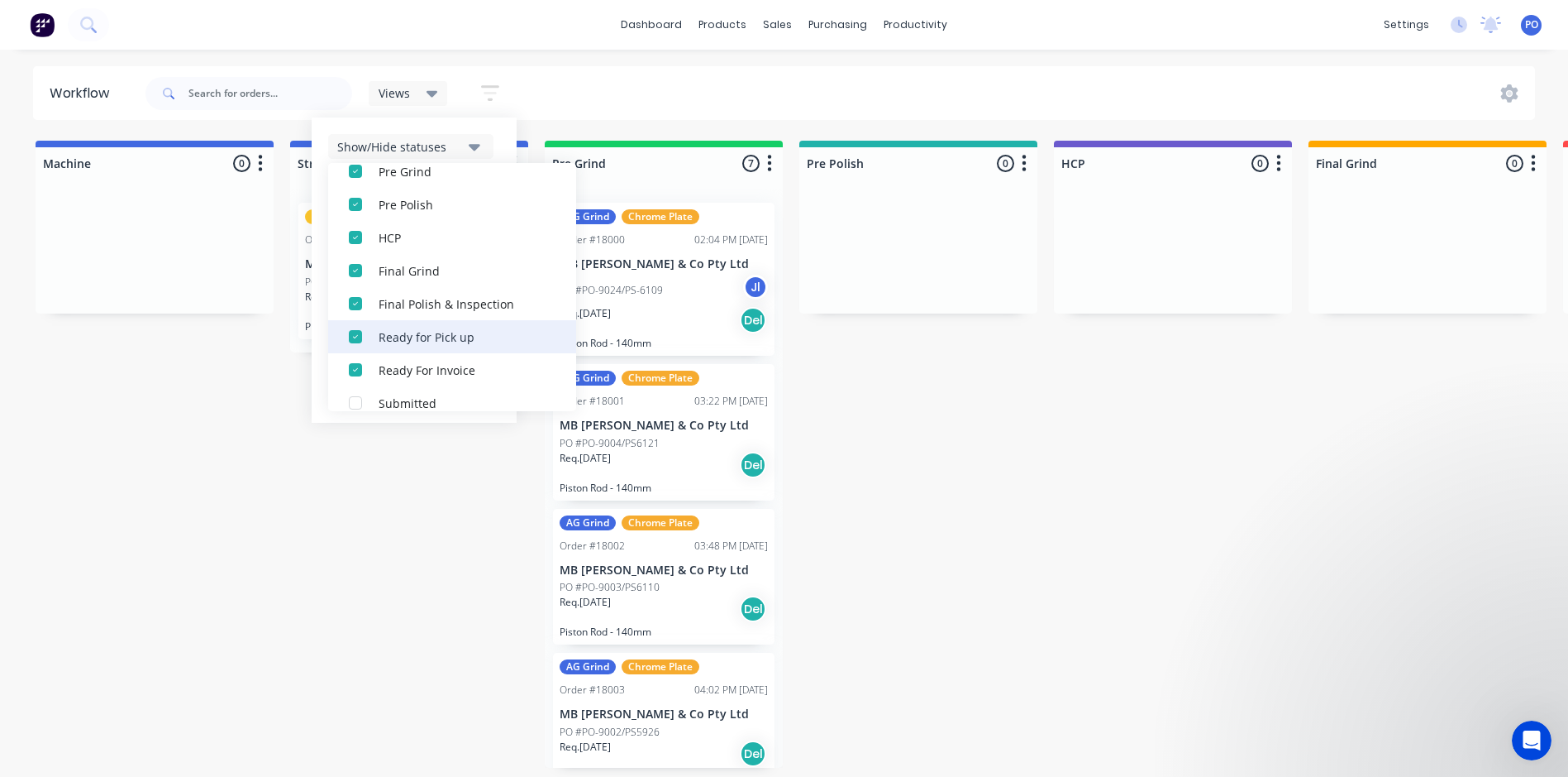
click at [442, 335] on div "Ready for Pick up" at bounding box center [461, 336] width 166 height 17
click at [438, 339] on div "Ready For Invoice" at bounding box center [461, 336] width 166 height 17
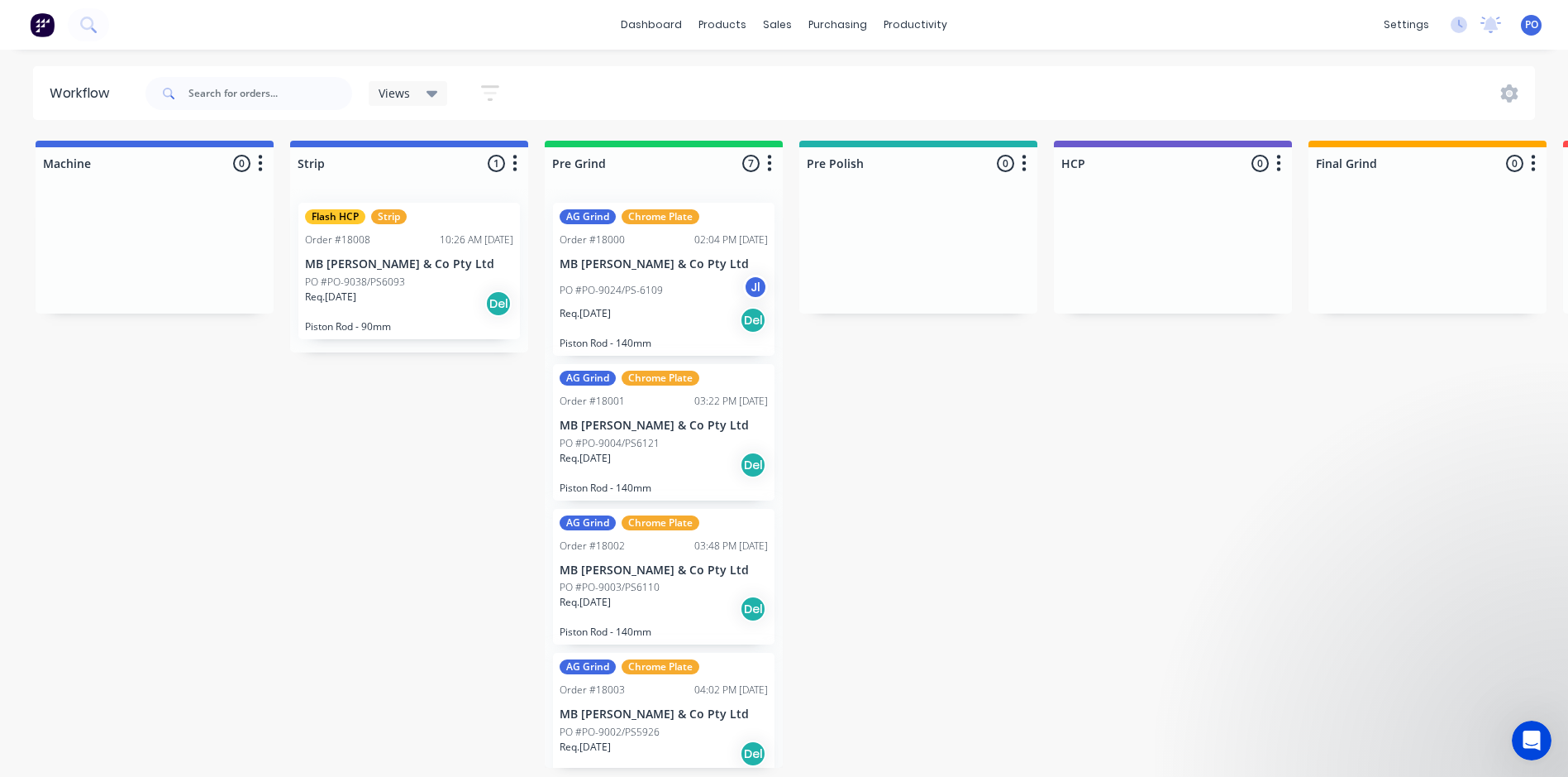
click at [678, 141] on div "Pre Grind 7 Status colour #13CE66 hex #13CE66 Save Cancel Notifications Email S…" at bounding box center [664, 160] width 238 height 39
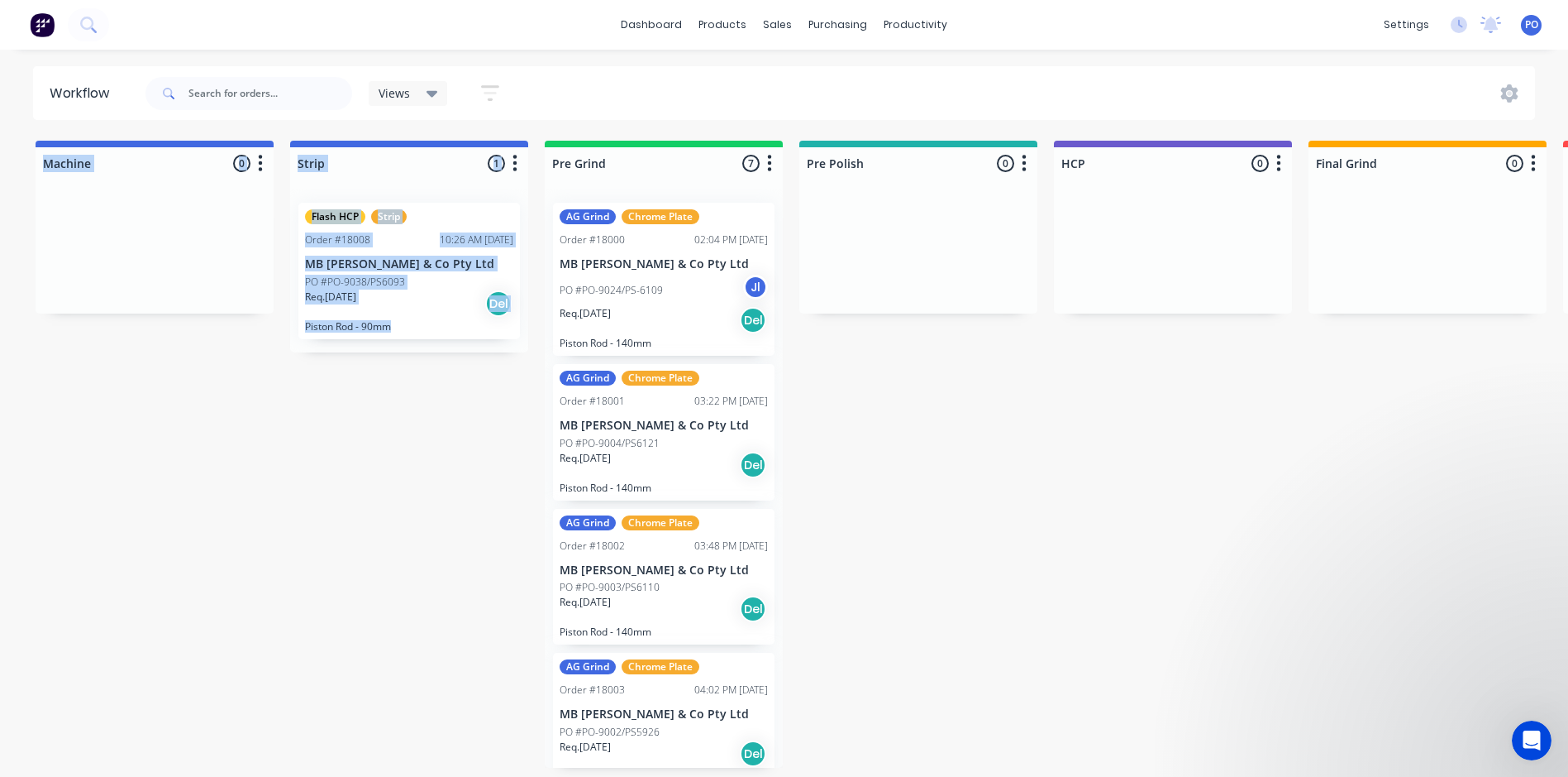
drag, startPoint x: 681, startPoint y: 124, endPoint x: 677, endPoint y: 139, distance: 15.5
click at [677, 139] on div "Workflow Views Save new view None (Default) edit My Jobs edit To Invoice edit S…" at bounding box center [784, 404] width 1568 height 677
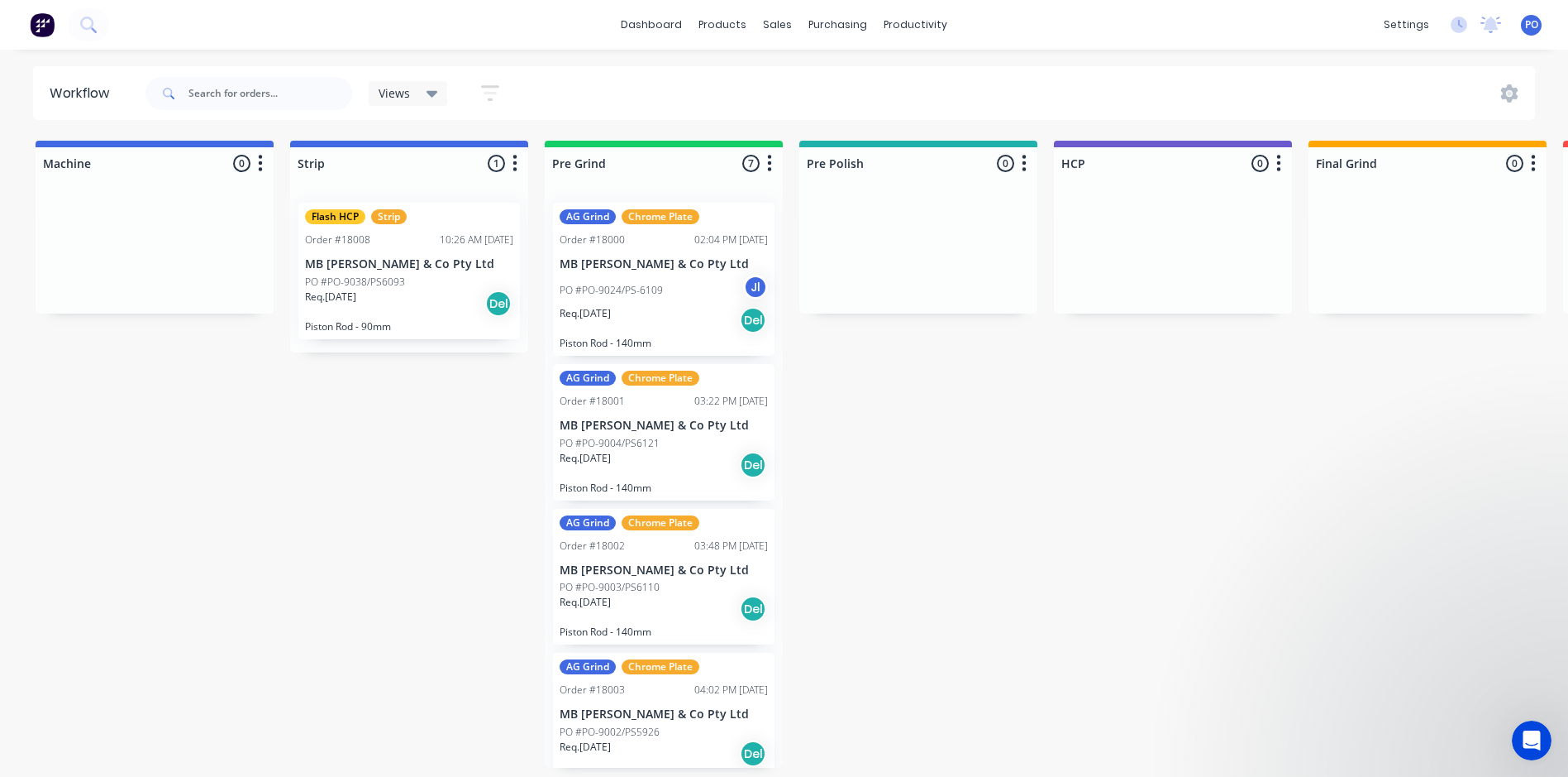
click at [679, 134] on div "Workflow Views Save new view None (Default) edit My Jobs edit To Invoice edit S…" at bounding box center [784, 404] width 1568 height 677
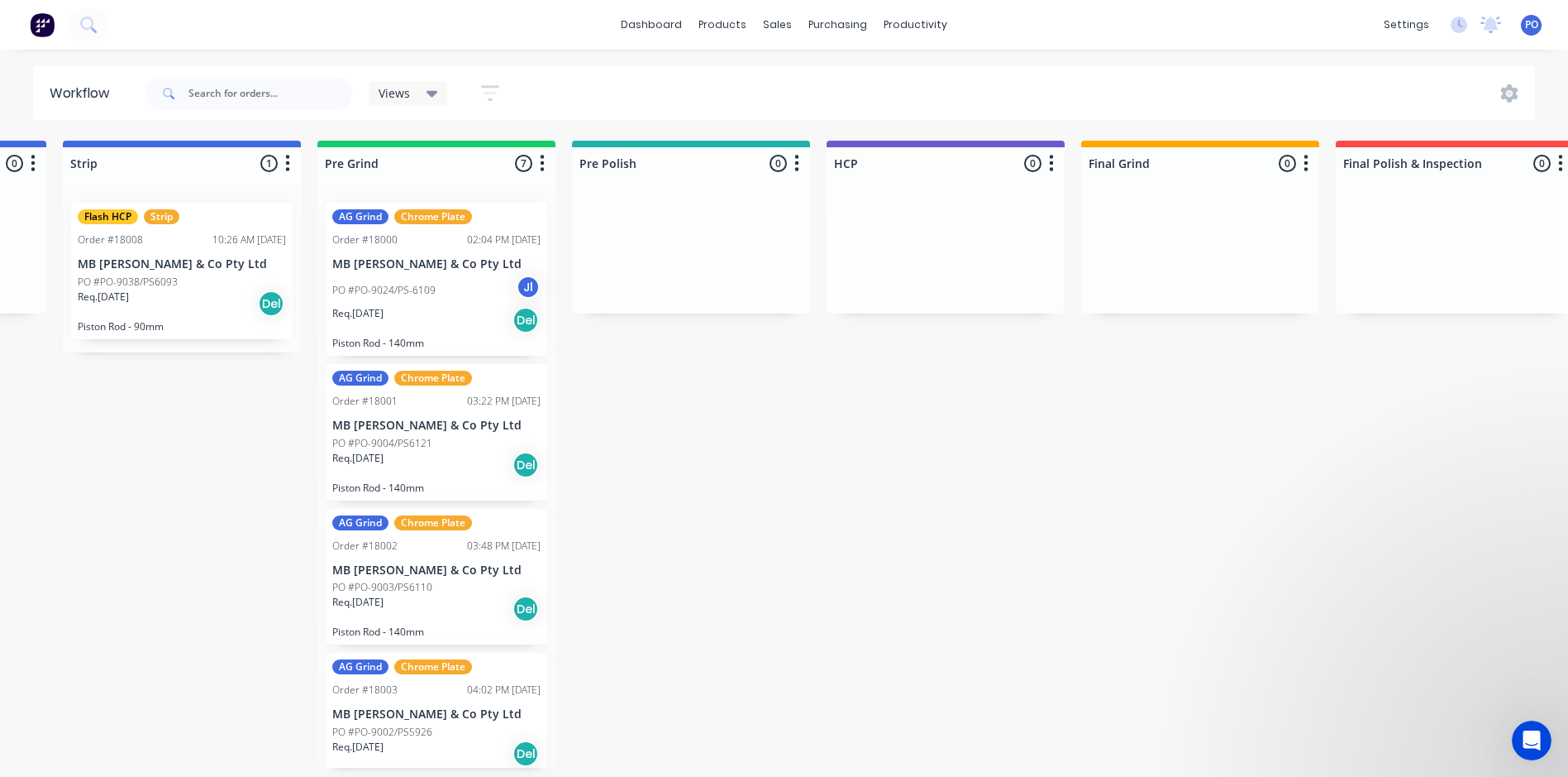
scroll to position [0, 222]
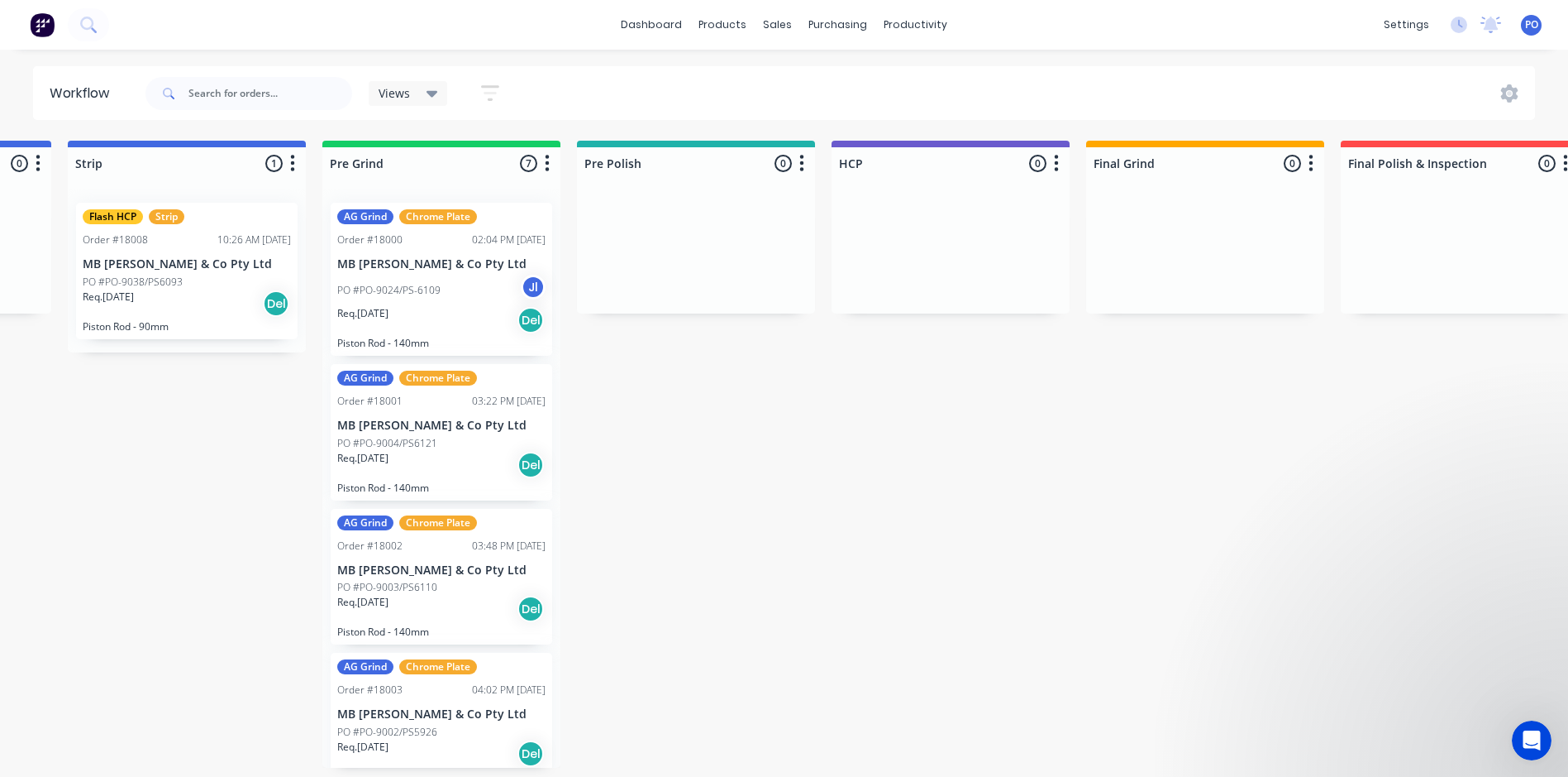
click at [428, 91] on icon at bounding box center [432, 94] width 11 height 7
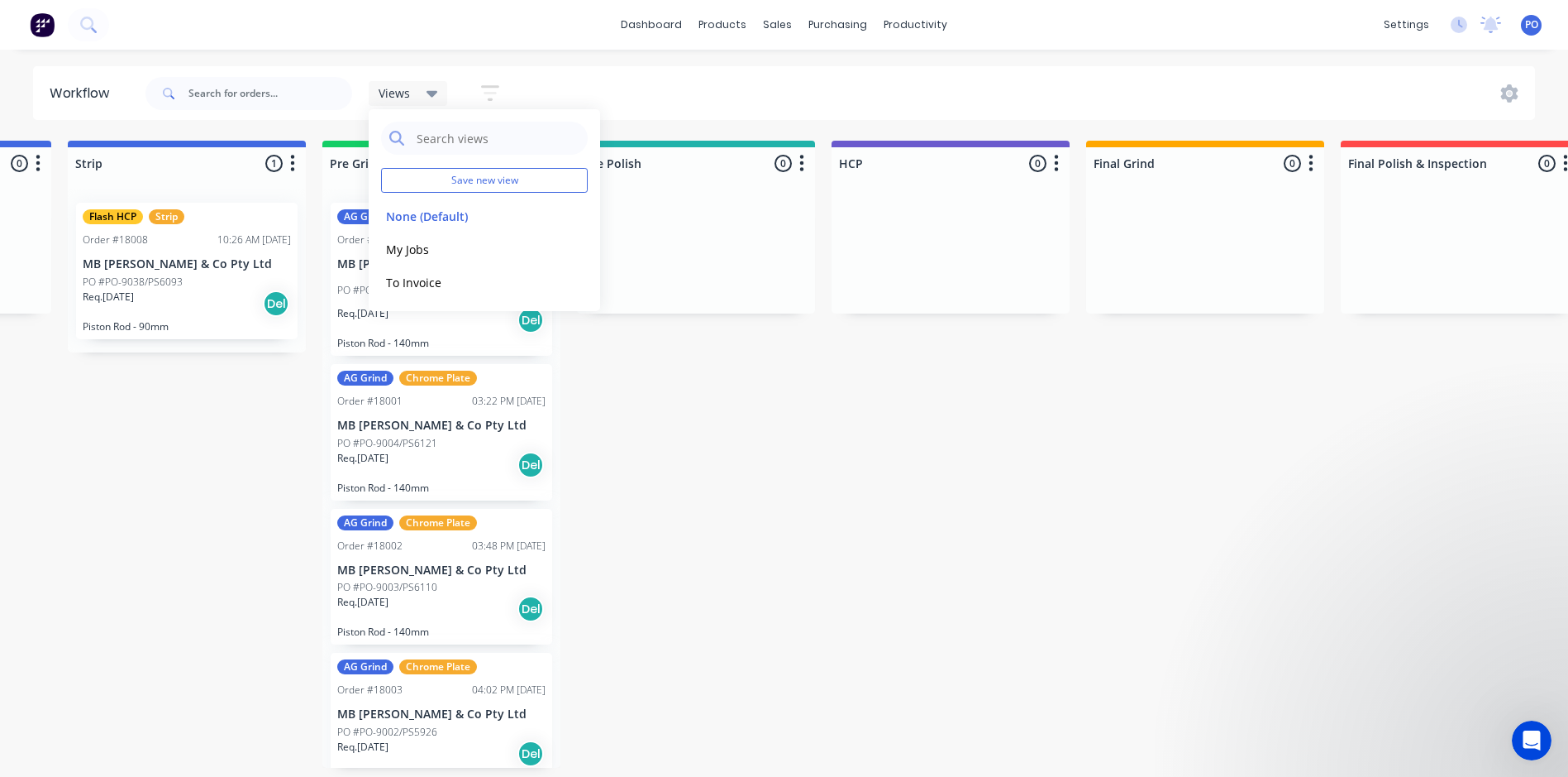
click at [428, 91] on icon at bounding box center [432, 94] width 11 height 7
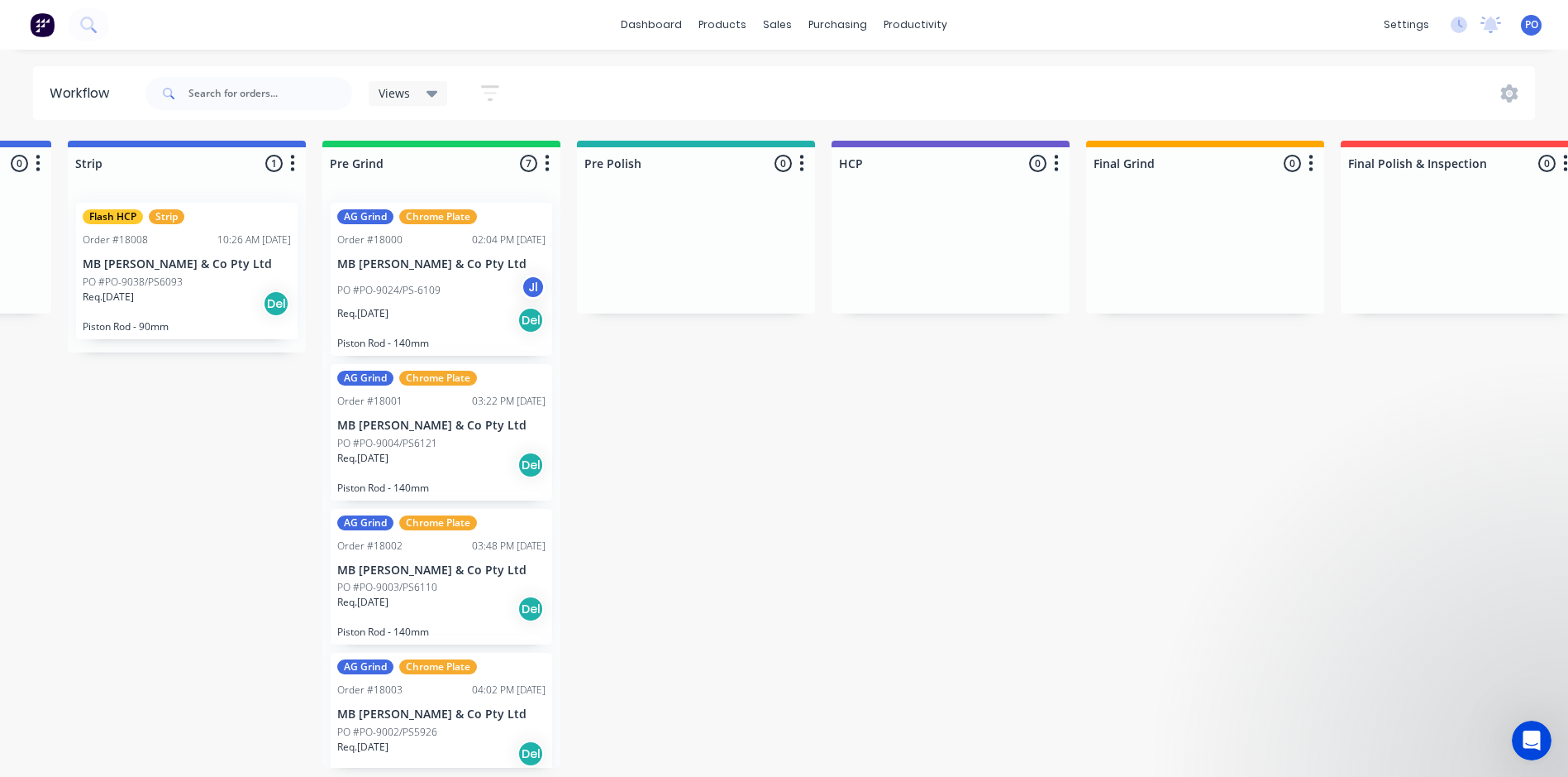
click at [490, 87] on icon "button" at bounding box center [490, 93] width 18 height 16
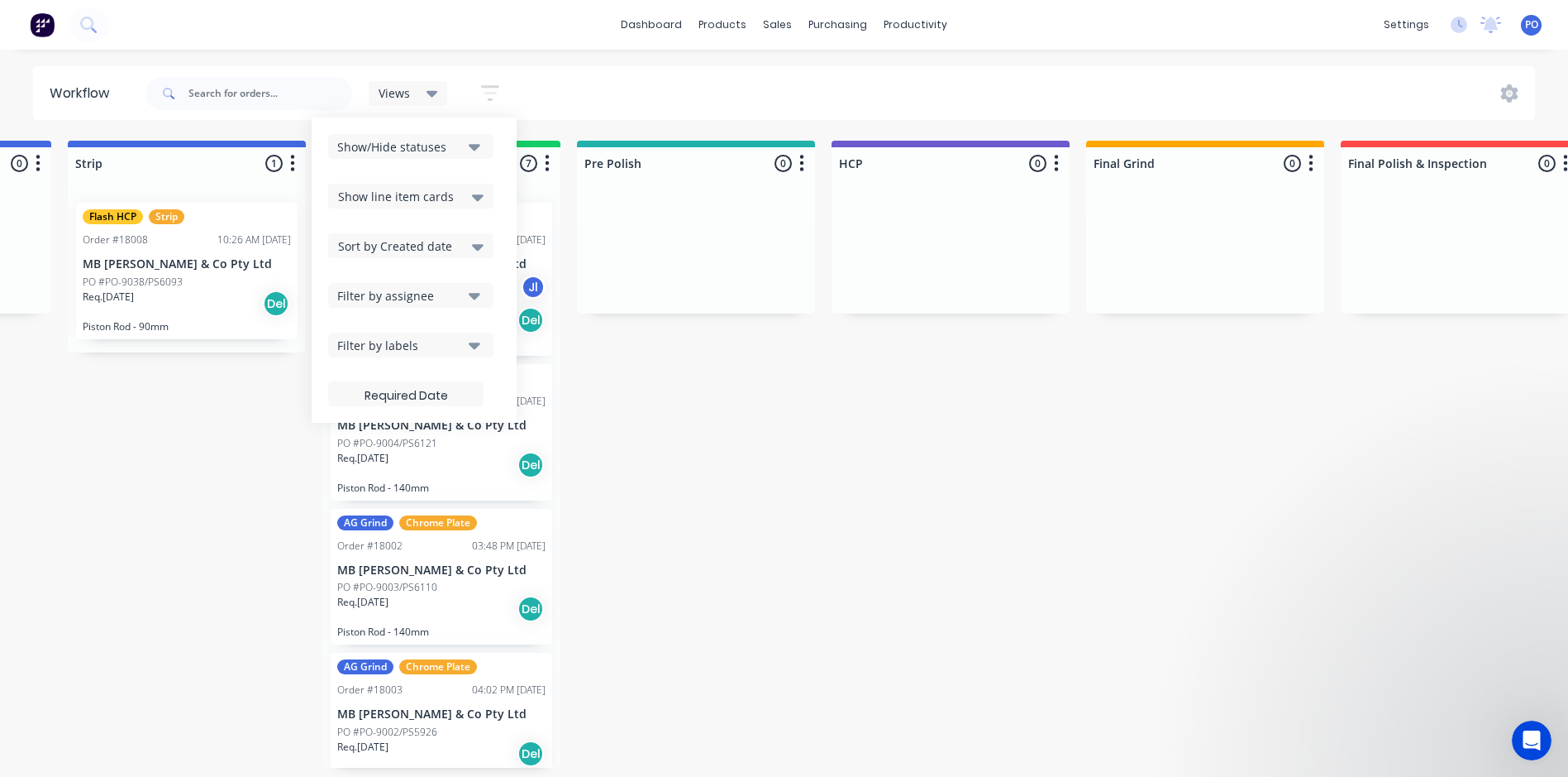
click at [478, 193] on icon at bounding box center [478, 197] width 11 height 18
click at [429, 237] on div "Show line item cards" at bounding box center [411, 231] width 166 height 30
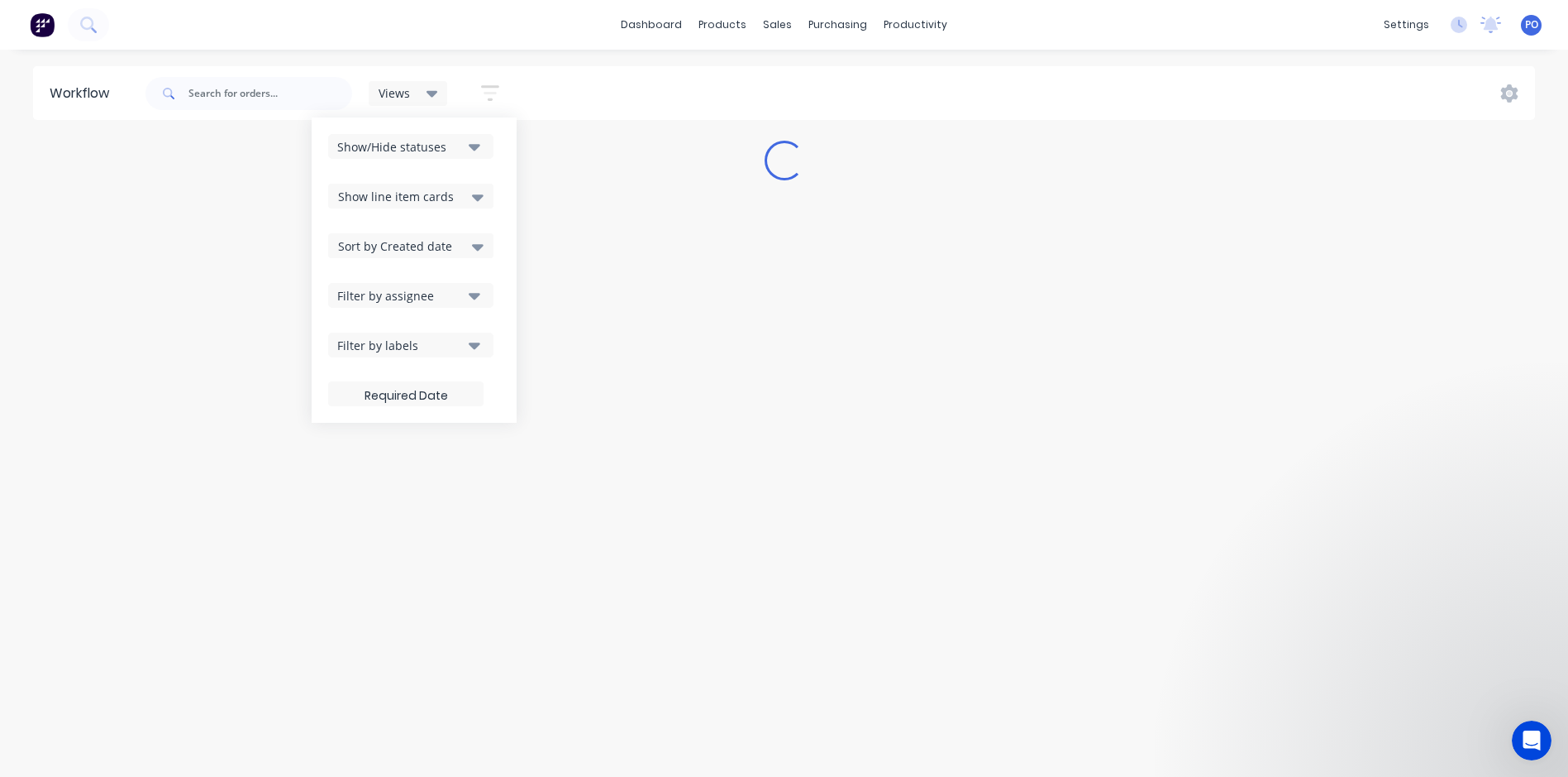
scroll to position [0, 0]
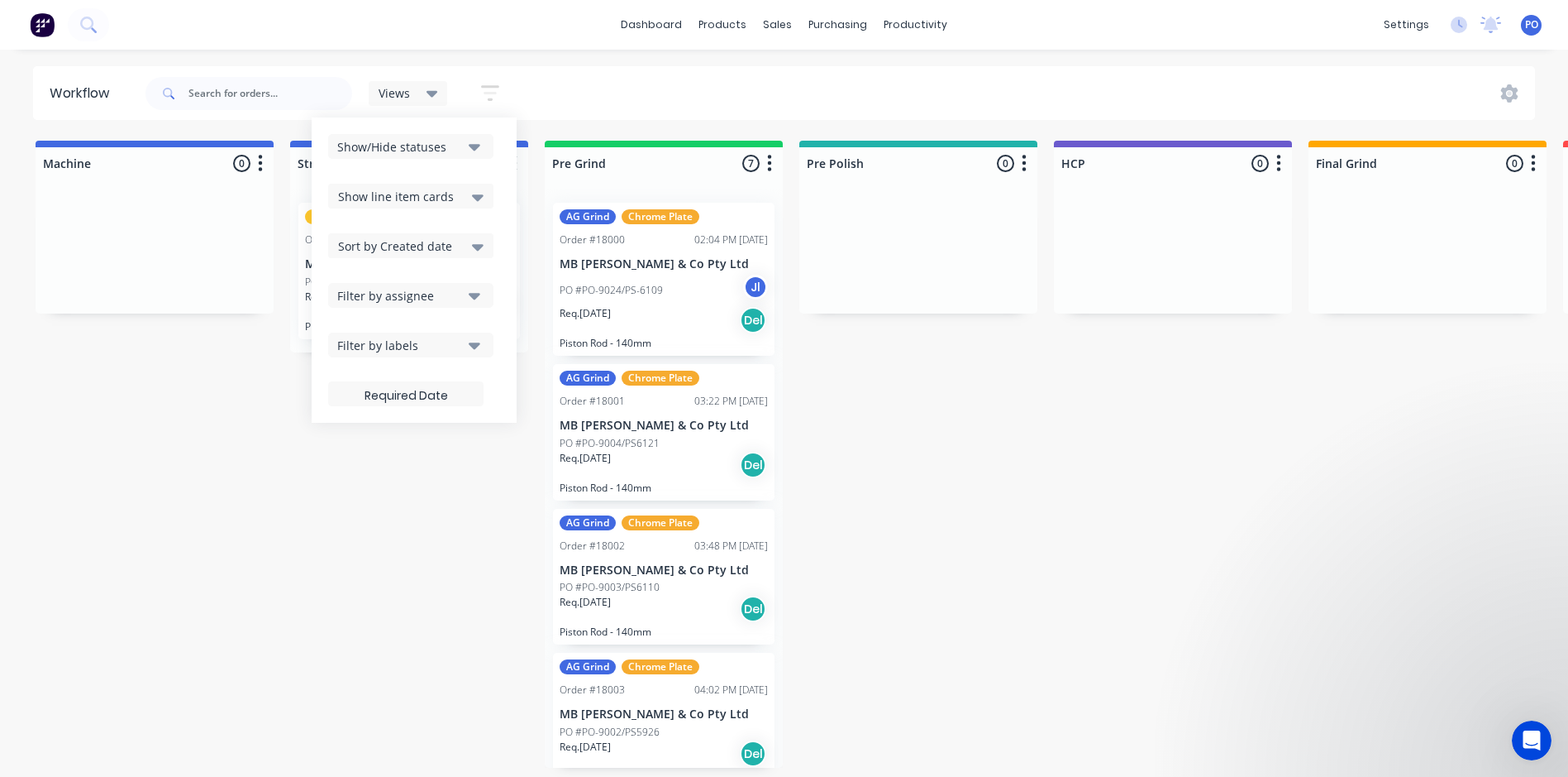
click at [474, 196] on icon at bounding box center [478, 197] width 11 height 7
click at [411, 260] on div "Hide line item cards" at bounding box center [411, 261] width 166 height 30
click at [479, 197] on icon at bounding box center [478, 197] width 11 height 7
click at [433, 229] on div "Show line item cards" at bounding box center [411, 231] width 166 height 30
click at [478, 146] on icon "button" at bounding box center [474, 147] width 11 height 7
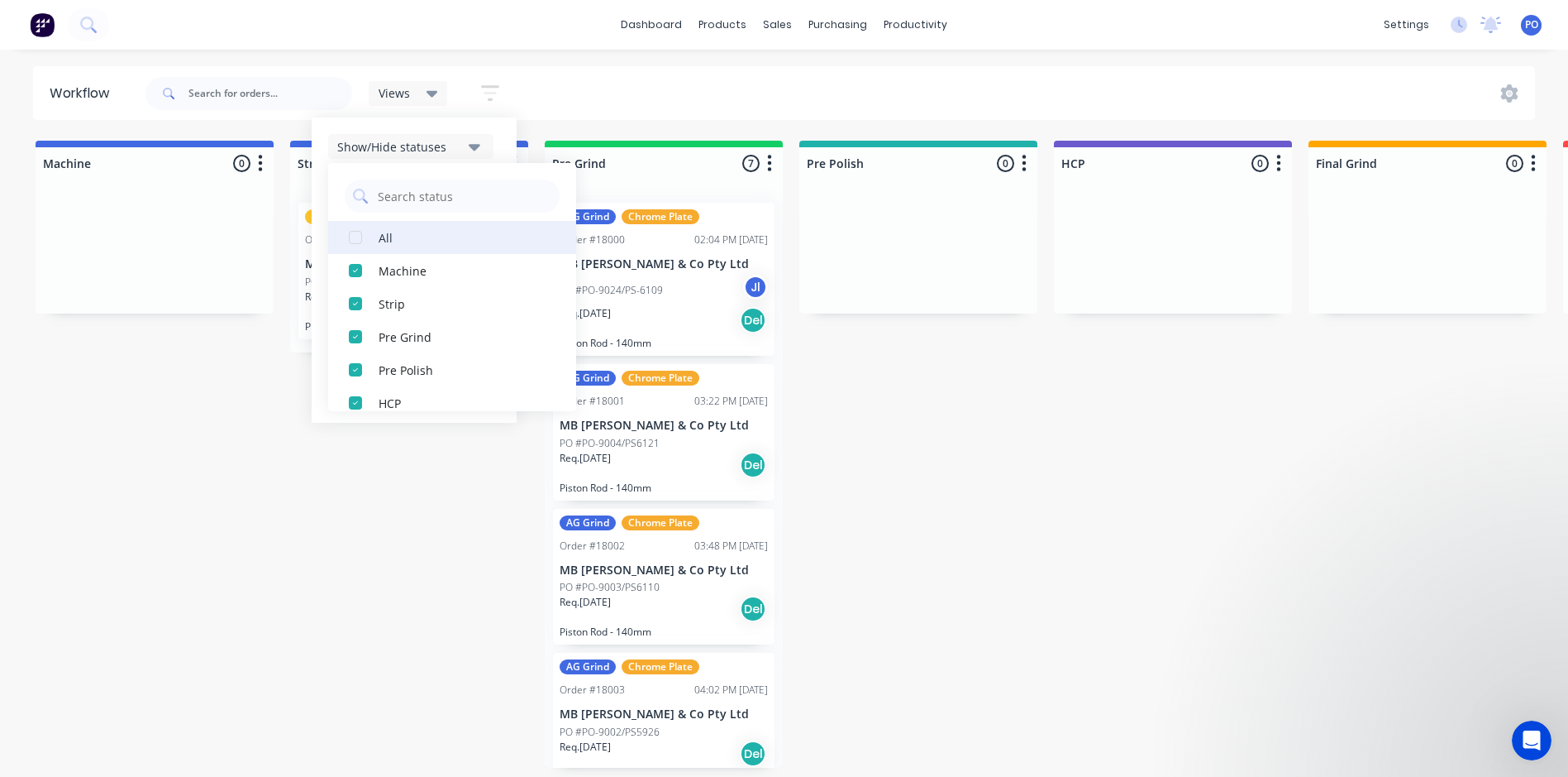
click at [359, 236] on div "button" at bounding box center [355, 237] width 33 height 33
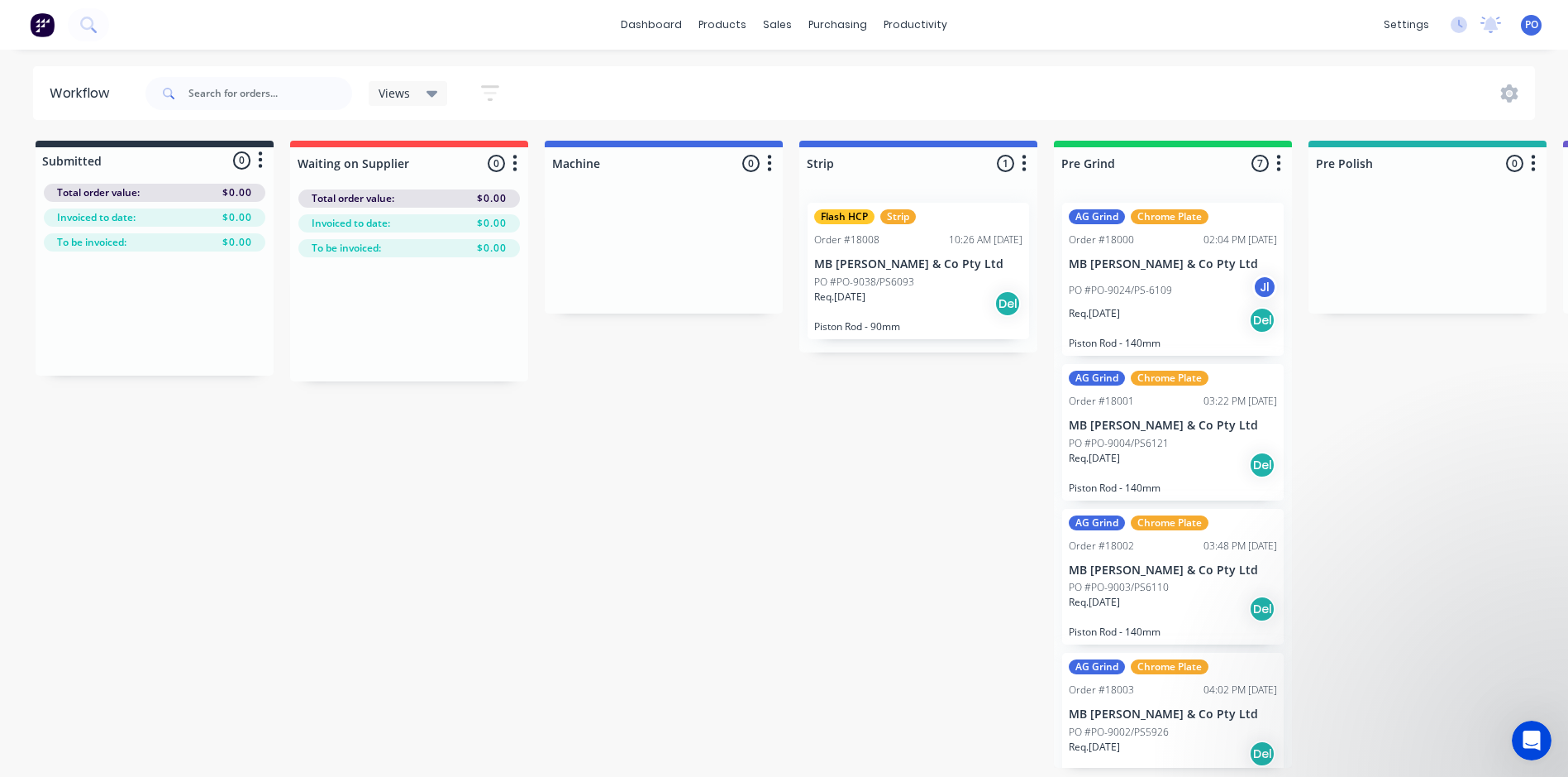
click at [498, 91] on icon "button" at bounding box center [490, 93] width 18 height 21
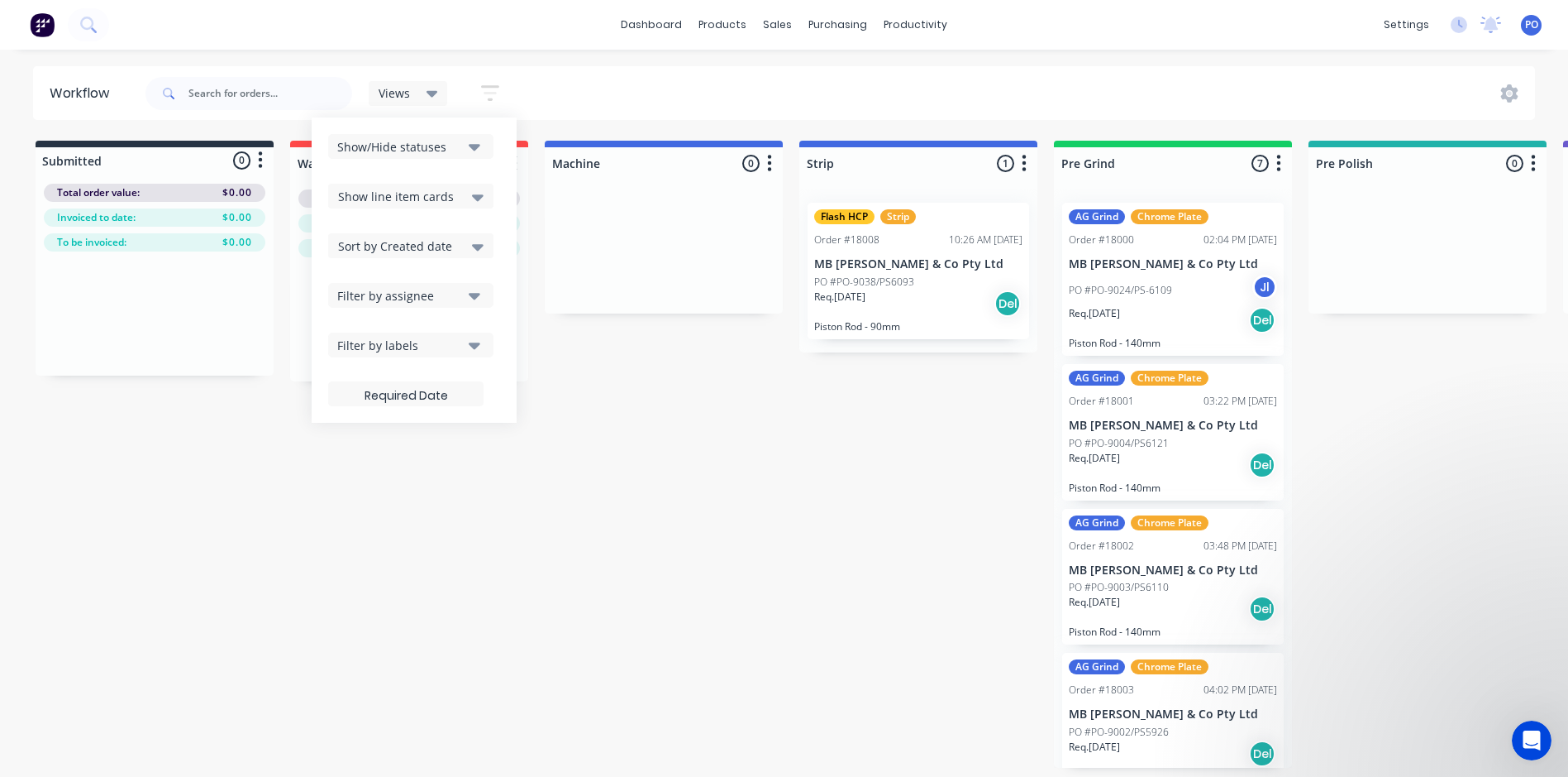
click at [477, 345] on icon "button" at bounding box center [474, 346] width 11 height 7
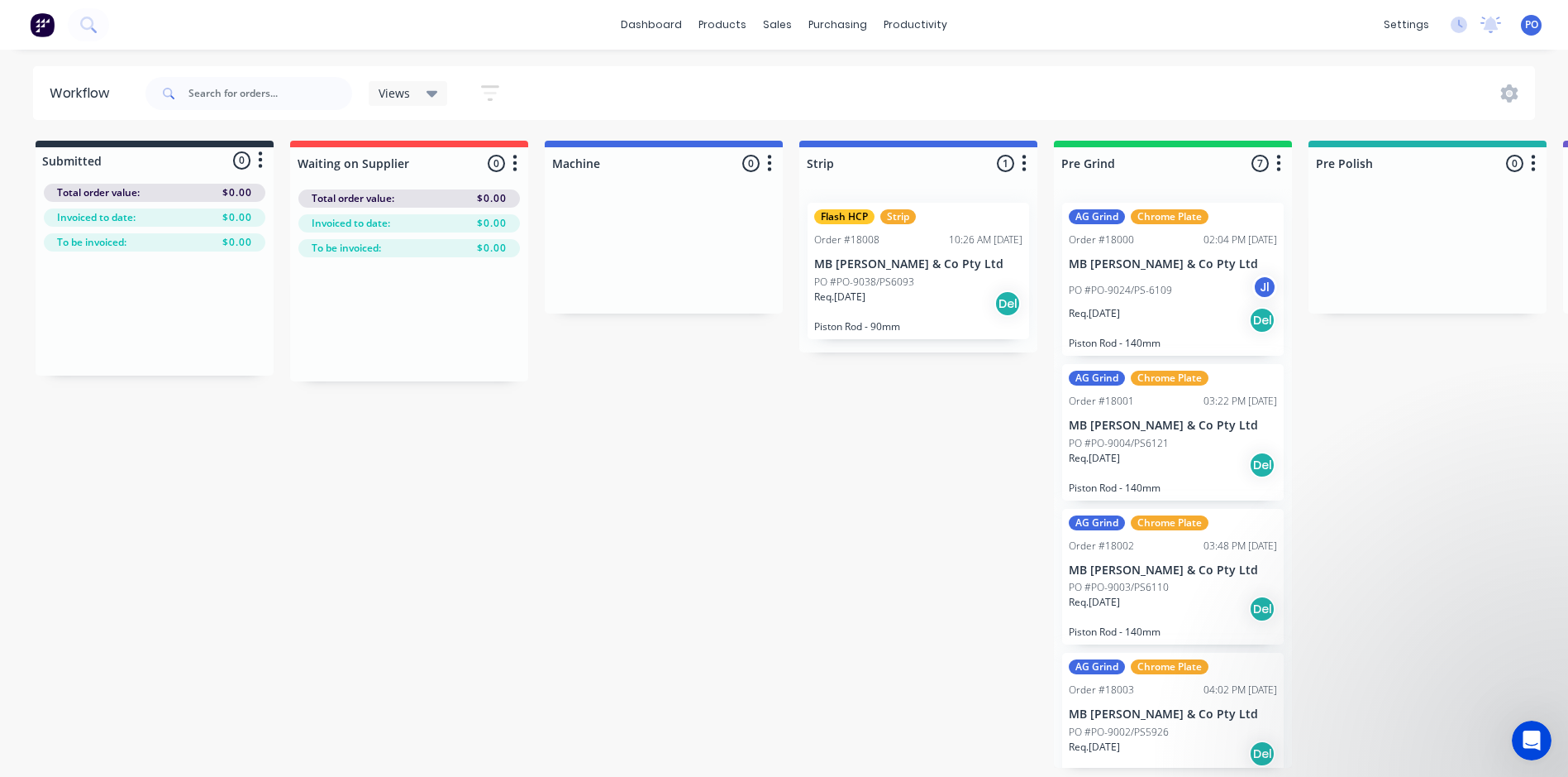
click at [495, 91] on icon "button" at bounding box center [490, 93] width 18 height 21
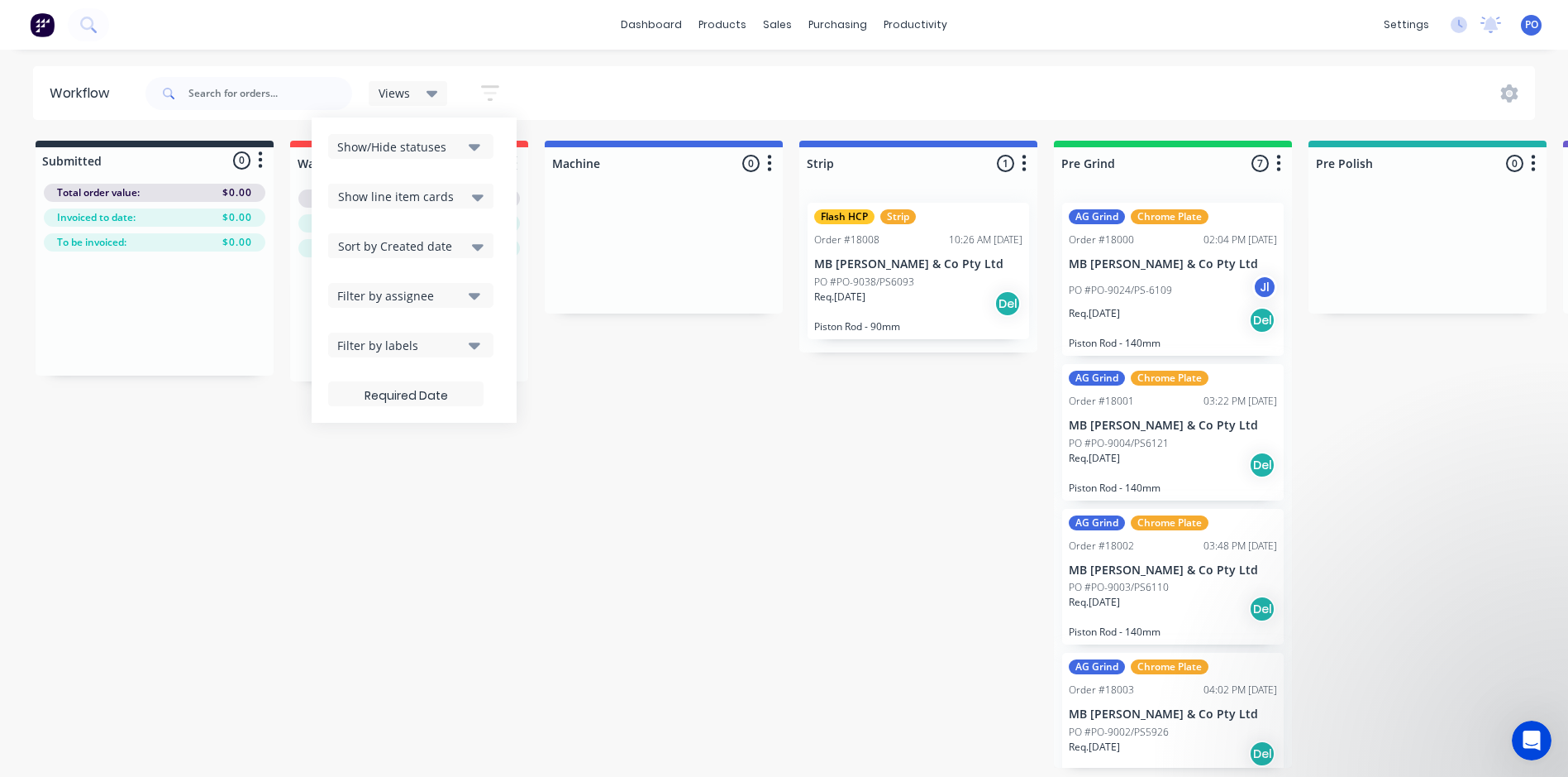
click at [475, 249] on icon at bounding box center [478, 246] width 11 height 18
click at [610, 66] on div "dashboard products sales purchasing productivity dashboard products Product Cat…" at bounding box center [784, 338] width 1568 height 677
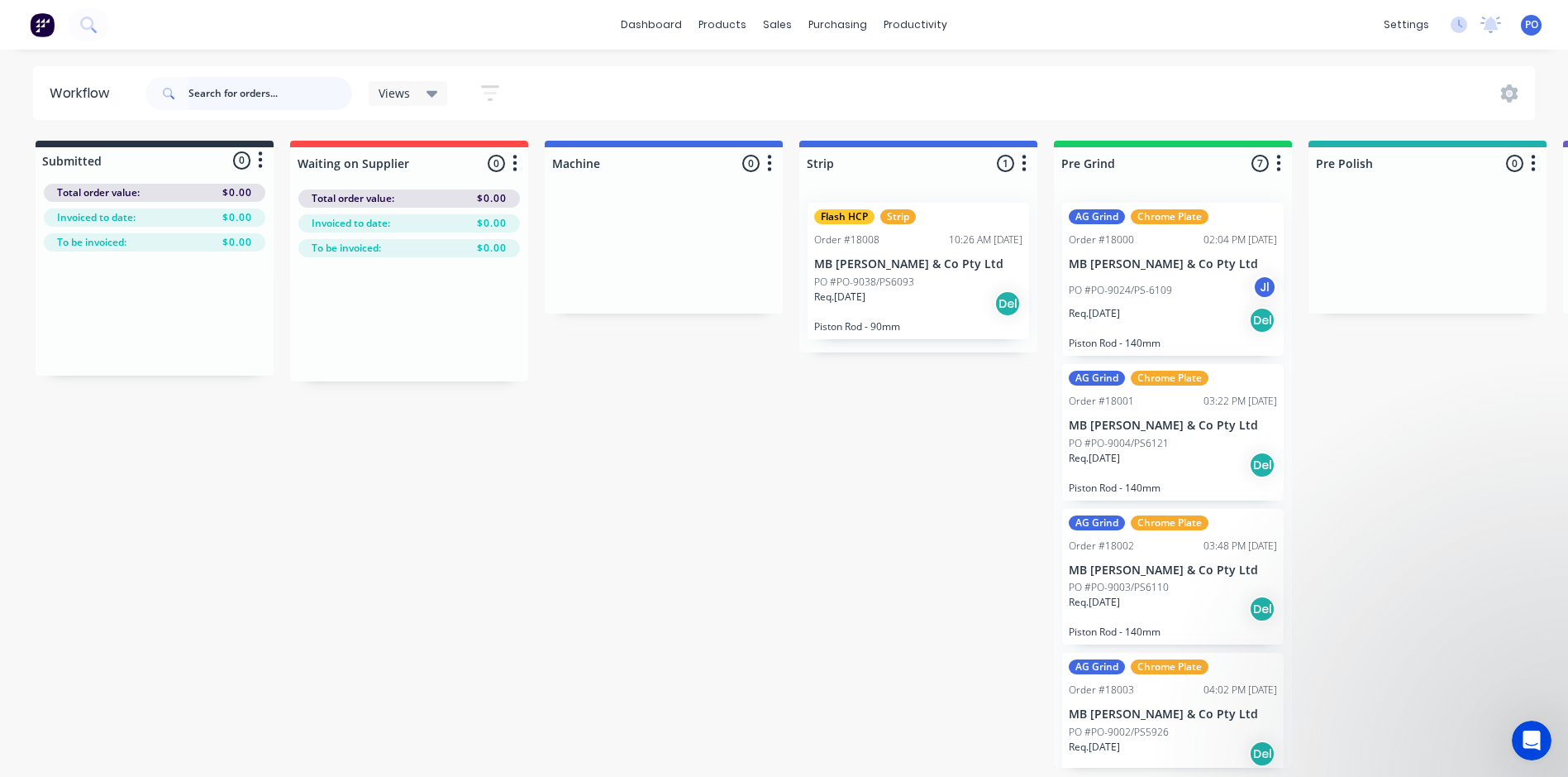
click at [219, 93] on input "text" at bounding box center [271, 93] width 164 height 33
type input "b"
click at [1496, 21] on icon at bounding box center [1491, 22] width 15 height 13
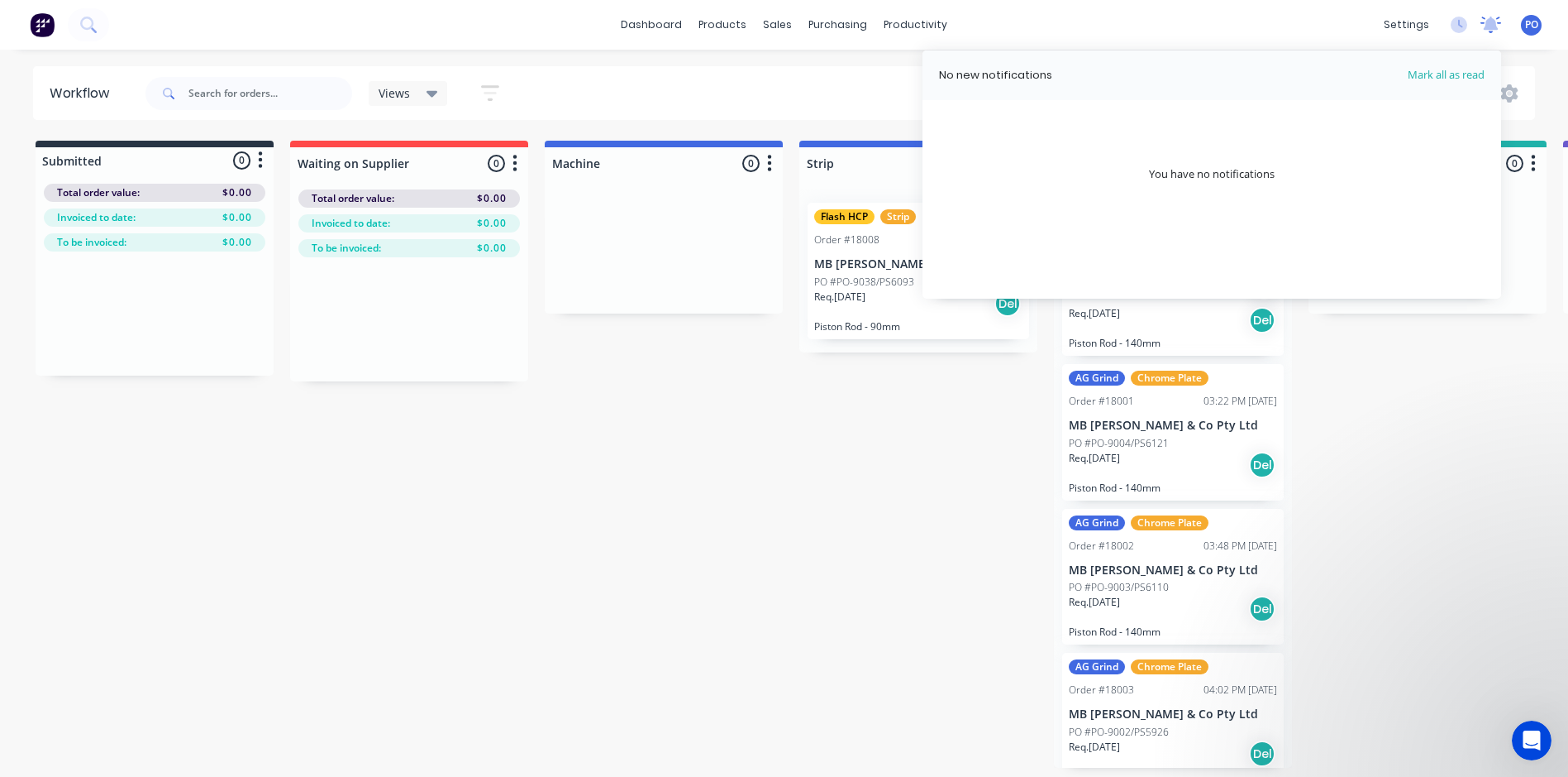
click at [1493, 22] on icon at bounding box center [1491, 22] width 15 height 13
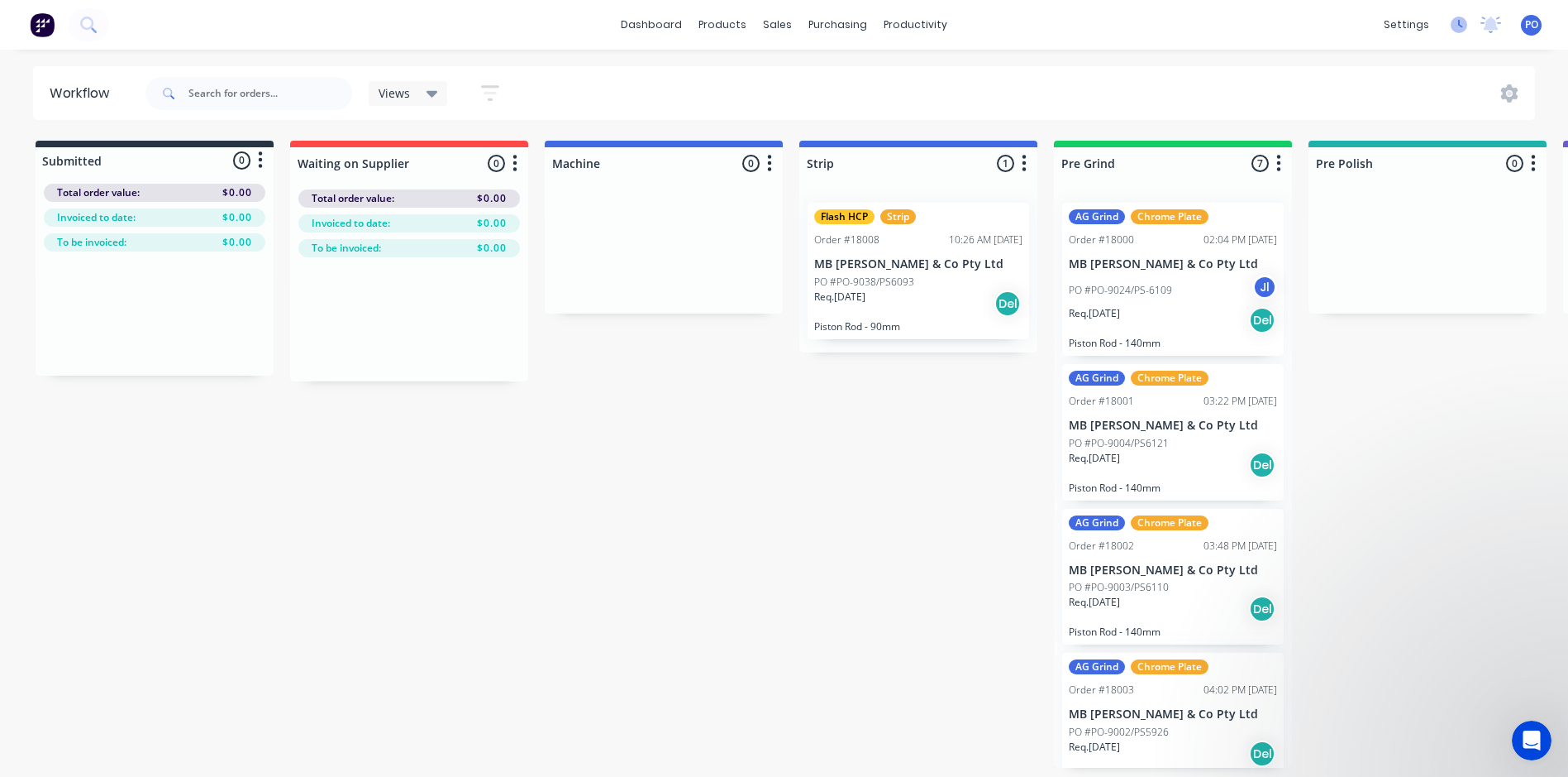
click at [1456, 25] on icon at bounding box center [1459, 24] width 16 height 16
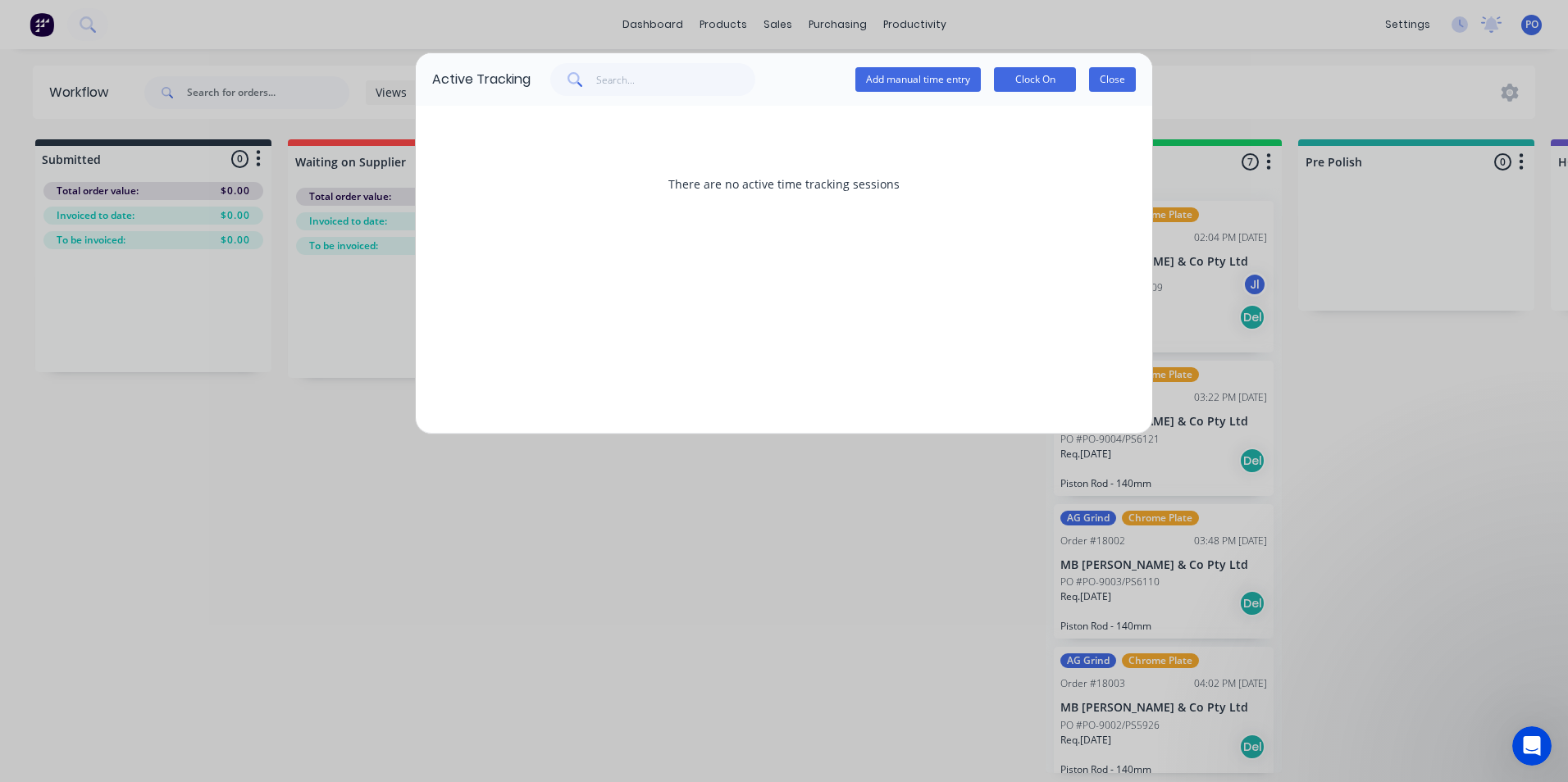
click at [1112, 77] on button "Close" at bounding box center [1112, 79] width 47 height 25
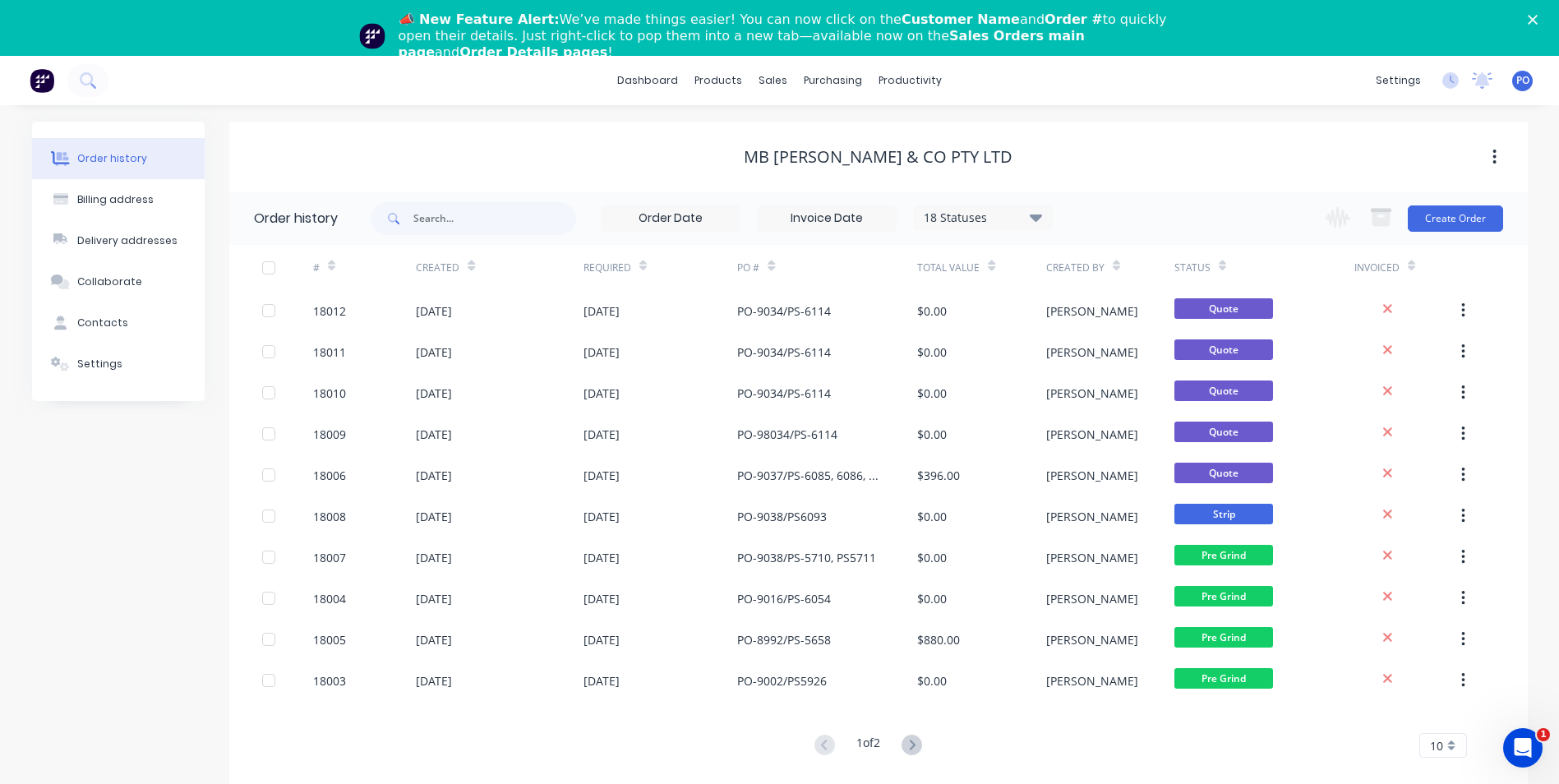
click at [1452, 750] on div "10" at bounding box center [1443, 745] width 48 height 25
click at [1454, 739] on div "10" at bounding box center [1443, 745] width 48 height 25
